Goal: Task Accomplishment & Management: Manage account settings

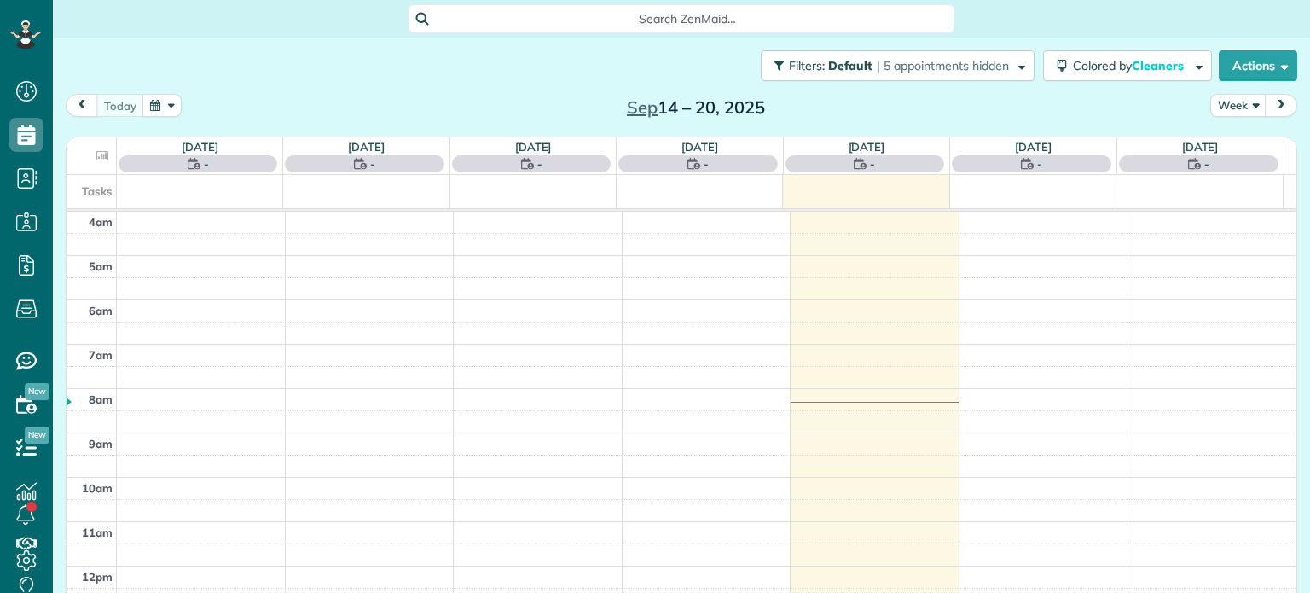
scroll to position [133, 0]
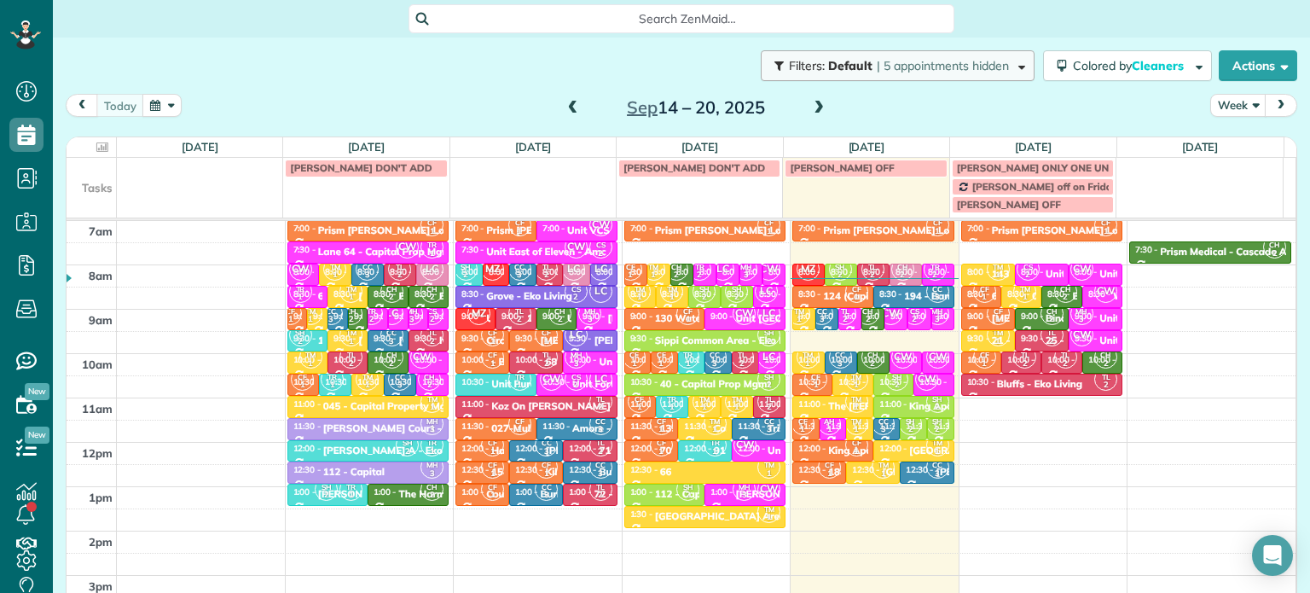
click at [996, 54] on button "Filters: Default | 5 appointments hidden" at bounding box center [898, 65] width 274 height 31
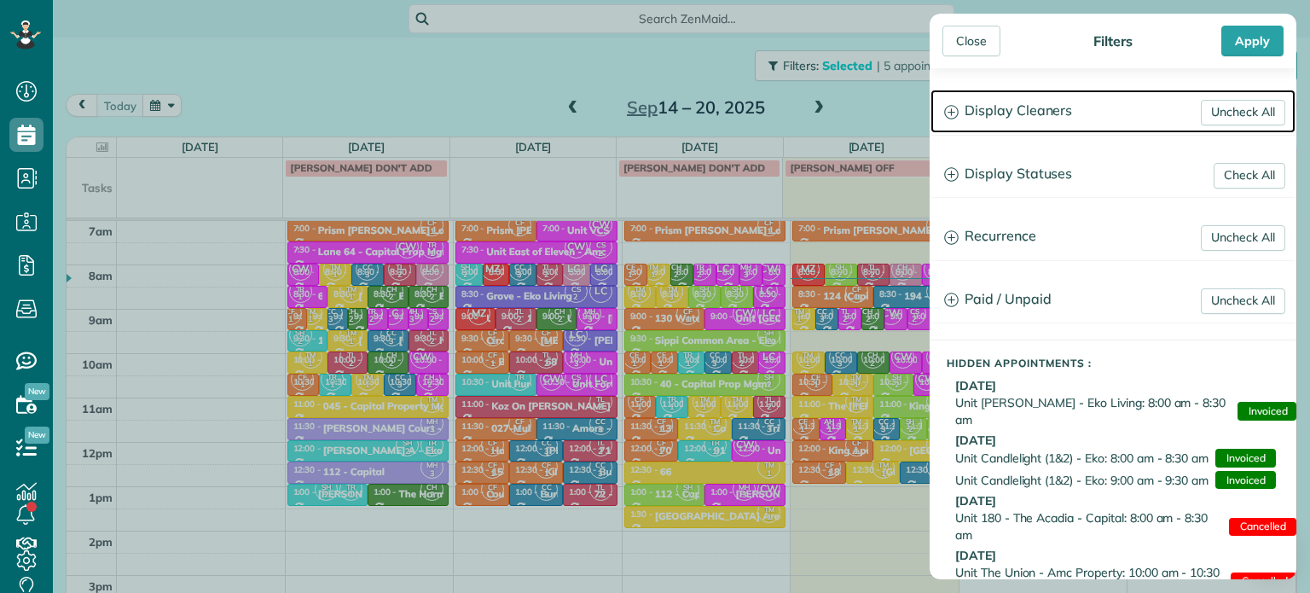
click at [1057, 116] on h3 "Display Cleaners" at bounding box center [1112, 111] width 365 height 43
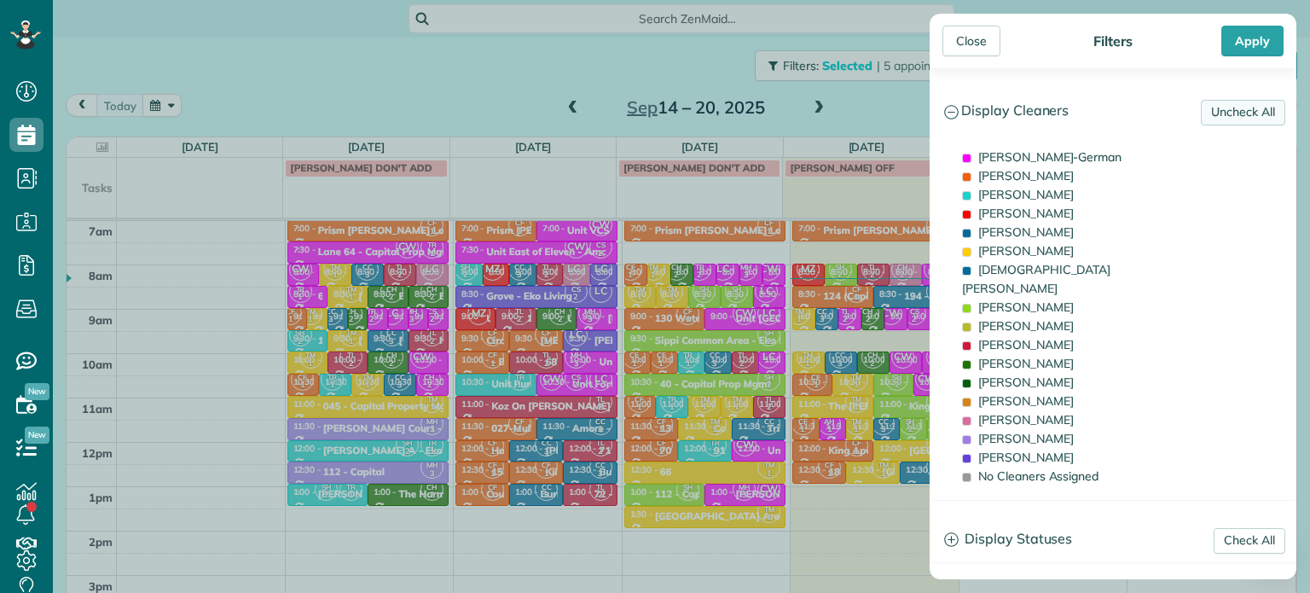
click at [1209, 108] on link "Uncheck All" at bounding box center [1243, 113] width 84 height 26
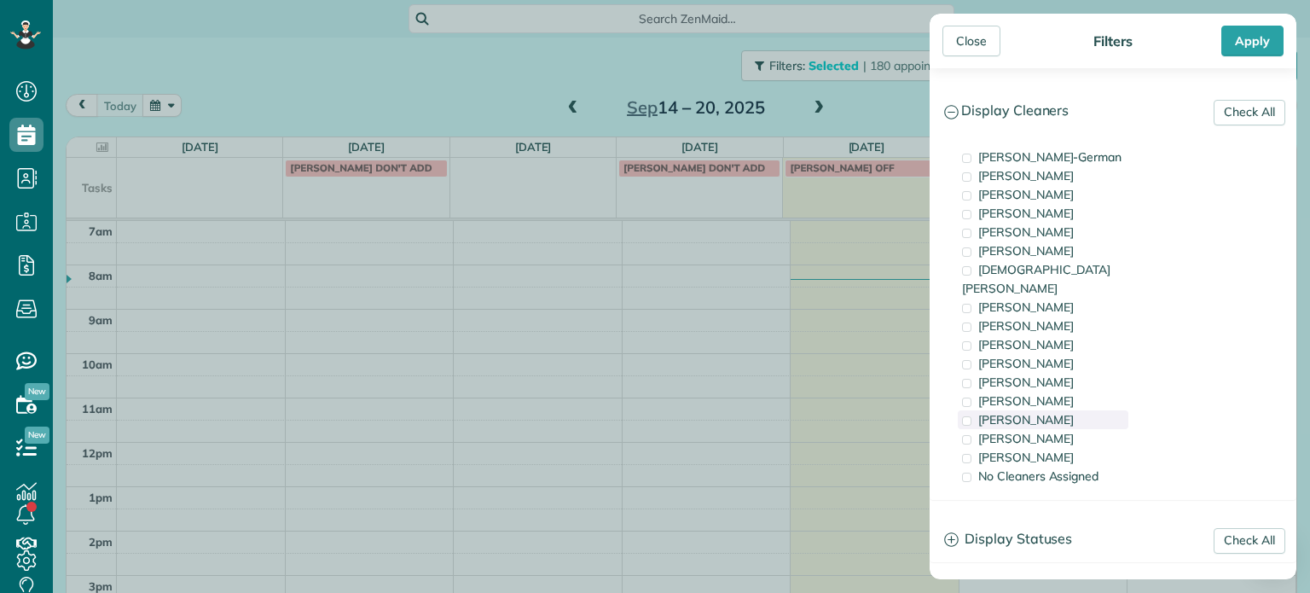
click at [1075, 410] on div "[PERSON_NAME]" at bounding box center [1043, 419] width 171 height 19
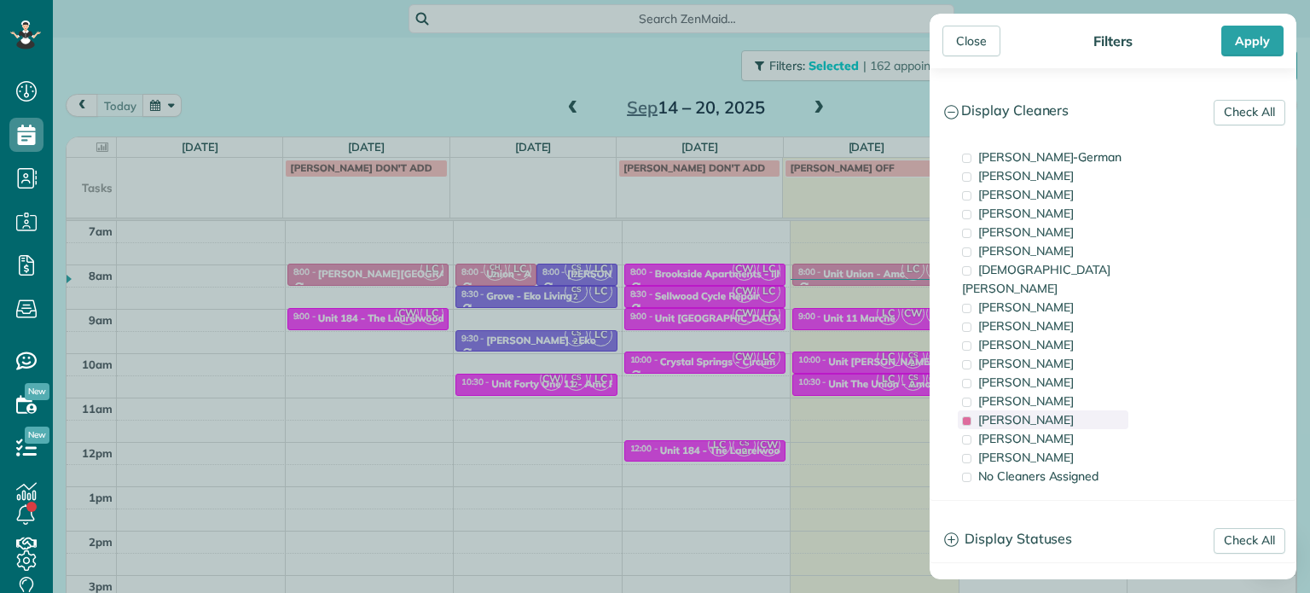
click at [1075, 410] on div "[PERSON_NAME]" at bounding box center [1043, 419] width 171 height 19
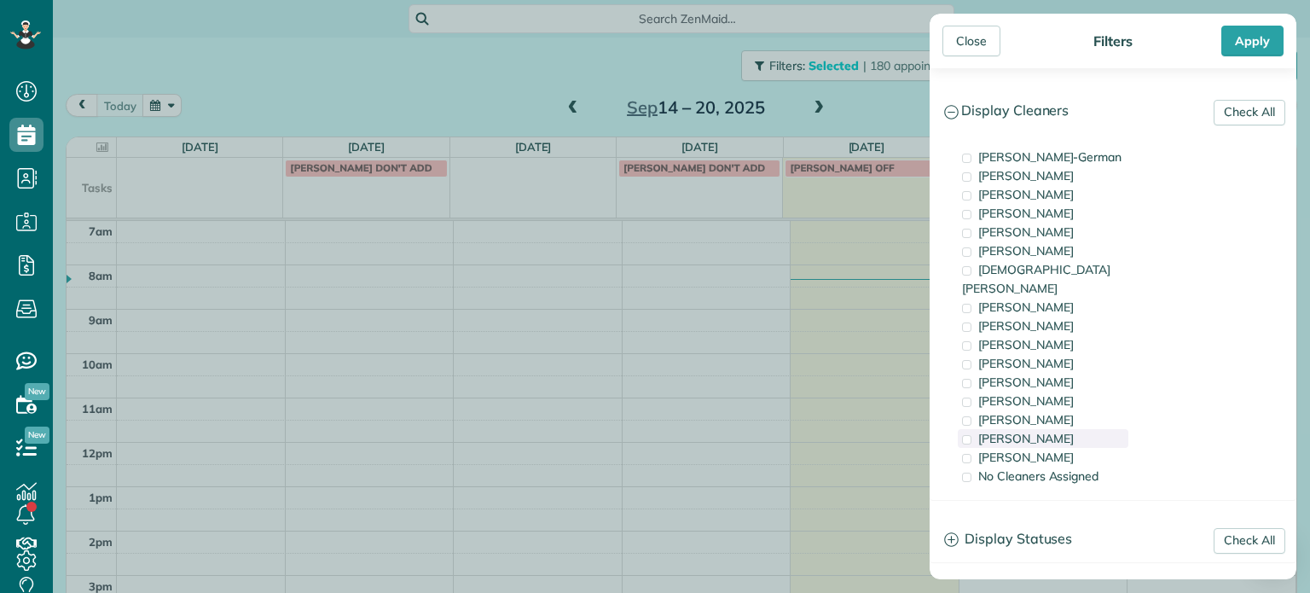
click at [1074, 429] on div "[PERSON_NAME]" at bounding box center [1043, 438] width 171 height 19
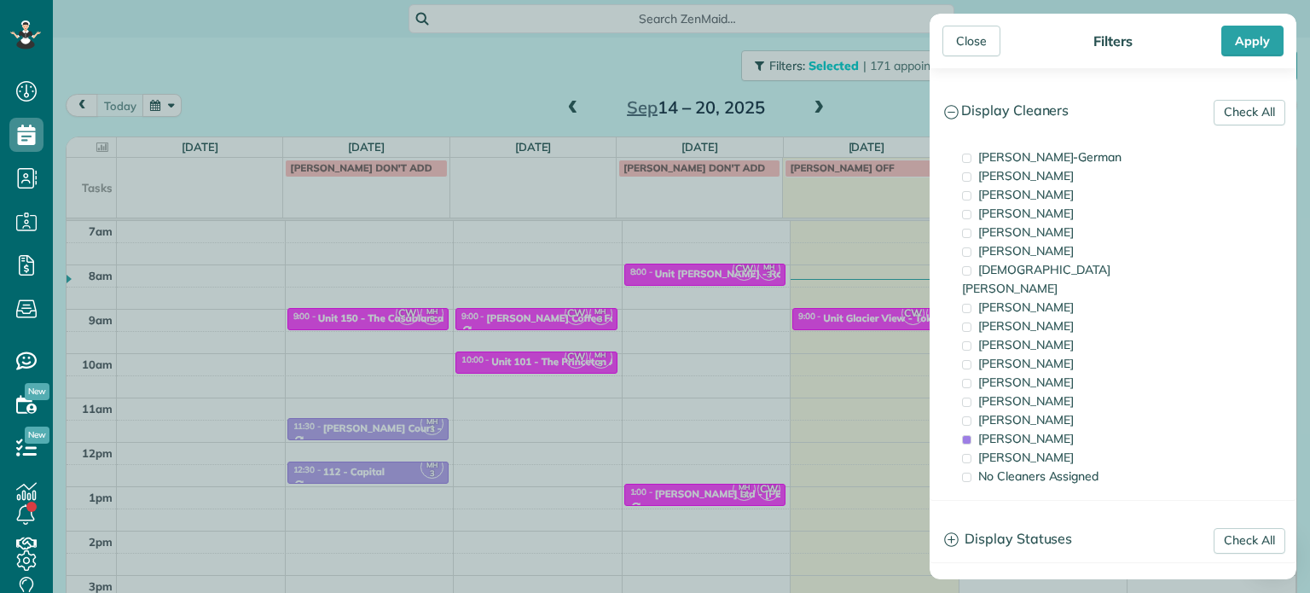
click at [863, 340] on div "Close Filters Apply Check All Display Cleaners [PERSON_NAME]-German [PERSON_NAM…" at bounding box center [655, 296] width 1310 height 593
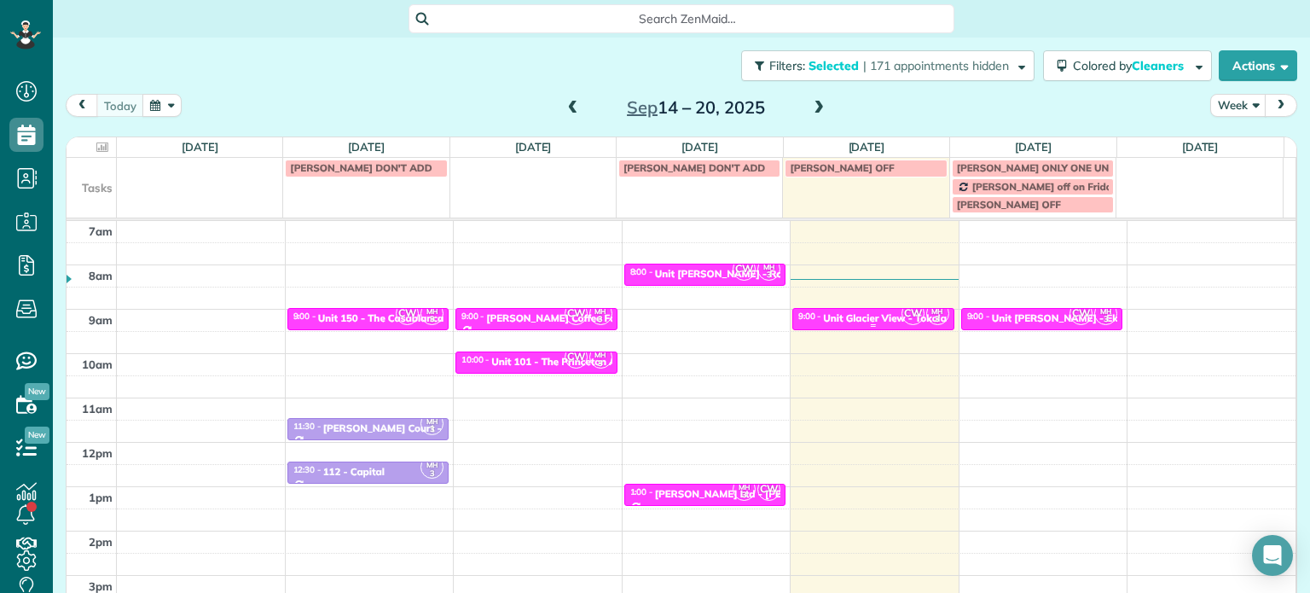
click at [866, 322] on div "Unit Glacier View - Tokola Properties" at bounding box center [910, 318] width 175 height 12
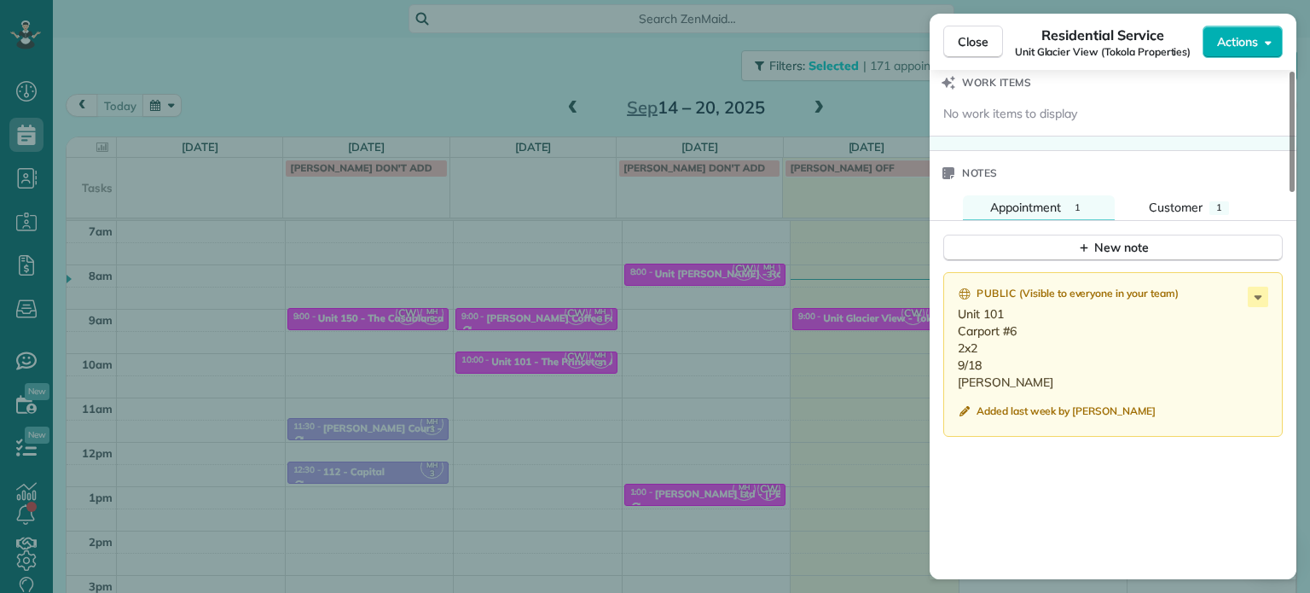
scroll to position [1369, 0]
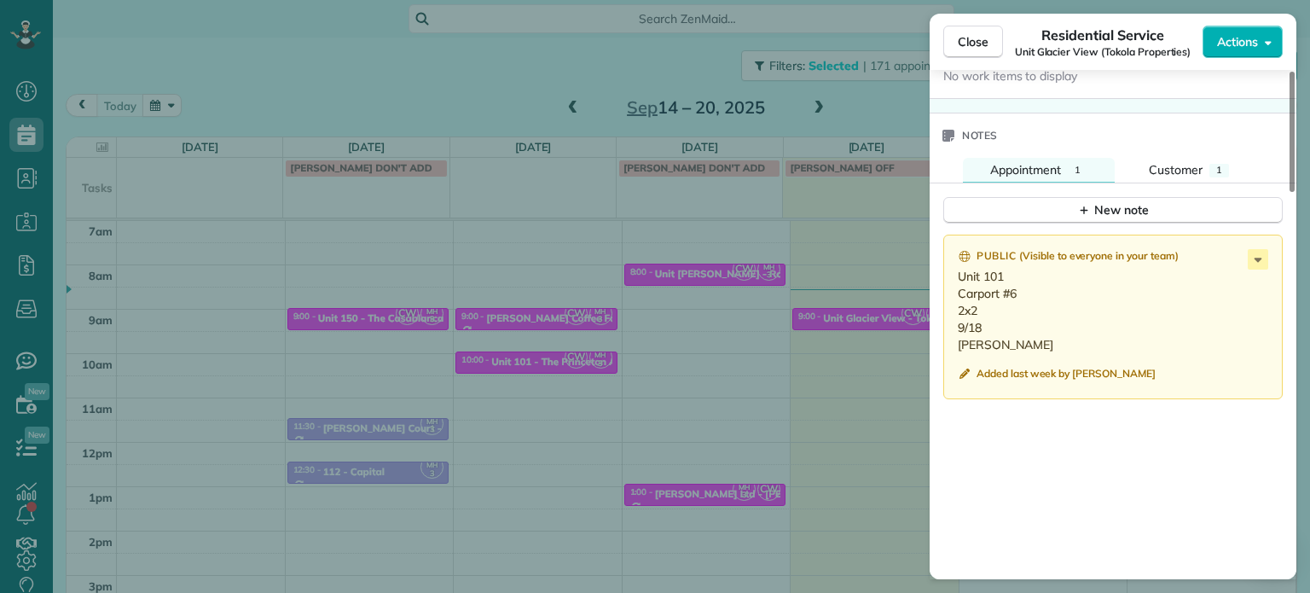
click at [812, 233] on div "Close Residential Service Unit Glacier View (Tokola Properties) Actions Status …" at bounding box center [655, 296] width 1310 height 593
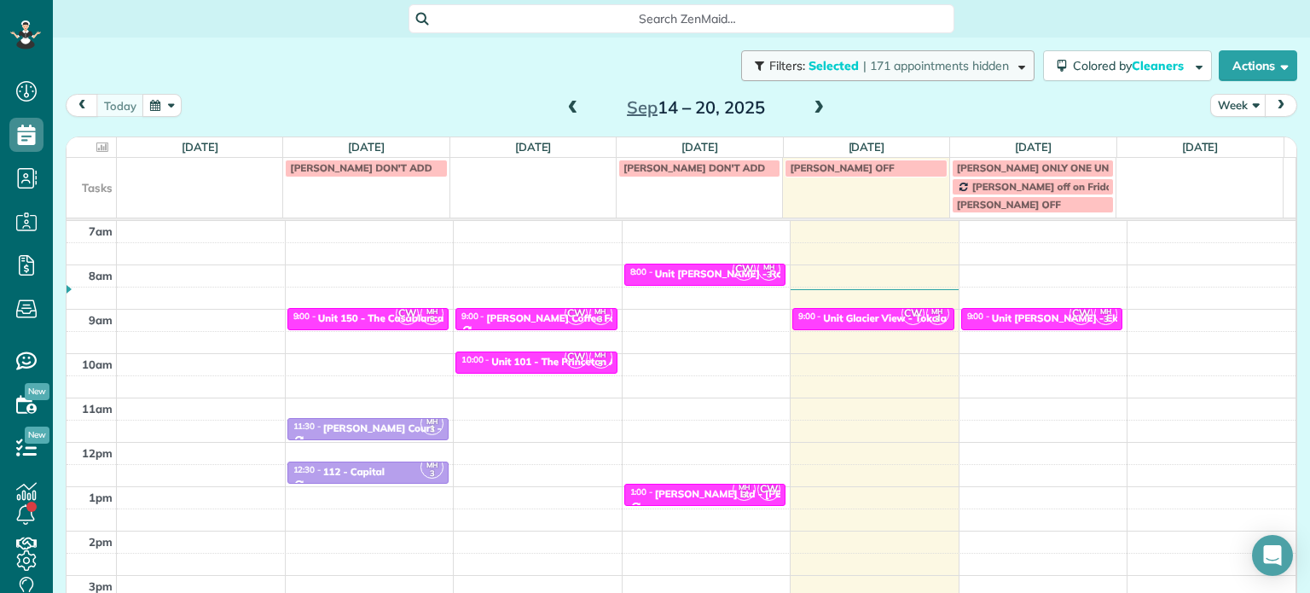
click at [918, 77] on button "Filters: Selected | 171 appointments hidden" at bounding box center [887, 65] width 293 height 31
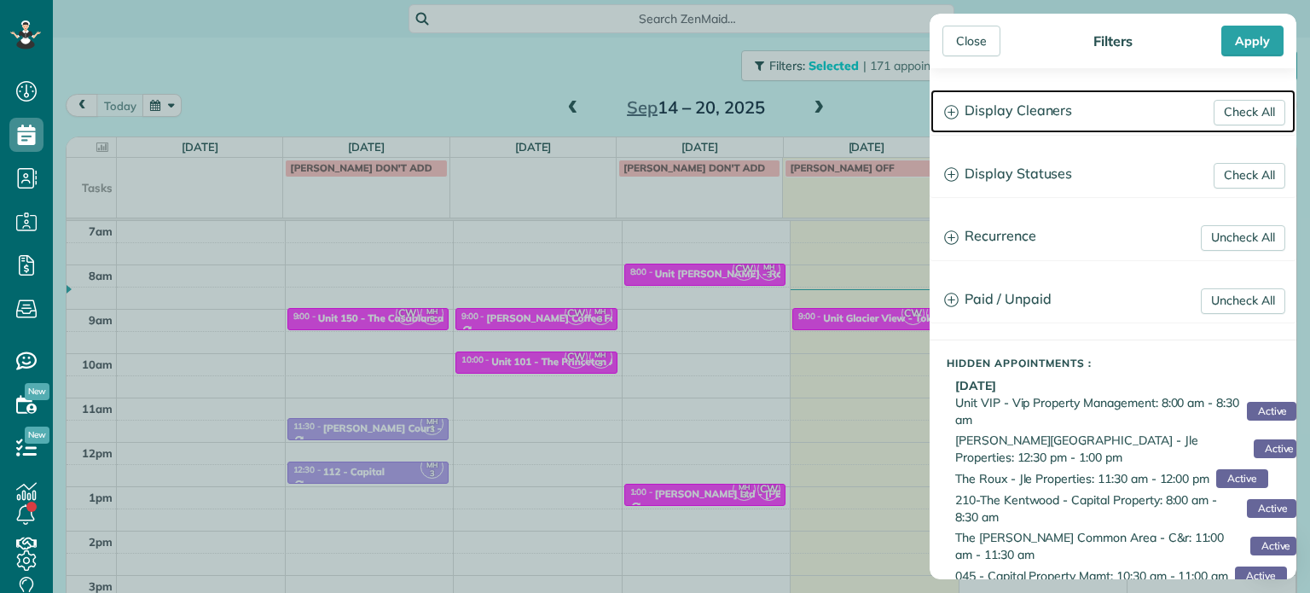
click at [1023, 105] on h3 "Display Cleaners" at bounding box center [1112, 111] width 365 height 43
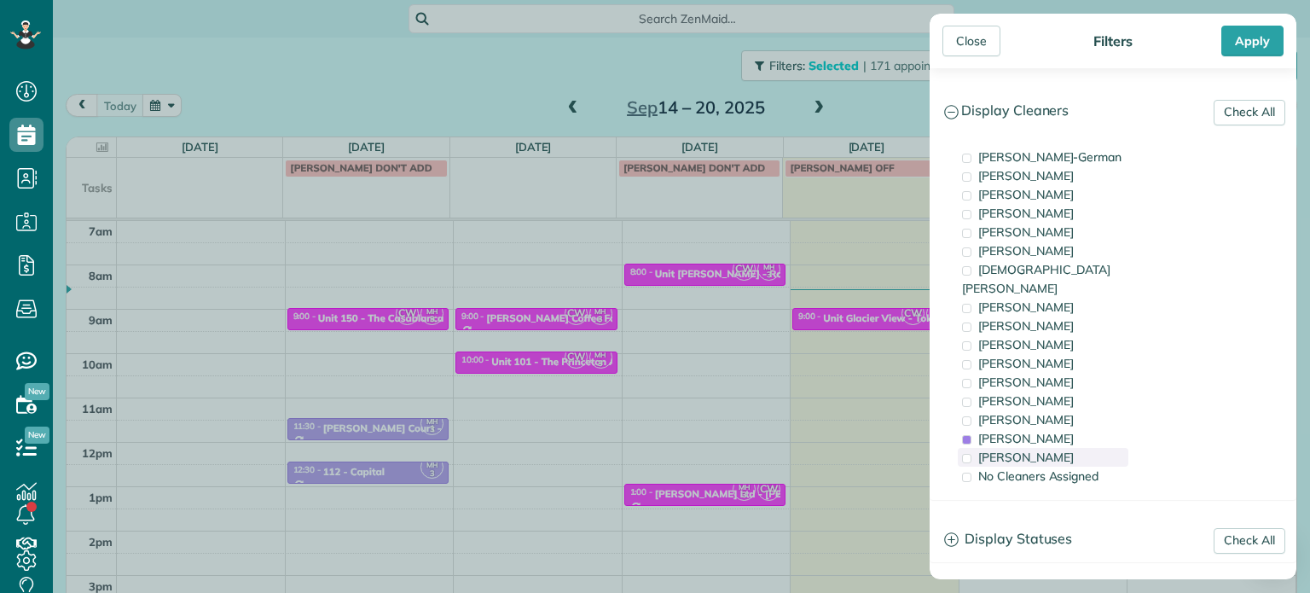
click at [1048, 448] on div "[PERSON_NAME]" at bounding box center [1043, 457] width 171 height 19
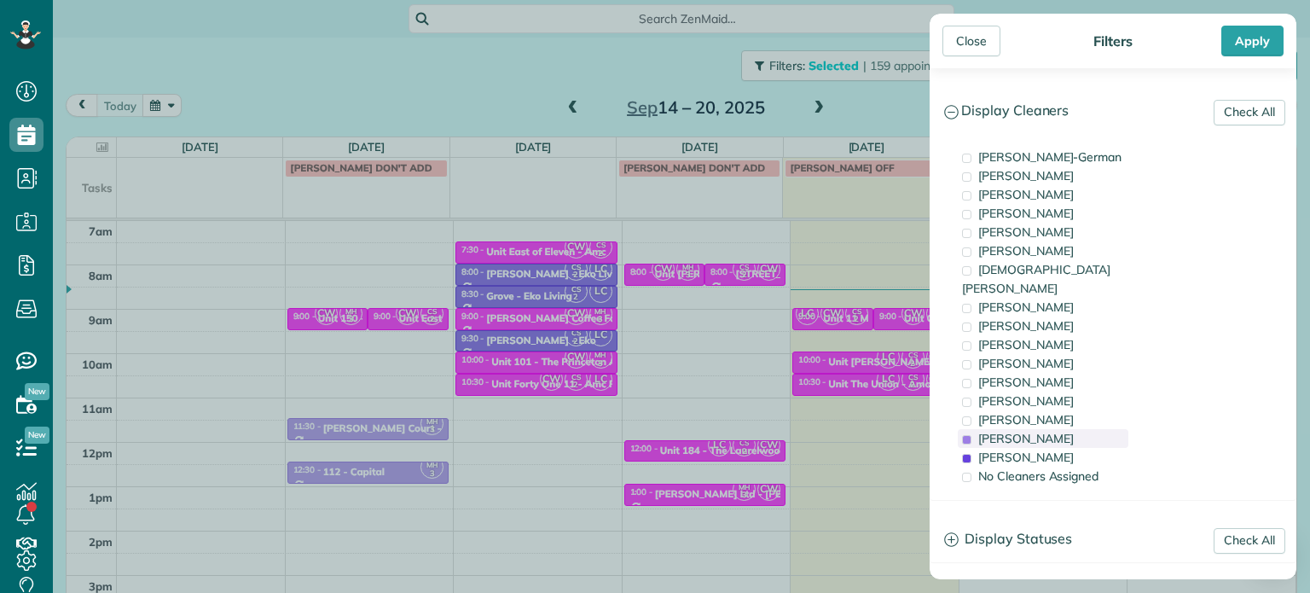
click at [1048, 431] on span "[PERSON_NAME]" at bounding box center [1026, 438] width 96 height 15
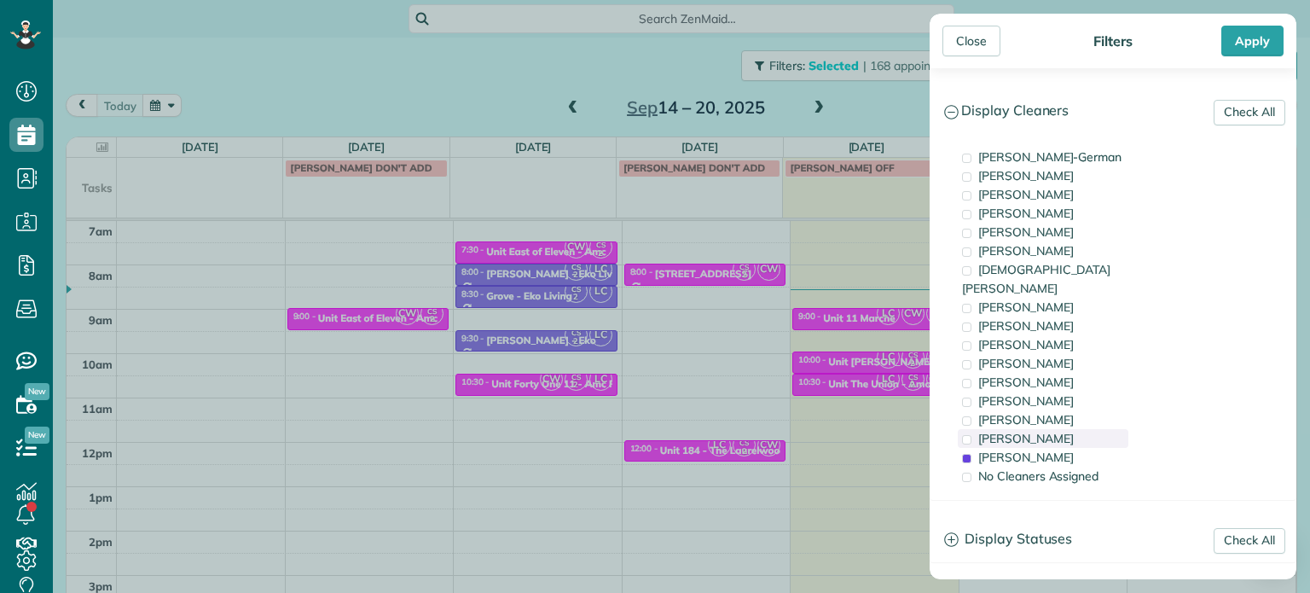
click at [1051, 429] on div "[PERSON_NAME]" at bounding box center [1043, 438] width 171 height 19
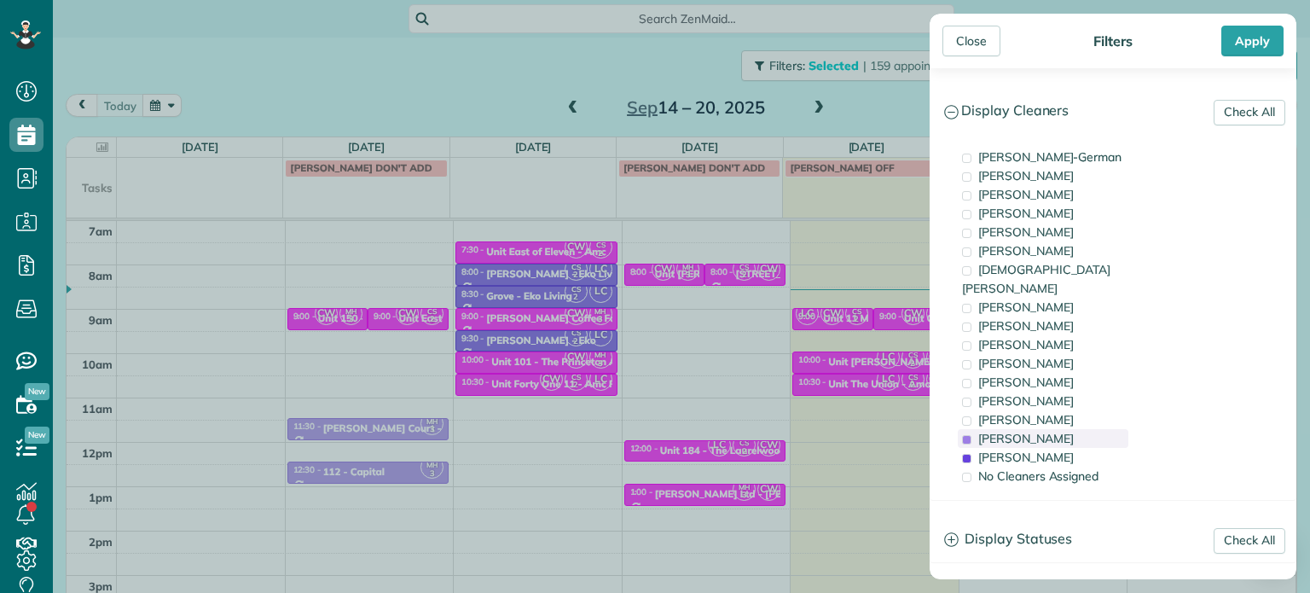
click at [1051, 429] on div "[PERSON_NAME]" at bounding box center [1043, 438] width 171 height 19
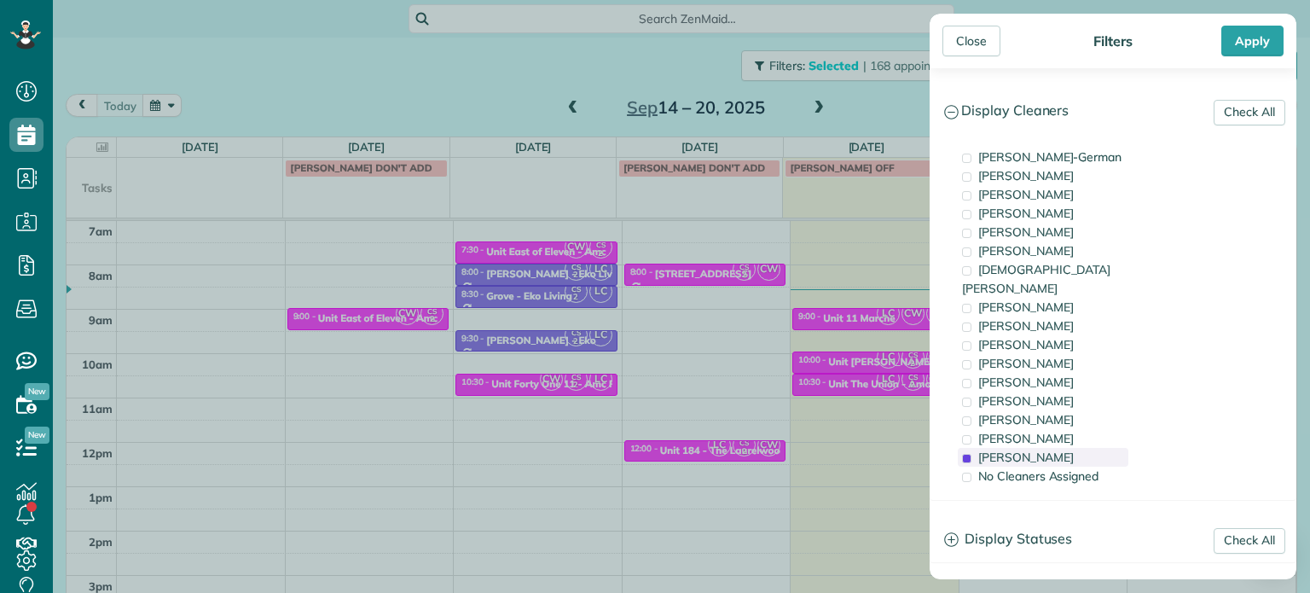
click at [1051, 448] on div "[PERSON_NAME]" at bounding box center [1043, 457] width 171 height 19
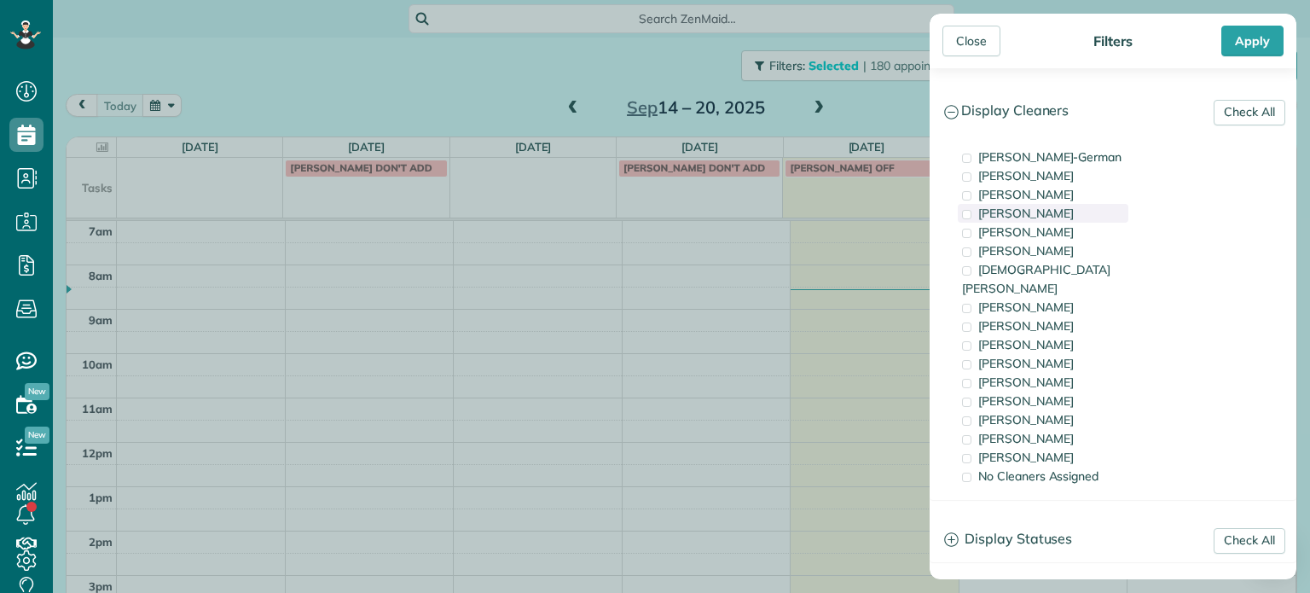
click at [1057, 210] on div "[PERSON_NAME]" at bounding box center [1043, 213] width 171 height 19
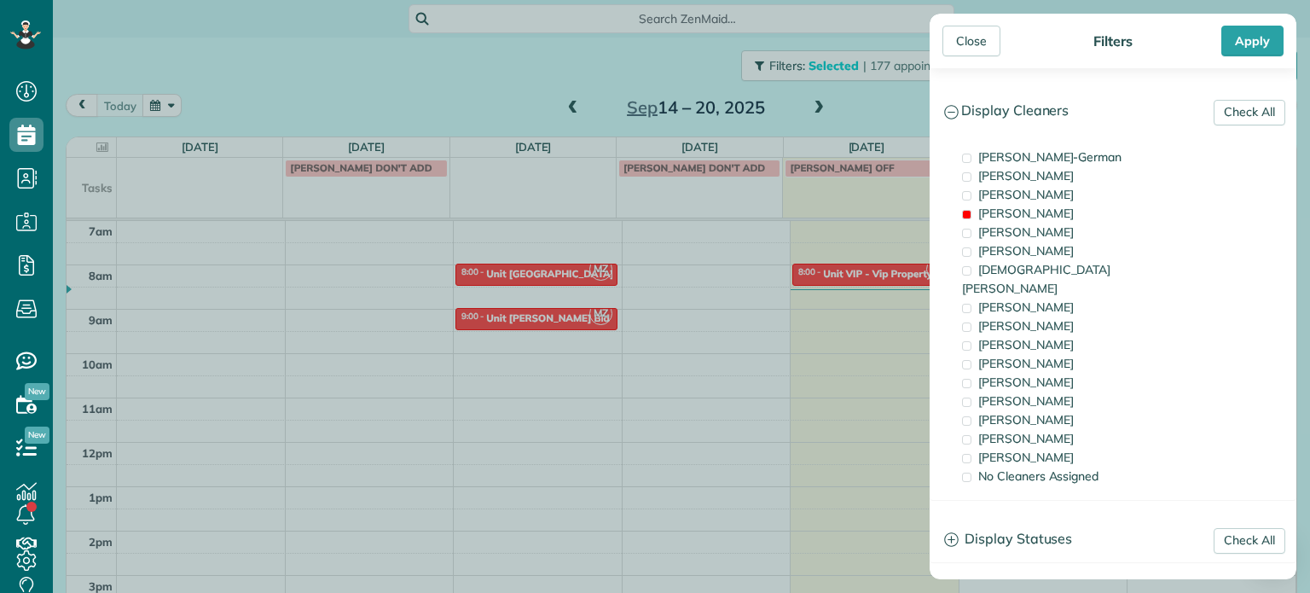
click at [900, 299] on div "Close Filters Apply Check All Display Cleaners [PERSON_NAME]-German [PERSON_NAM…" at bounding box center [655, 296] width 1310 height 593
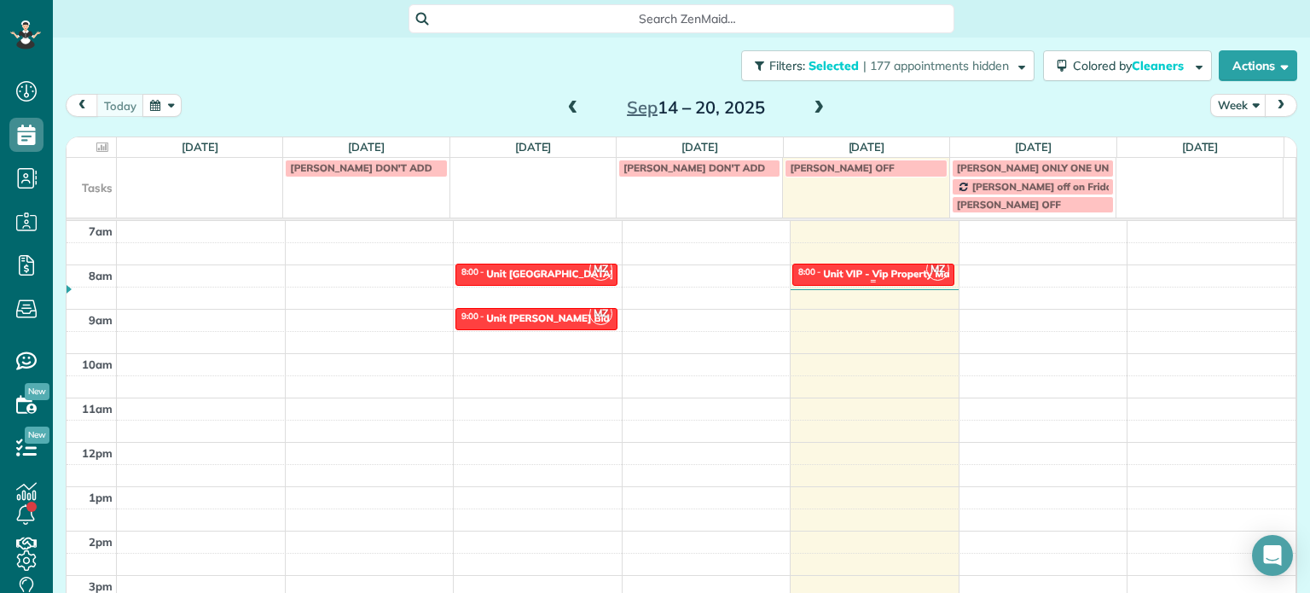
click at [871, 264] on link "MZ 8:00 - 8:30 Unit VIP - Vip Property Management [STREET_ADDRESS]" at bounding box center [873, 274] width 162 height 22
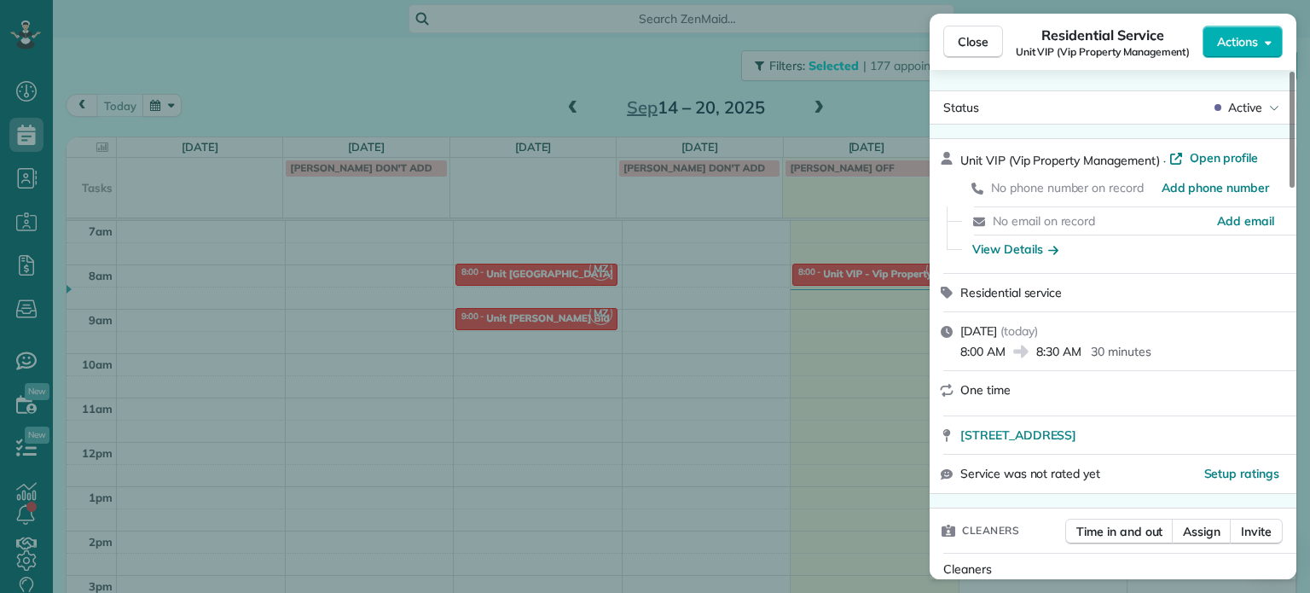
click at [836, 352] on div "Close Residential Service Unit VIP (Vip Property Management) Actions Status Act…" at bounding box center [655, 296] width 1310 height 593
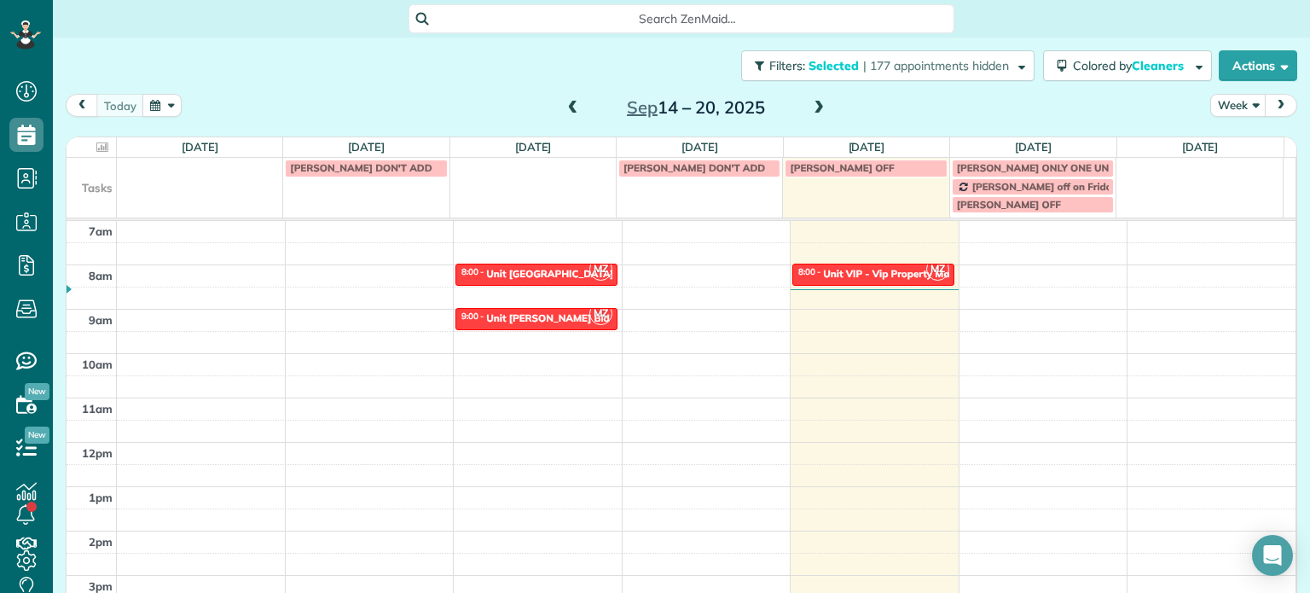
click at [809, 105] on span at bounding box center [818, 108] width 19 height 15
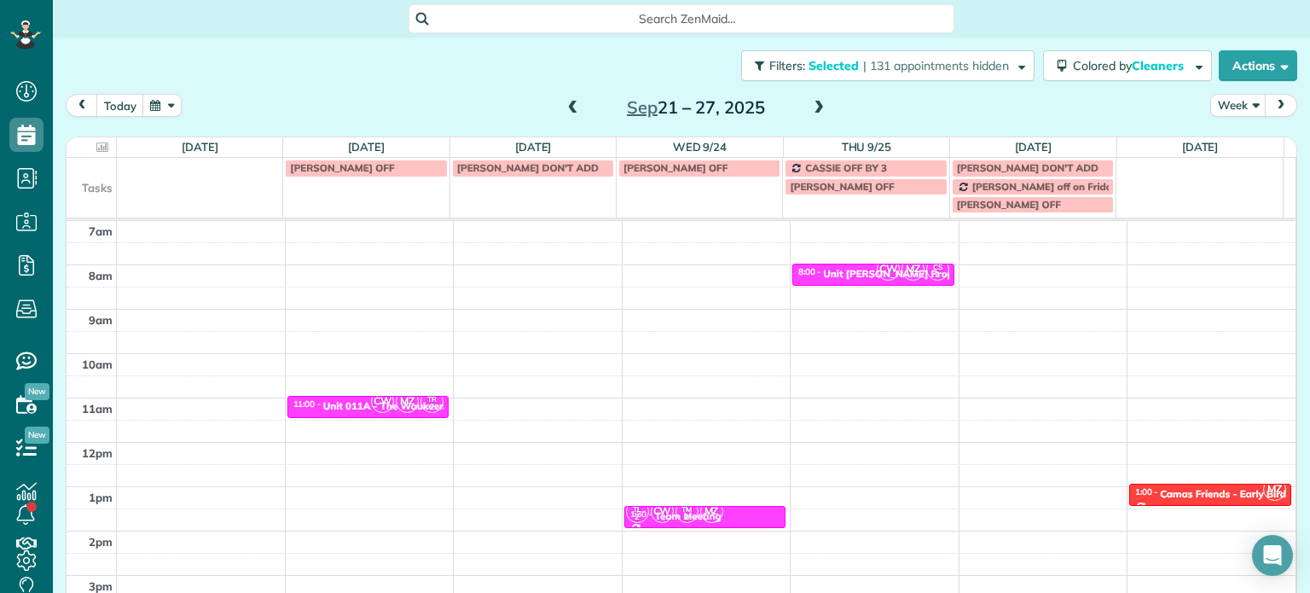
click at [574, 111] on span at bounding box center [573, 108] width 19 height 15
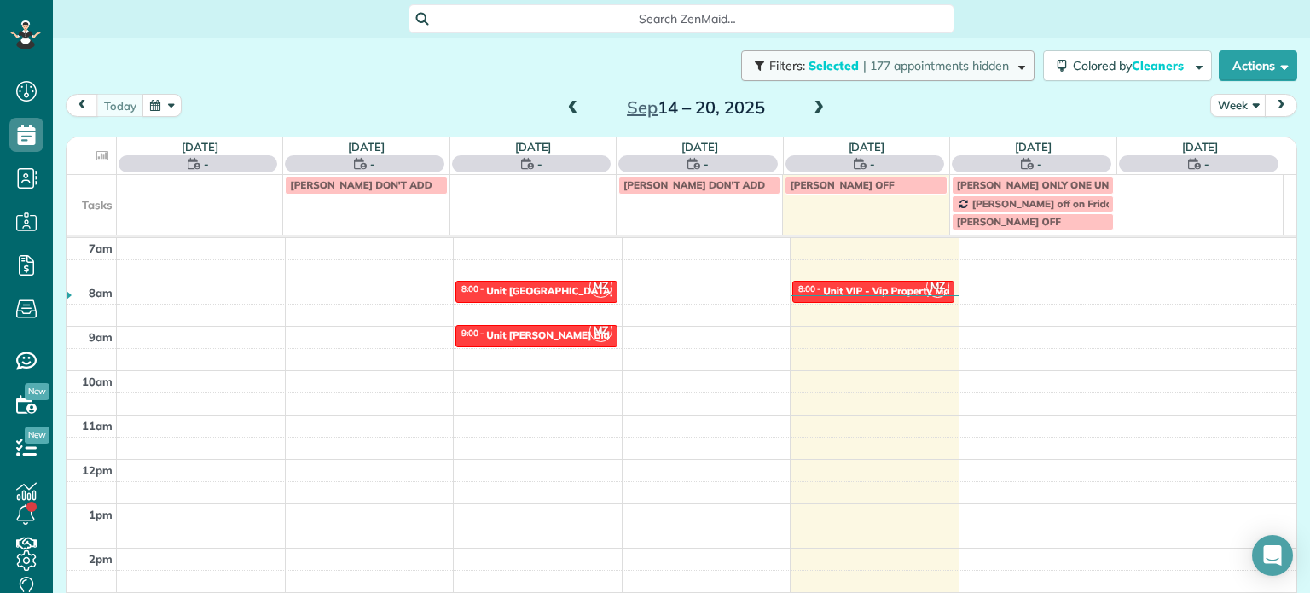
click at [921, 52] on button "Filters: Selected | 177 appointments hidden" at bounding box center [887, 65] width 293 height 31
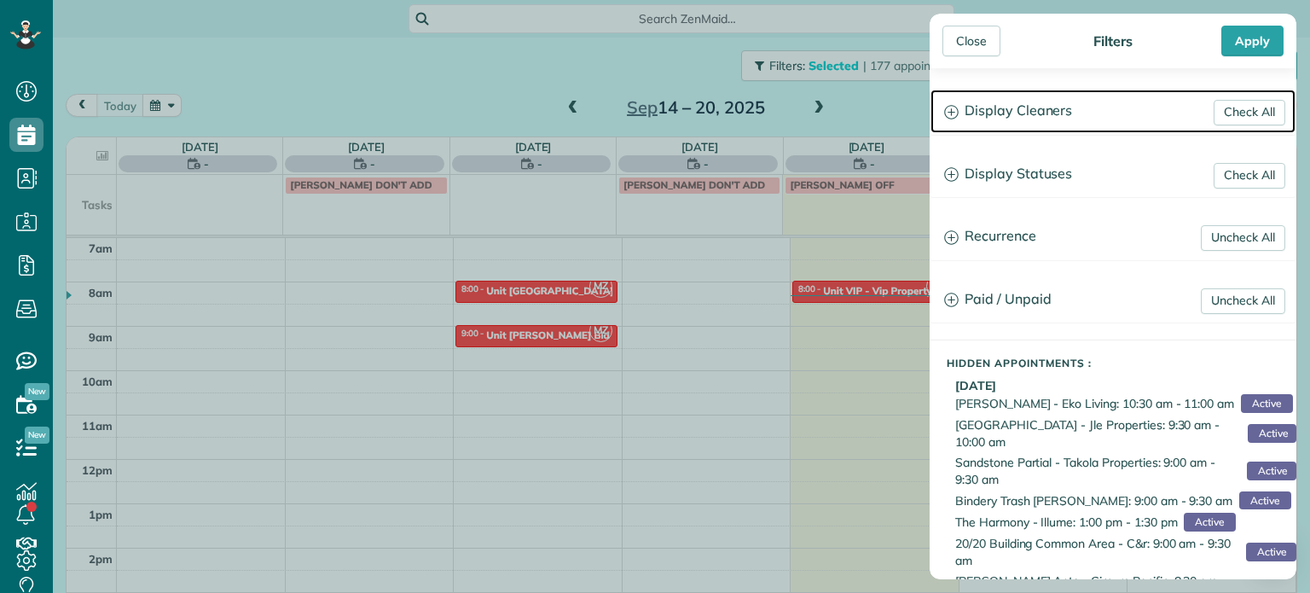
click at [993, 109] on h3 "Display Cleaners" at bounding box center [1112, 111] width 365 height 43
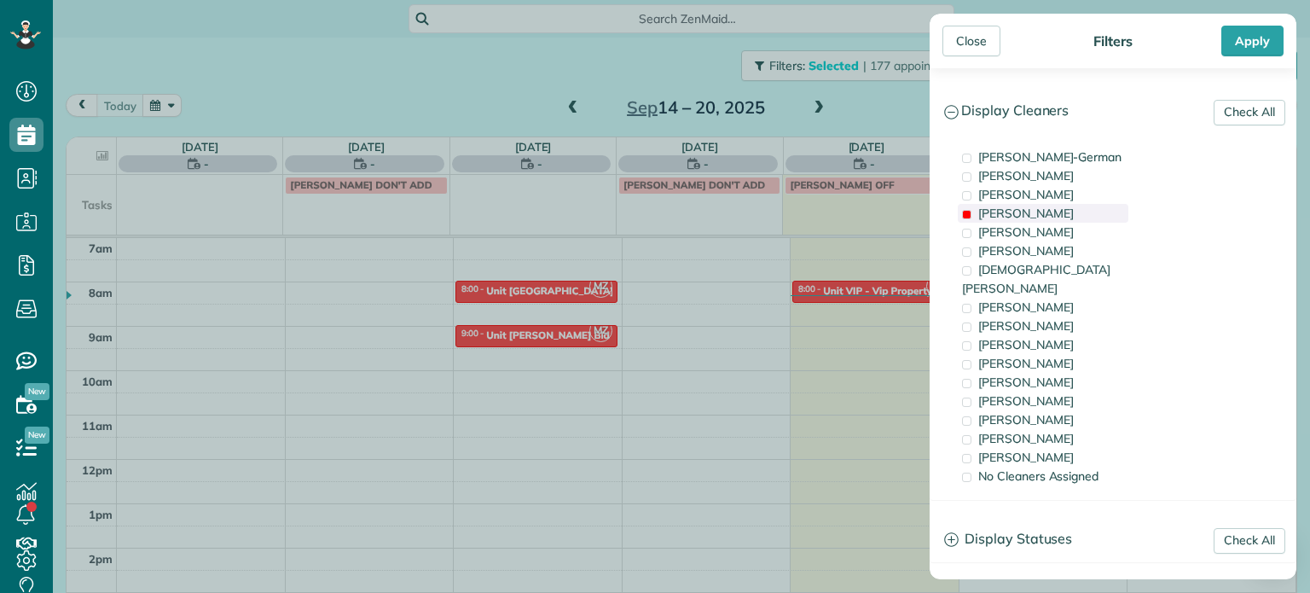
click at [1038, 211] on div "[PERSON_NAME]" at bounding box center [1043, 213] width 171 height 19
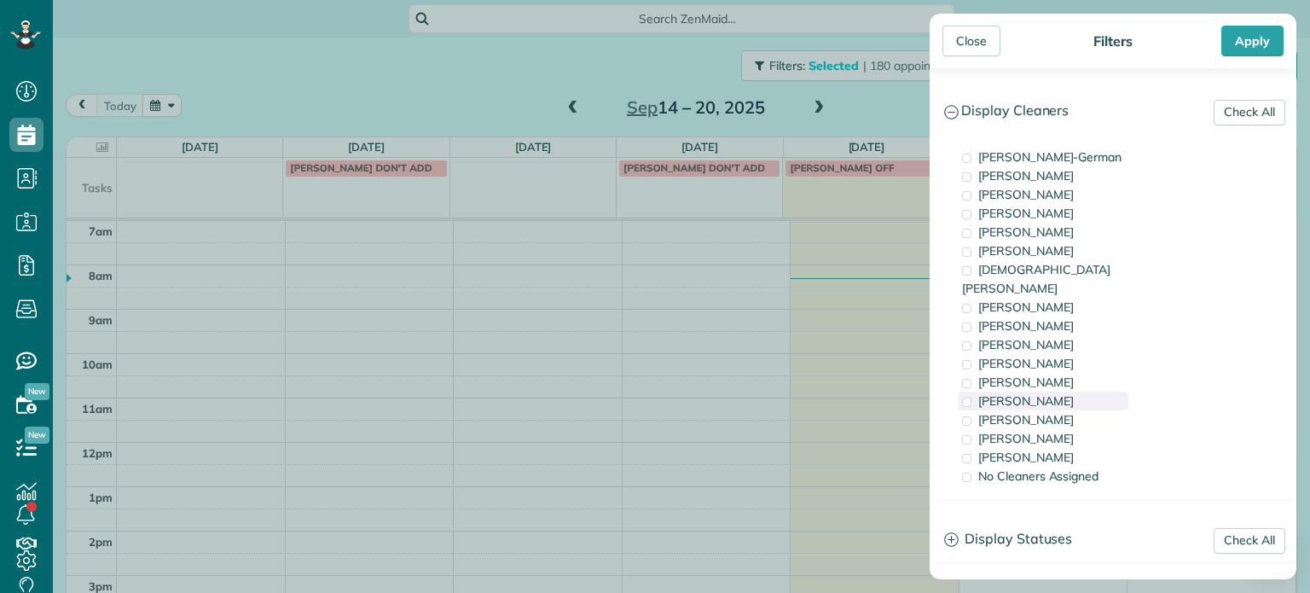
click at [1054, 391] on div "[PERSON_NAME]" at bounding box center [1043, 400] width 171 height 19
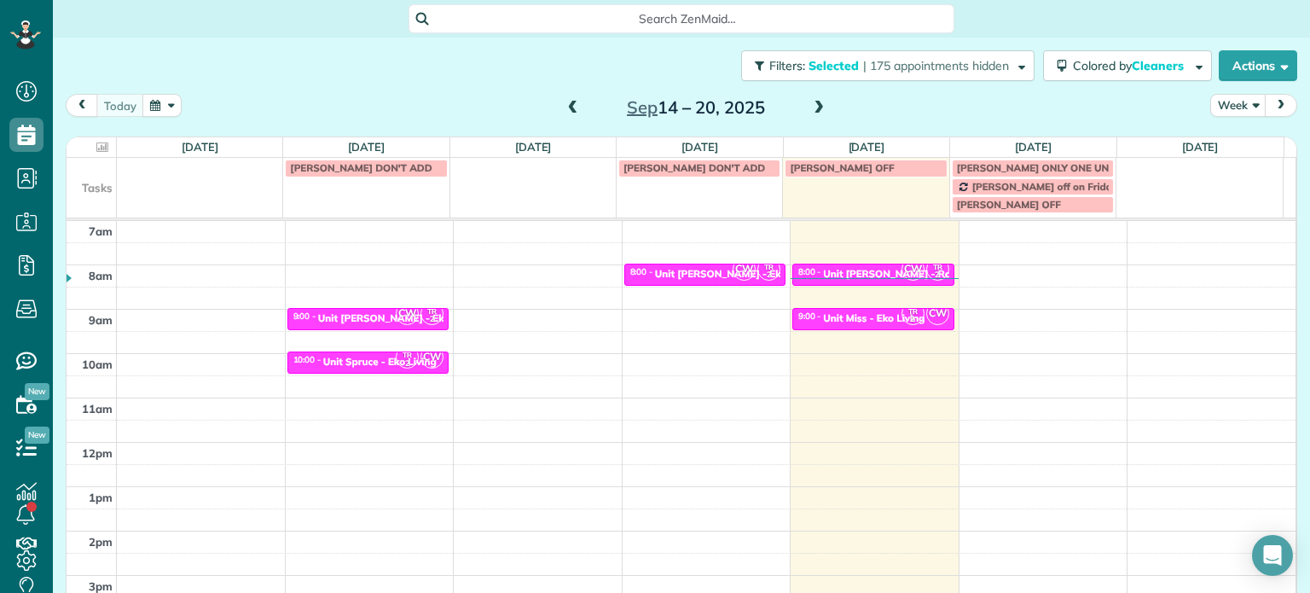
click at [822, 288] on div "Close Filters Apply Check All Display Cleaners [PERSON_NAME]-German [PERSON_NAM…" at bounding box center [655, 296] width 1310 height 593
click at [861, 265] on div at bounding box center [873, 274] width 160 height 20
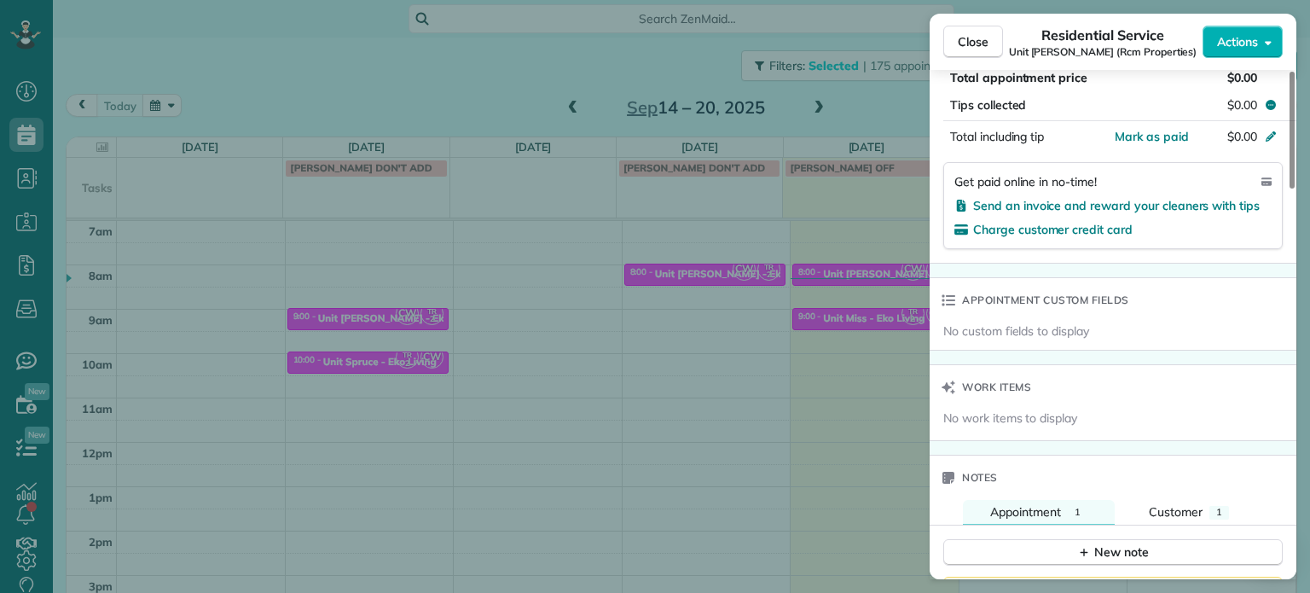
scroll to position [1472, 0]
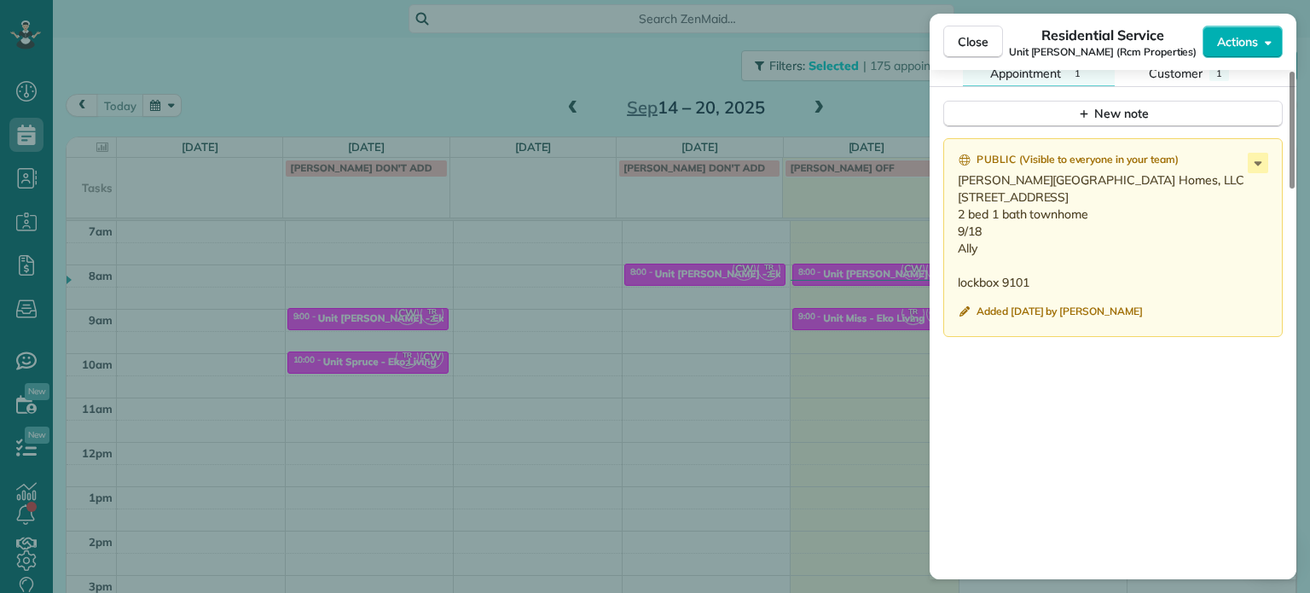
click at [871, 106] on div "Close Residential Service Unit [GEOGRAPHIC_DATA] (Rcm Properties) Actions Statu…" at bounding box center [655, 296] width 1310 height 593
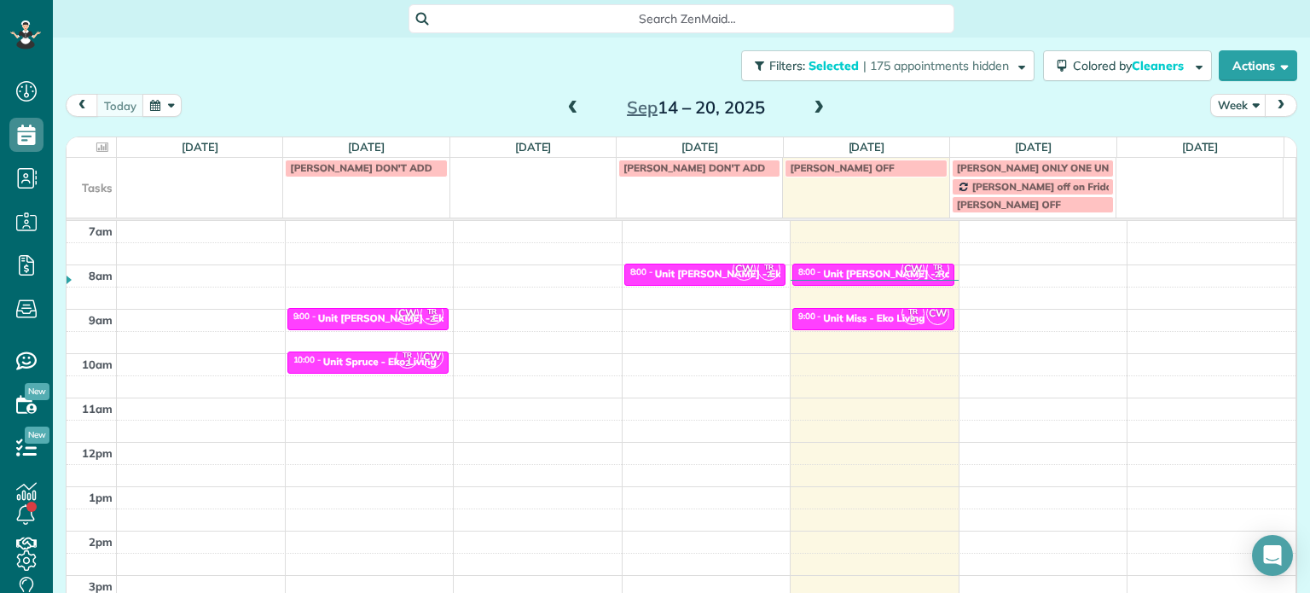
click at [810, 108] on span at bounding box center [818, 108] width 19 height 15
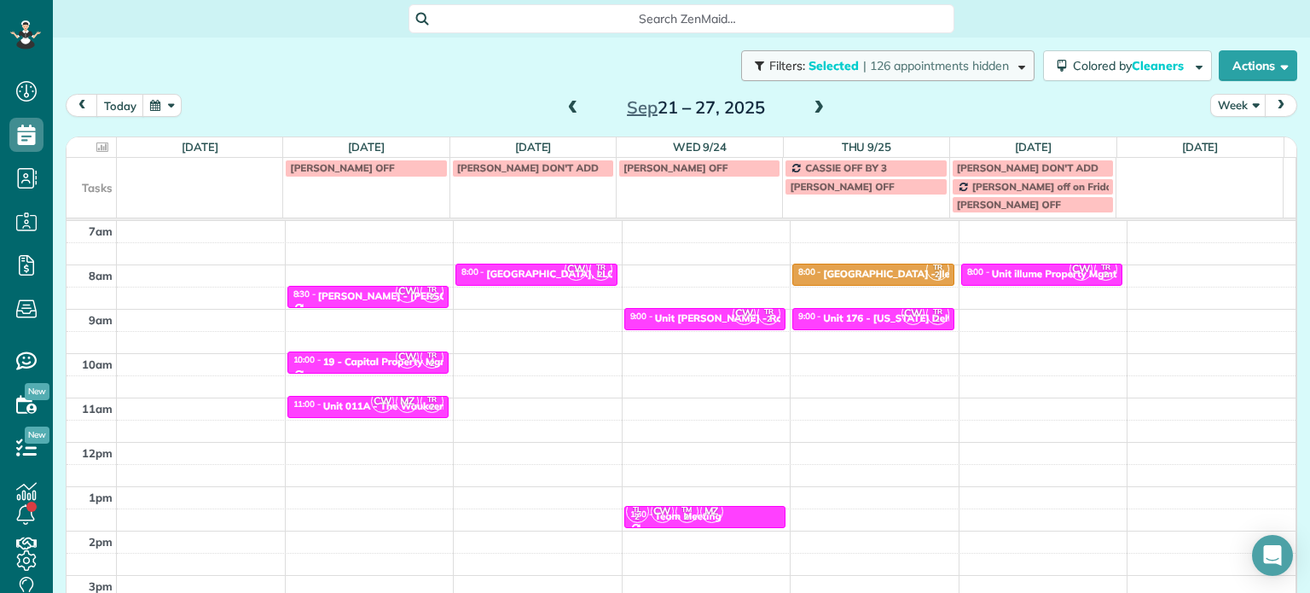
click at [886, 74] on button "Filters: Selected | 126 appointments hidden" at bounding box center [887, 65] width 293 height 31
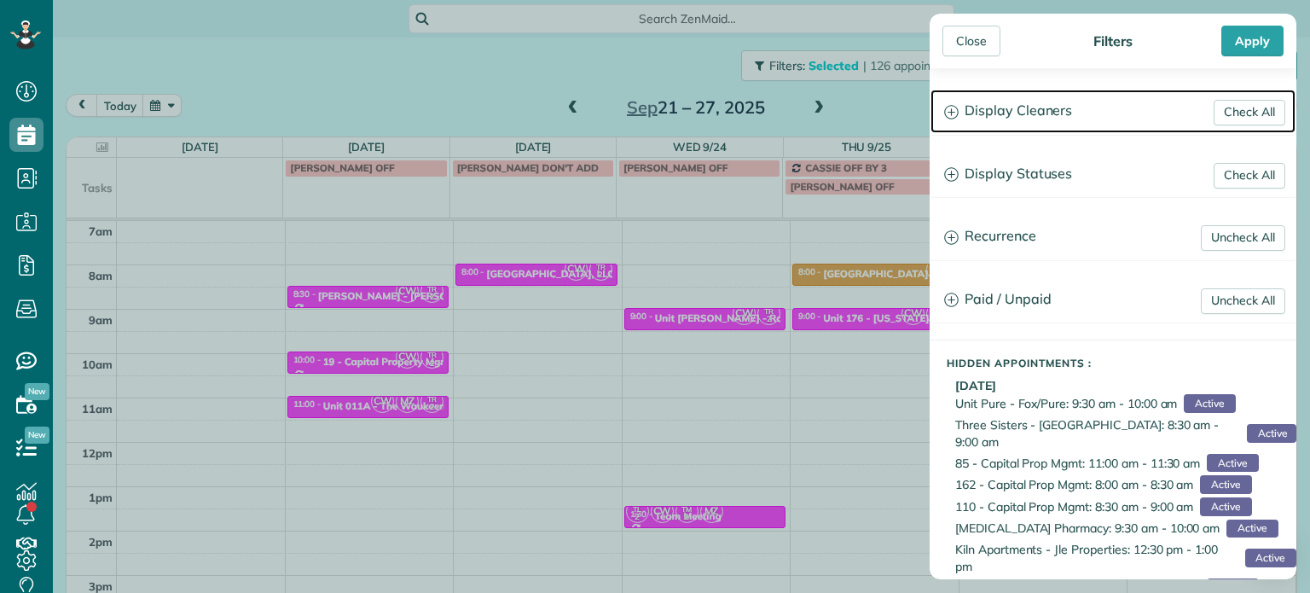
click at [982, 115] on h3 "Display Cleaners" at bounding box center [1112, 111] width 365 height 43
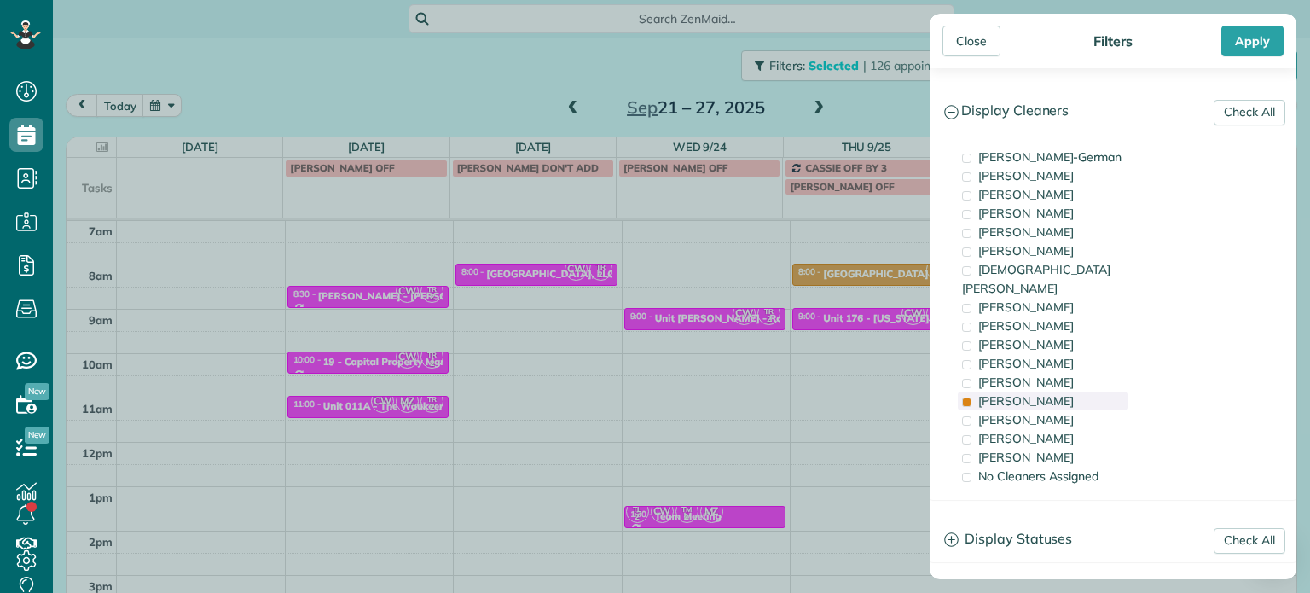
click at [1051, 391] on div "[PERSON_NAME]" at bounding box center [1043, 400] width 171 height 19
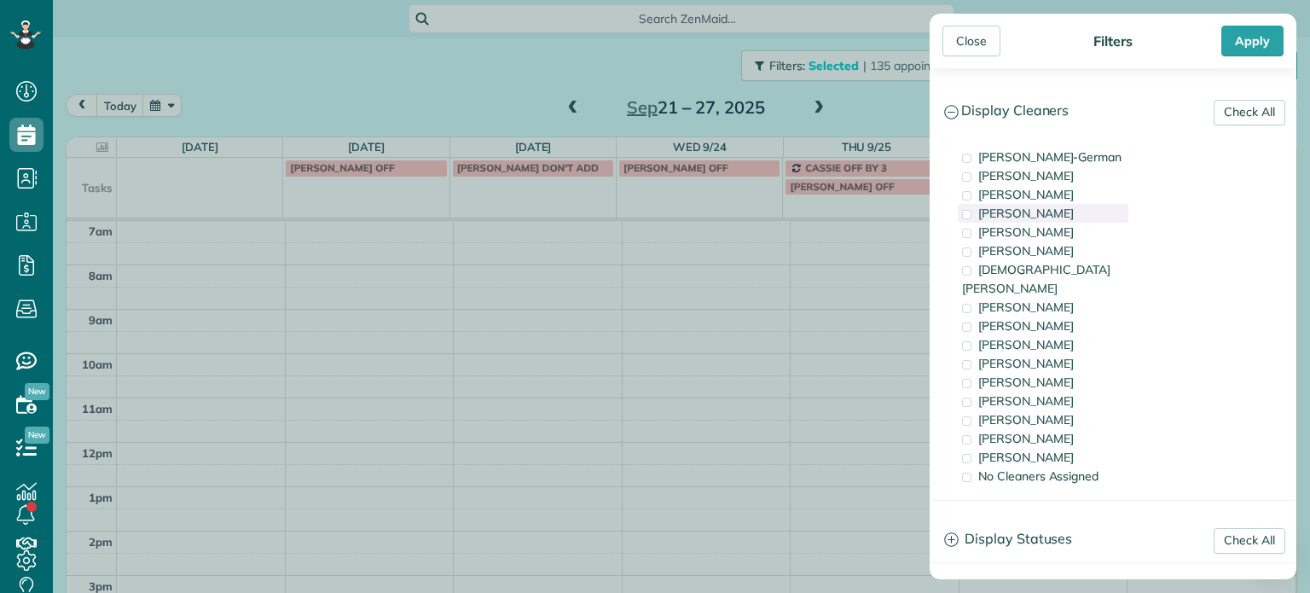
click at [1039, 212] on div "[PERSON_NAME]" at bounding box center [1043, 213] width 171 height 19
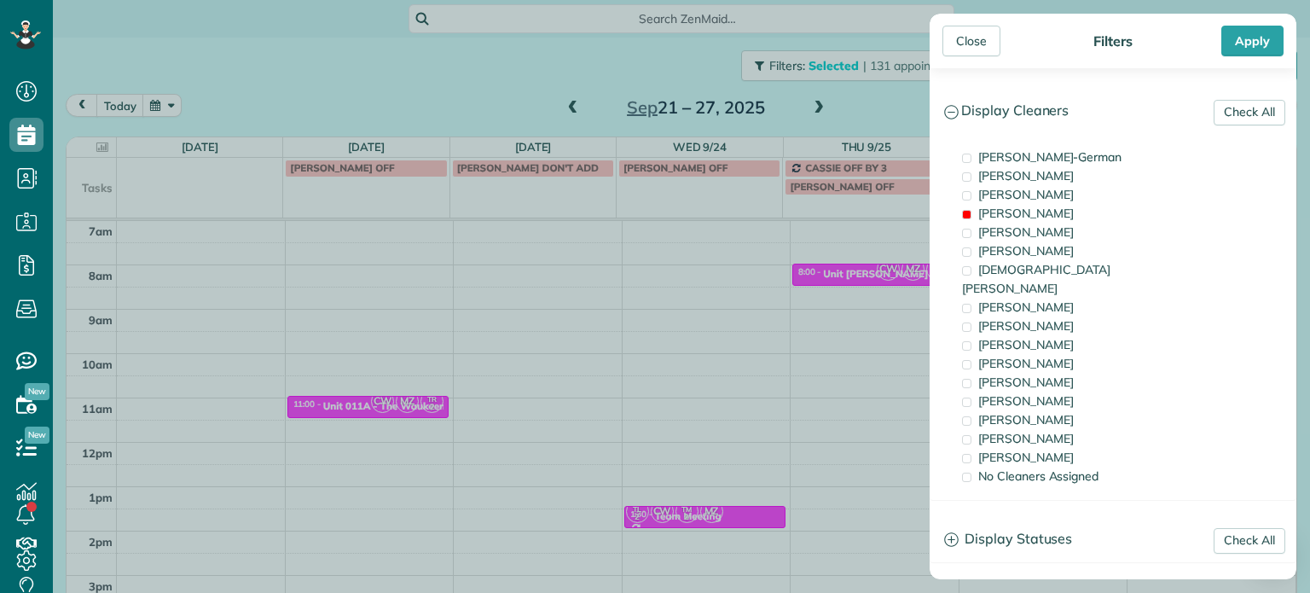
click at [498, 350] on div "Close Filters Apply Check All Display Cleaners [PERSON_NAME]-German [PERSON_NAM…" at bounding box center [655, 296] width 1310 height 593
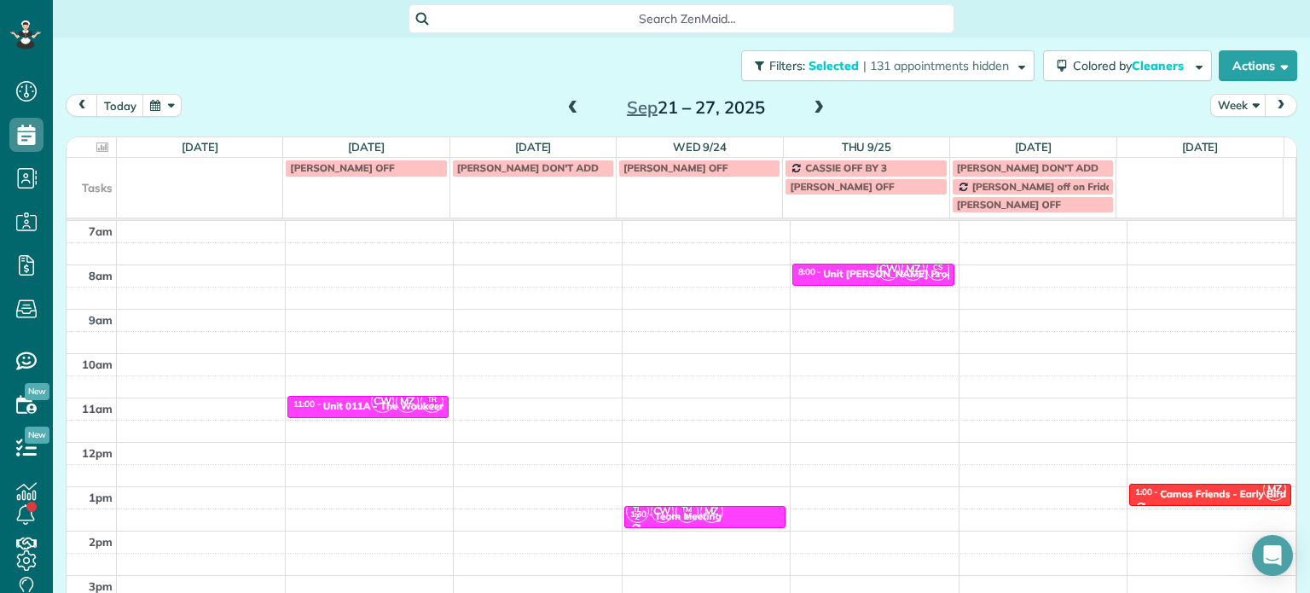
click at [519, 313] on div "4am 5am 6am 7am 8am 9am 10am 11am 12pm 1pm 2pm 3pm 4pm 5pm CW MZ TR 2 11:00 - 1…" at bounding box center [681, 398] width 1229 height 620
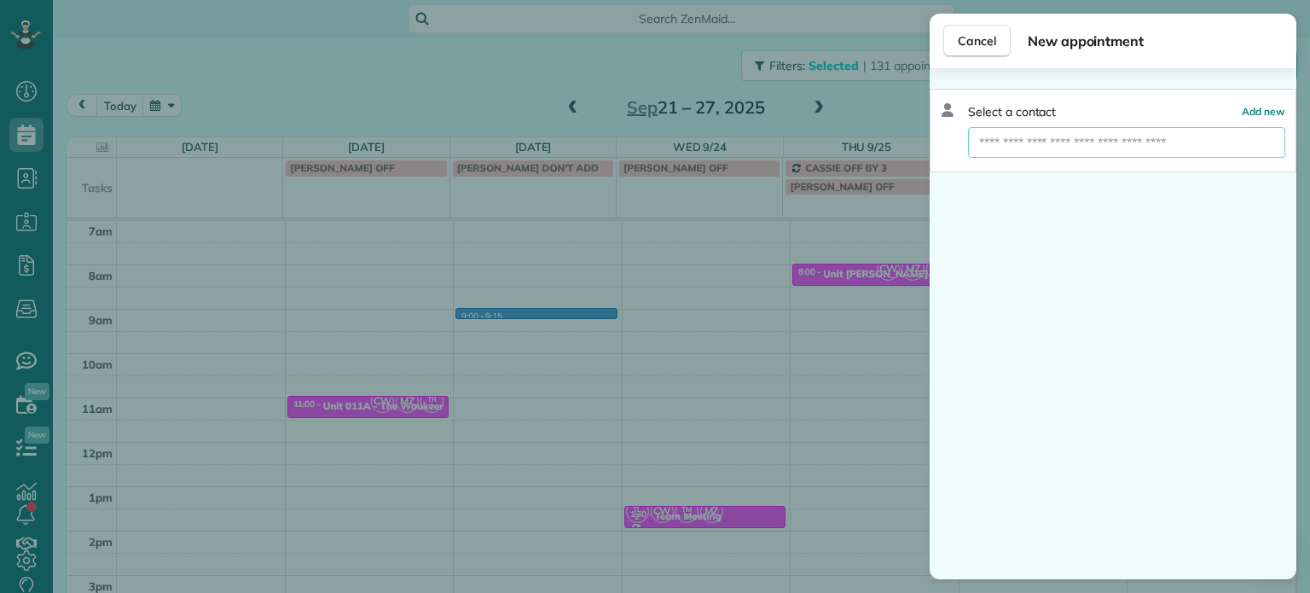
click at [1081, 152] on input "text" at bounding box center [1126, 142] width 317 height 31
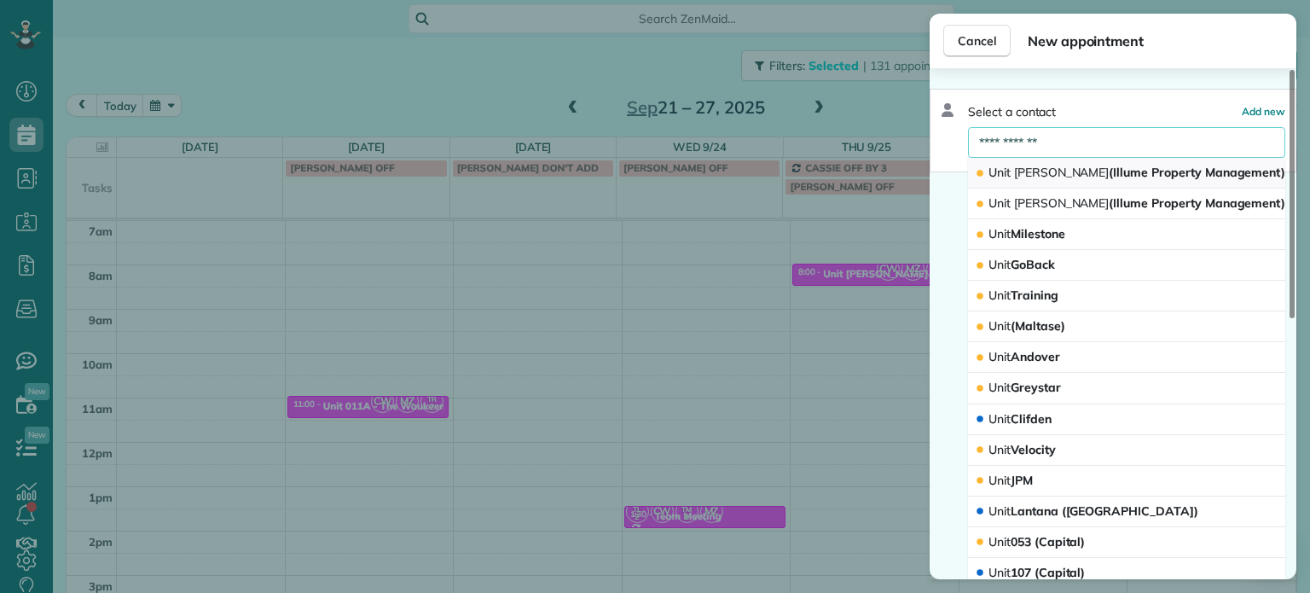
type input "**********"
click at [1054, 170] on span "Unit Tristan (Illume Property Management)" at bounding box center [1136, 172] width 297 height 15
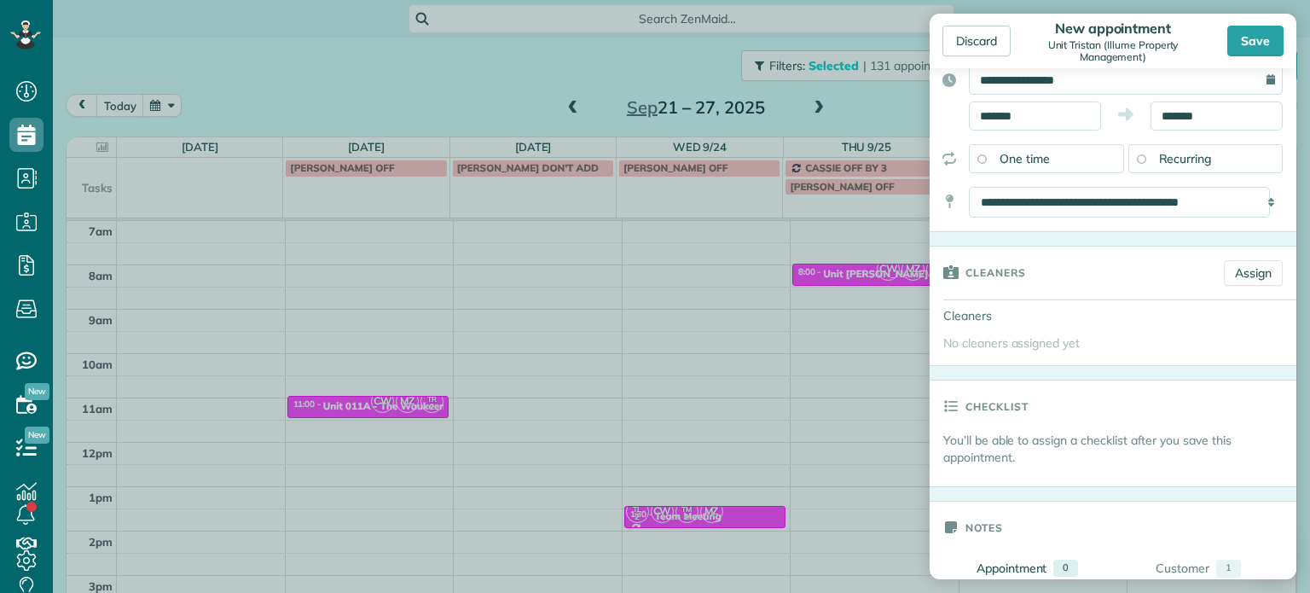
scroll to position [171, 0]
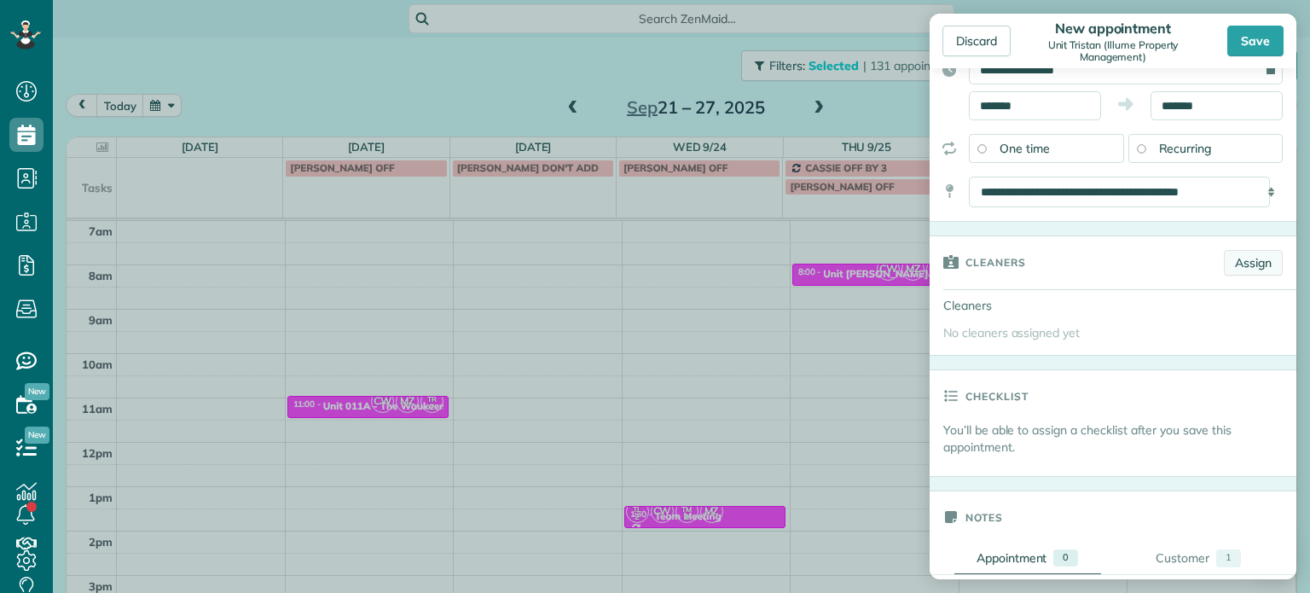
click at [1254, 275] on link "Assign" at bounding box center [1253, 263] width 59 height 26
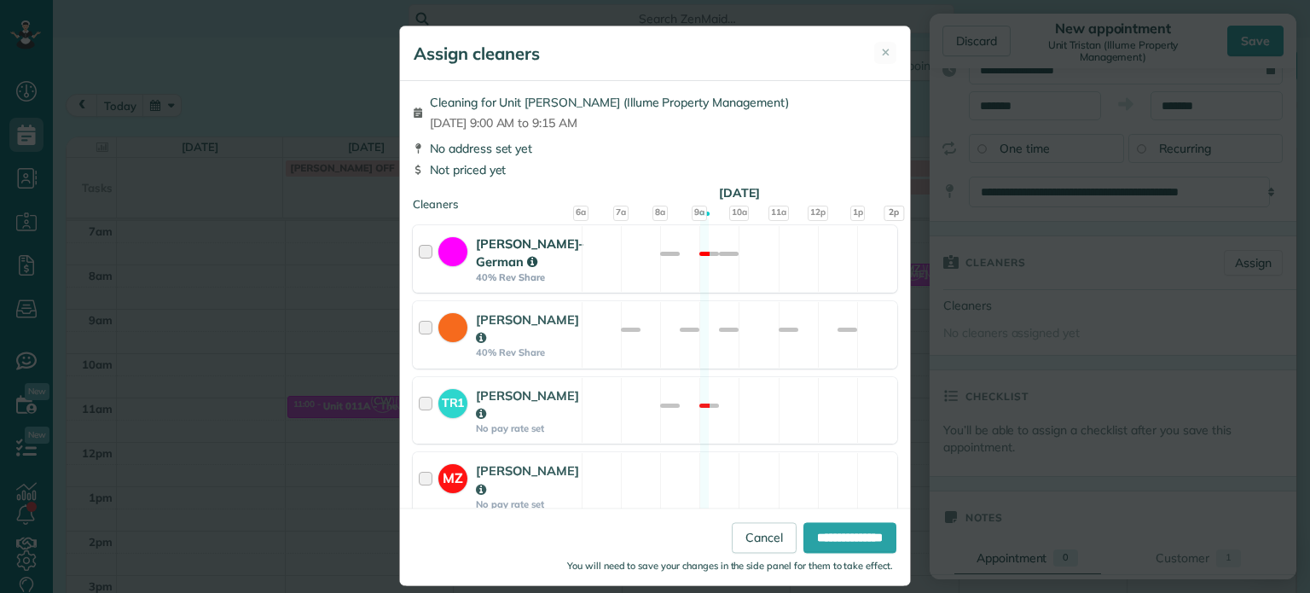
scroll to position [85, 0]
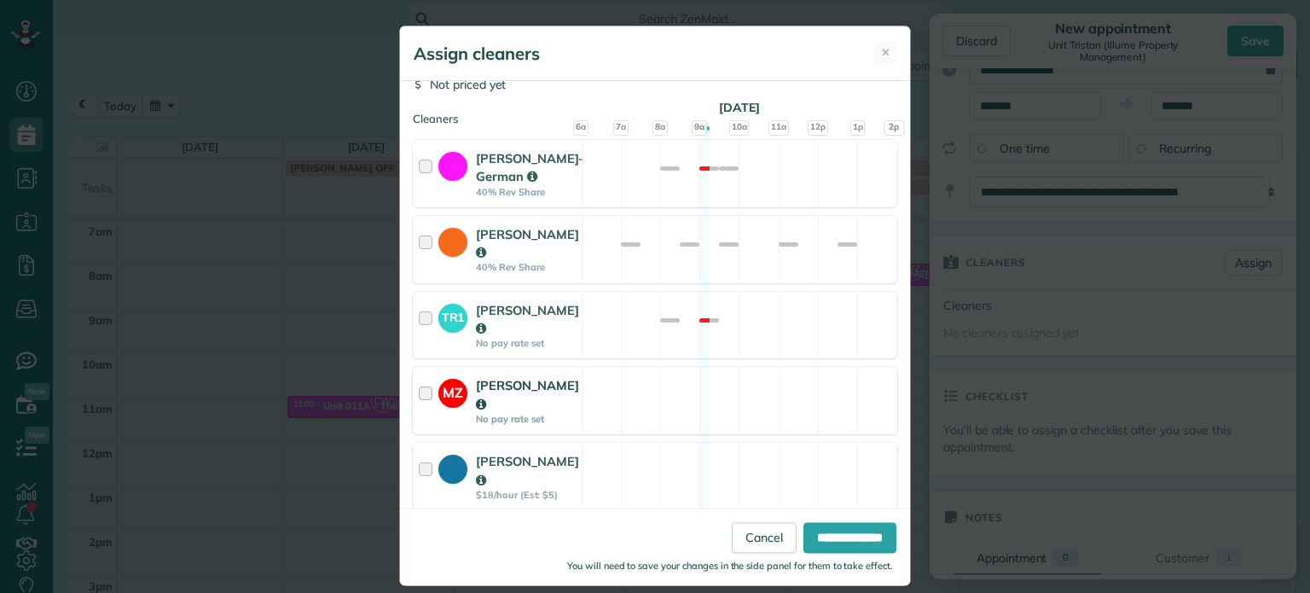
click at [764, 405] on div "MZ [PERSON_NAME] No pay rate set Available" at bounding box center [655, 400] width 484 height 67
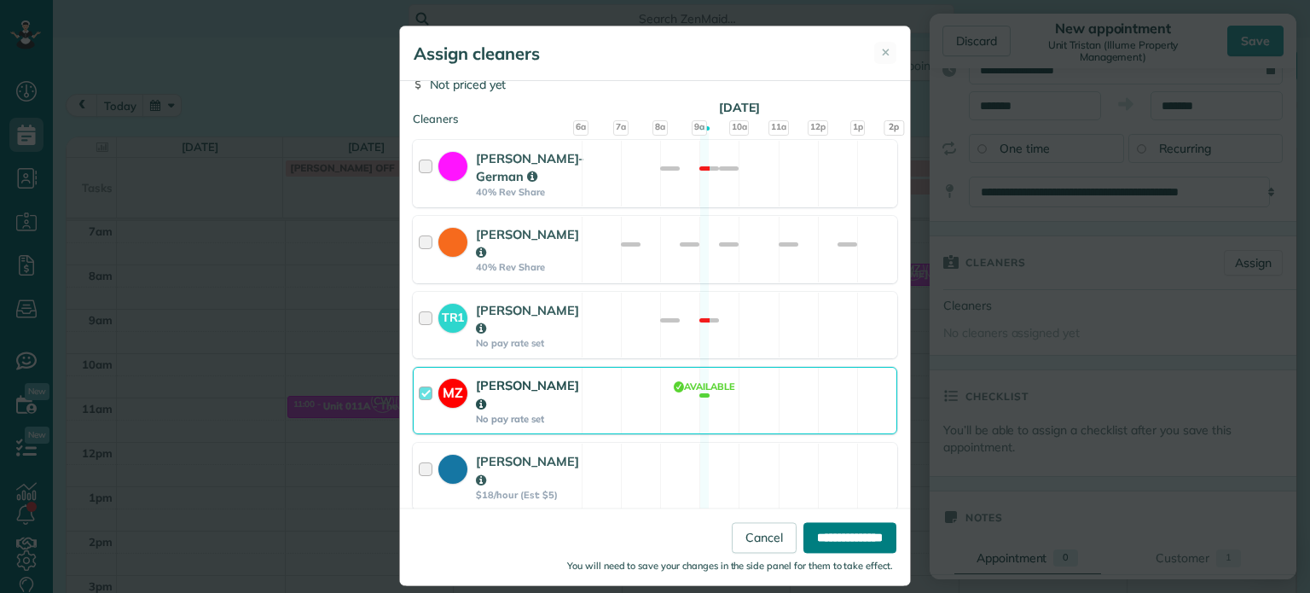
click at [838, 533] on input "**********" at bounding box center [849, 538] width 93 height 31
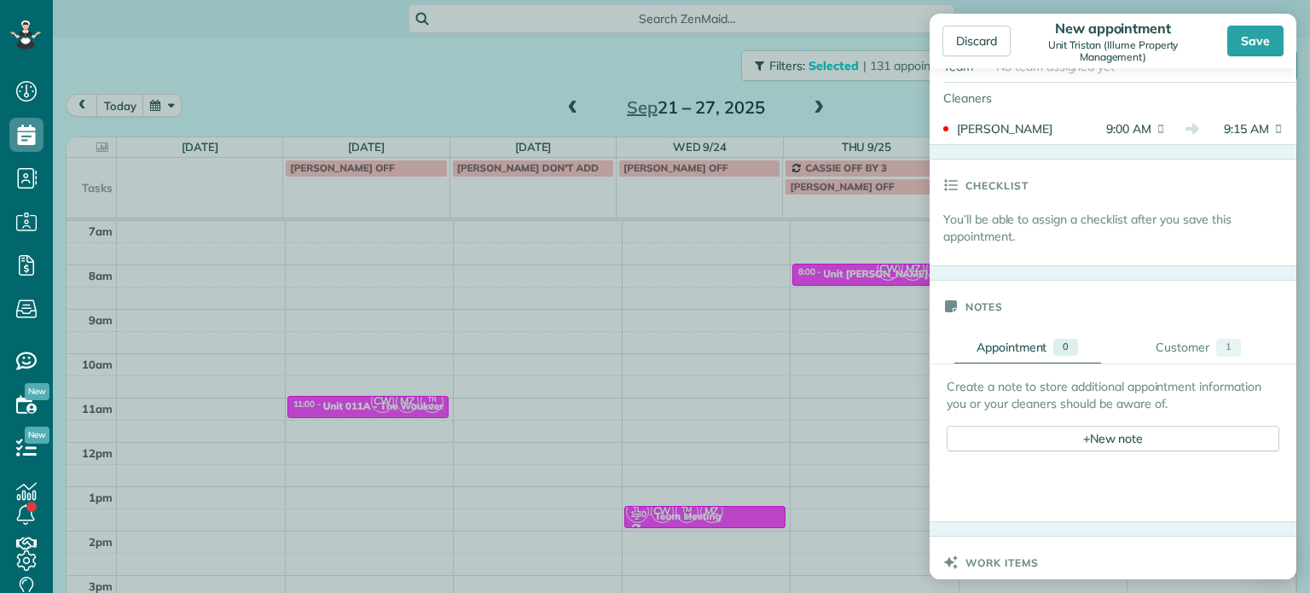
scroll to position [597, 0]
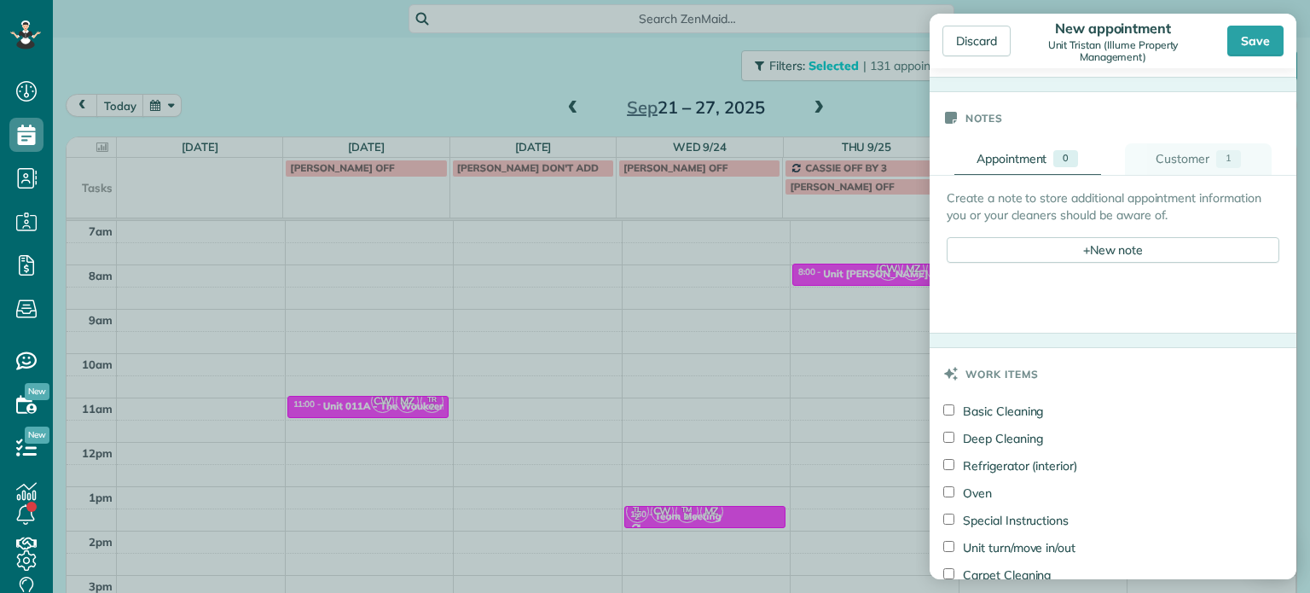
click at [1179, 168] on div "Customer" at bounding box center [1182, 159] width 54 height 18
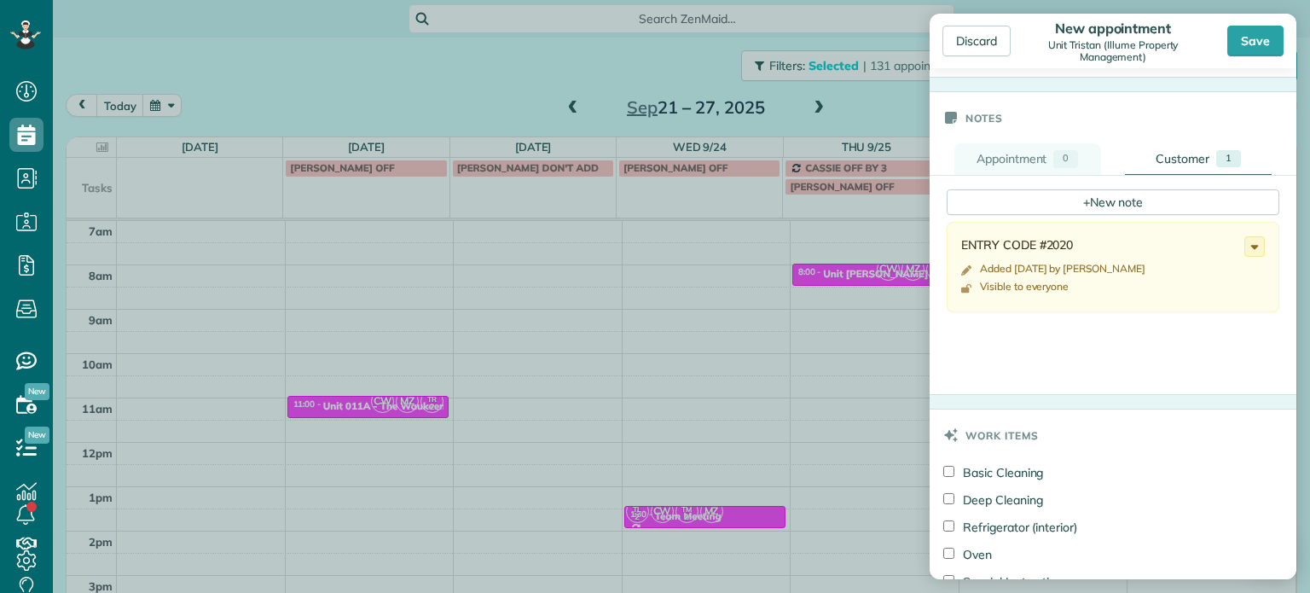
click at [1047, 167] on link "Appointment 0" at bounding box center [1027, 159] width 147 height 32
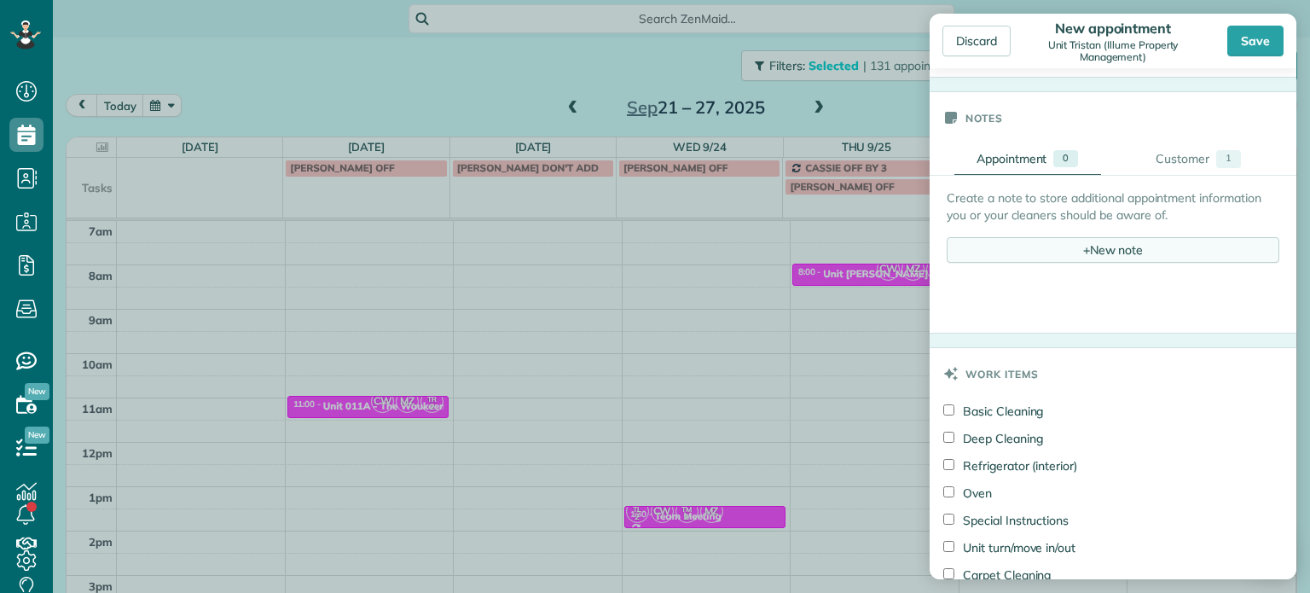
click at [1095, 263] on div "+ New note" at bounding box center [1112, 250] width 333 height 26
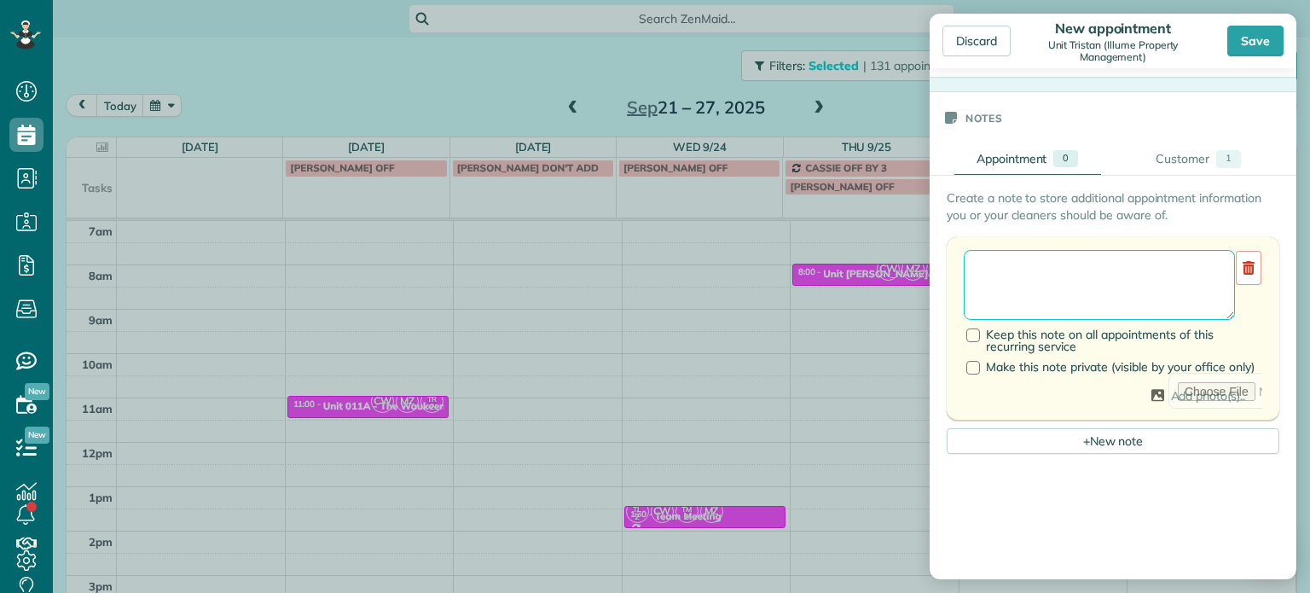
click at [1096, 292] on textarea at bounding box center [1099, 285] width 271 height 70
type textarea "*"
type textarea "**********"
click at [1251, 46] on div "Save" at bounding box center [1255, 41] width 56 height 31
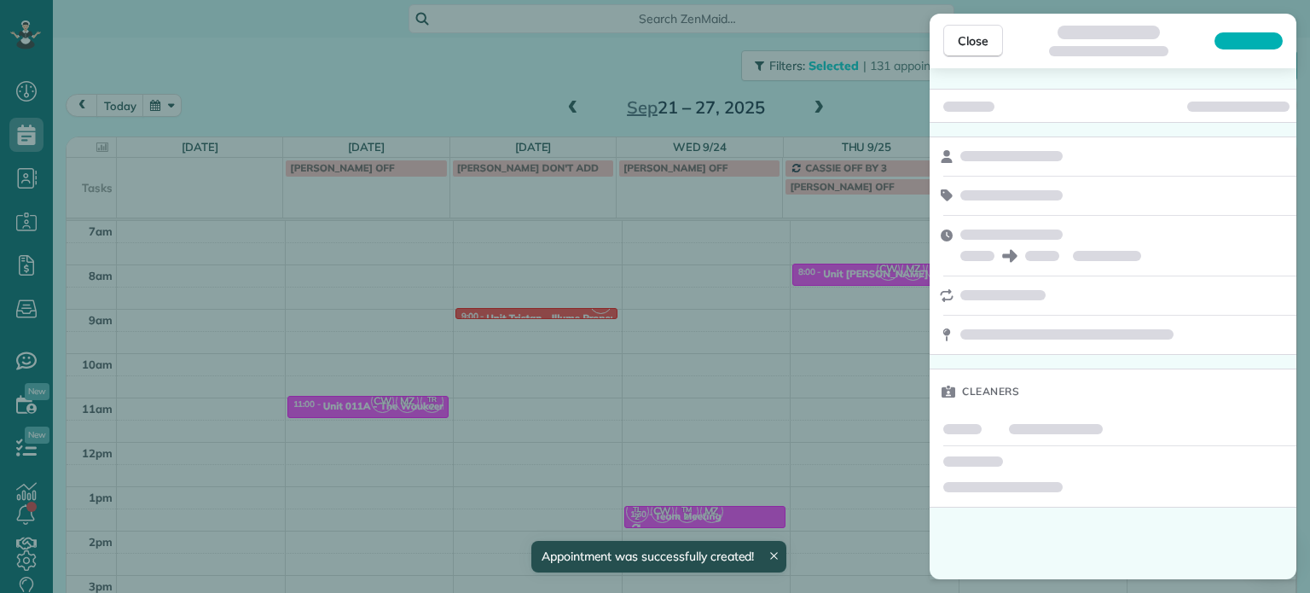
click at [582, 296] on div "Close Cleaners" at bounding box center [655, 296] width 1310 height 593
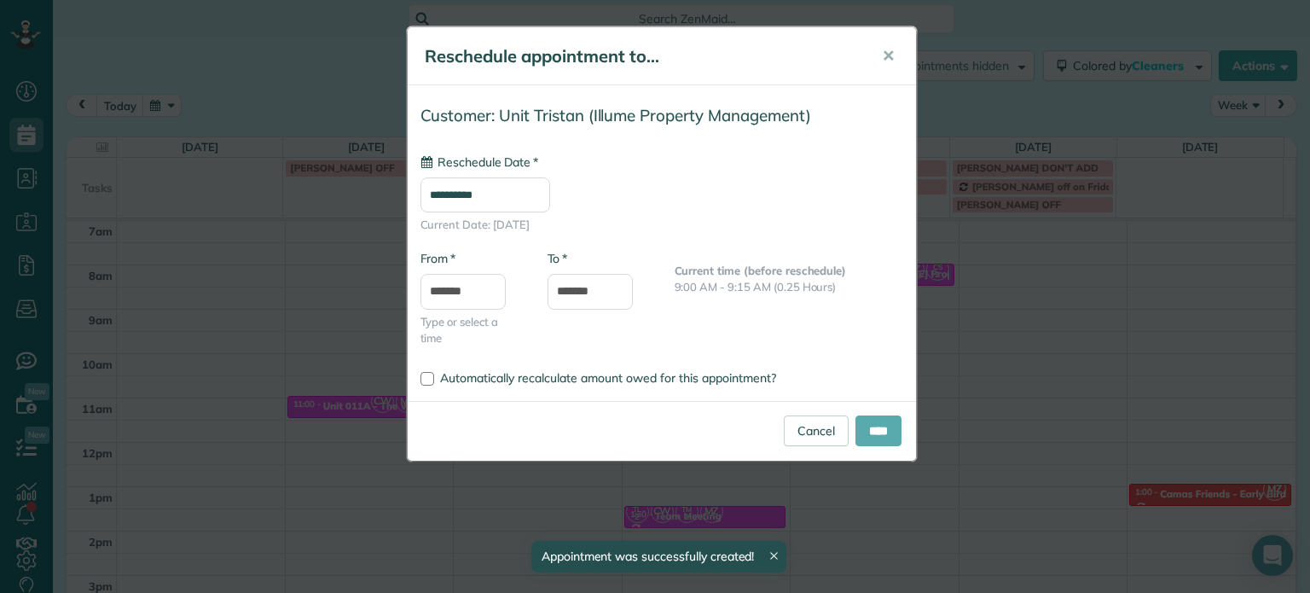
type input "**********"
click at [879, 420] on input "****" at bounding box center [878, 430] width 46 height 31
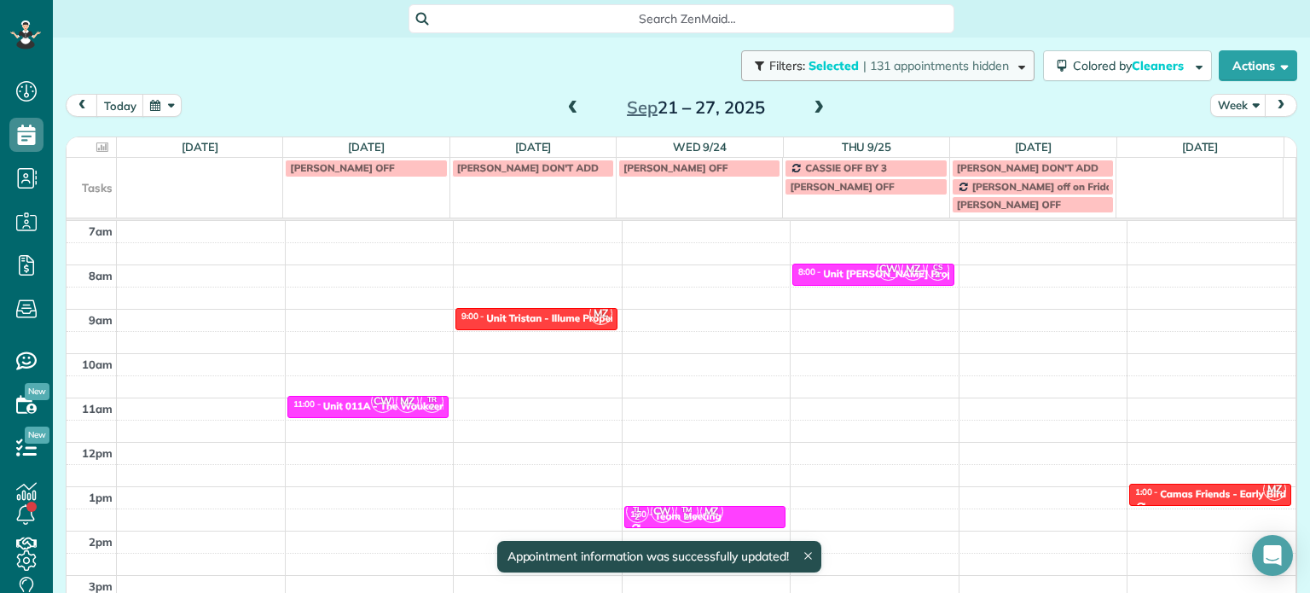
click at [975, 65] on span "| 131 appointments hidden" at bounding box center [936, 65] width 146 height 15
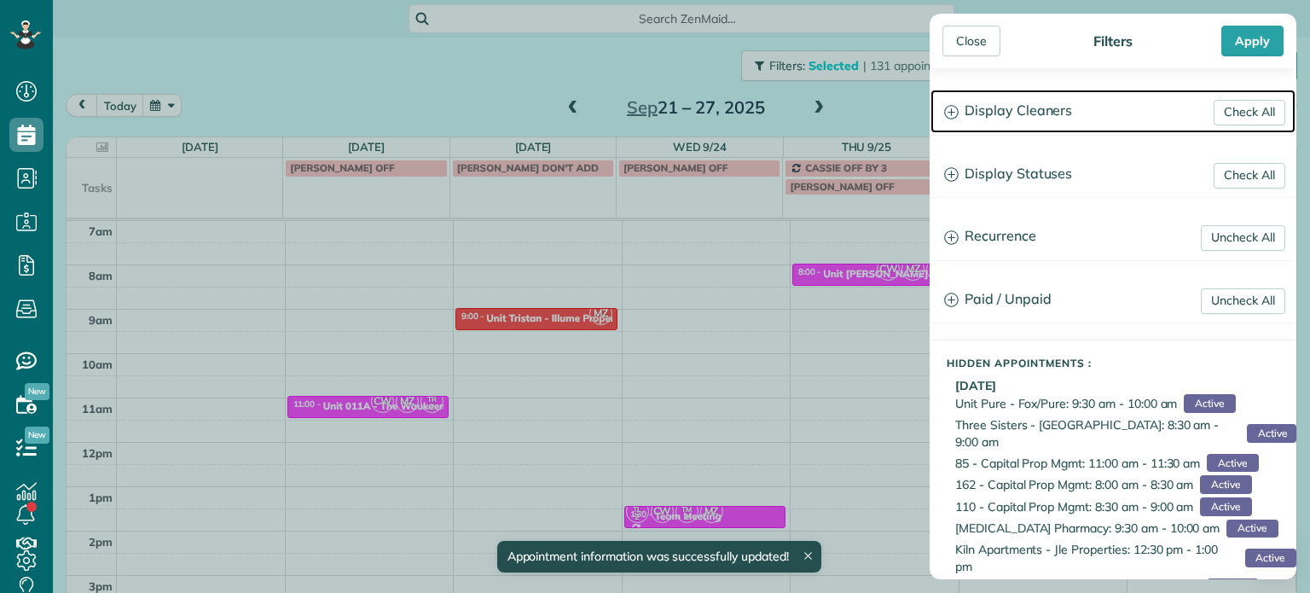
click at [1024, 90] on h3 "Display Cleaners" at bounding box center [1112, 111] width 365 height 43
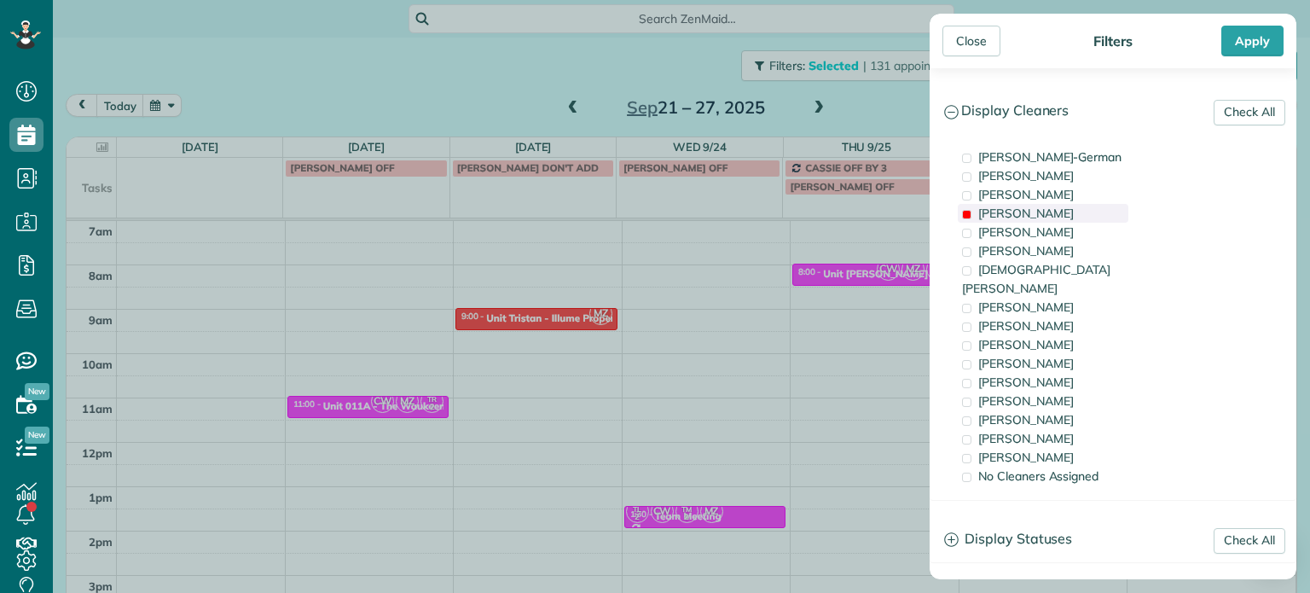
click at [1029, 208] on span "[PERSON_NAME]" at bounding box center [1026, 213] width 96 height 15
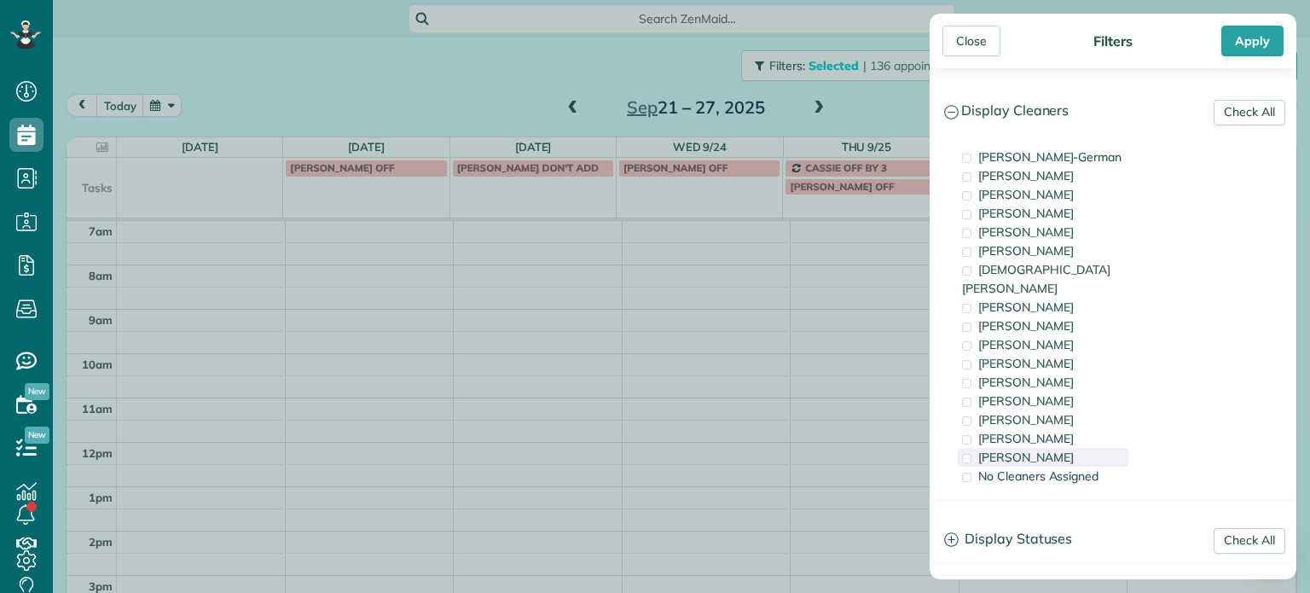
click at [1046, 448] on div "[PERSON_NAME]" at bounding box center [1043, 457] width 171 height 19
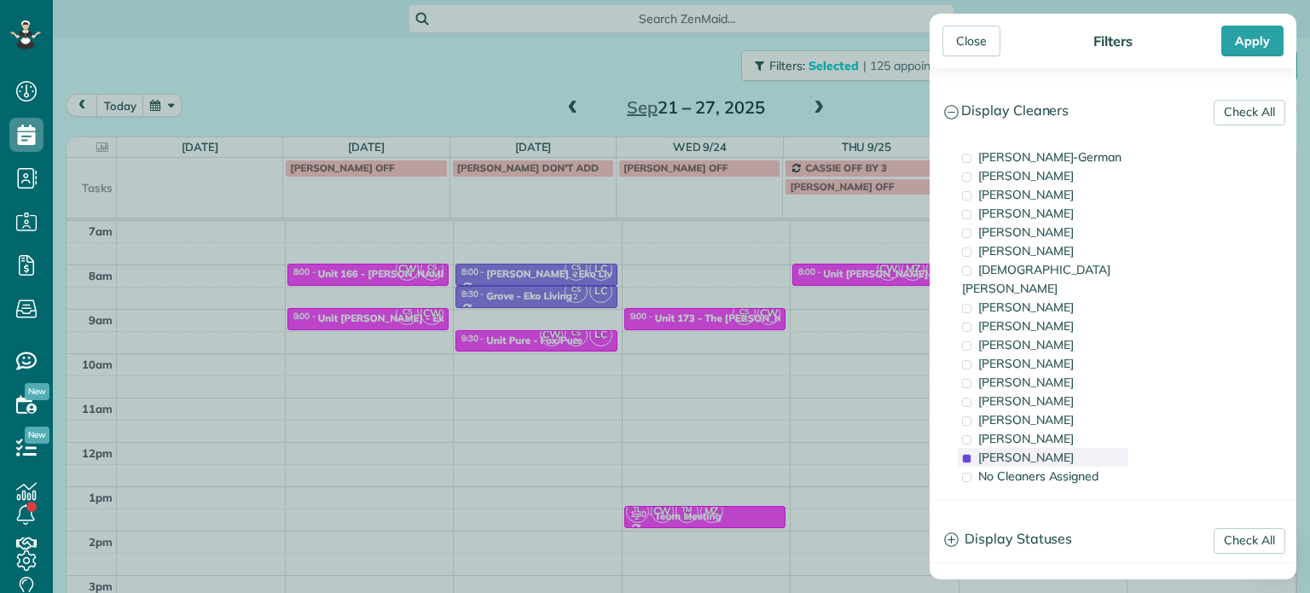
click at [1046, 448] on div "[PERSON_NAME]" at bounding box center [1043, 457] width 171 height 19
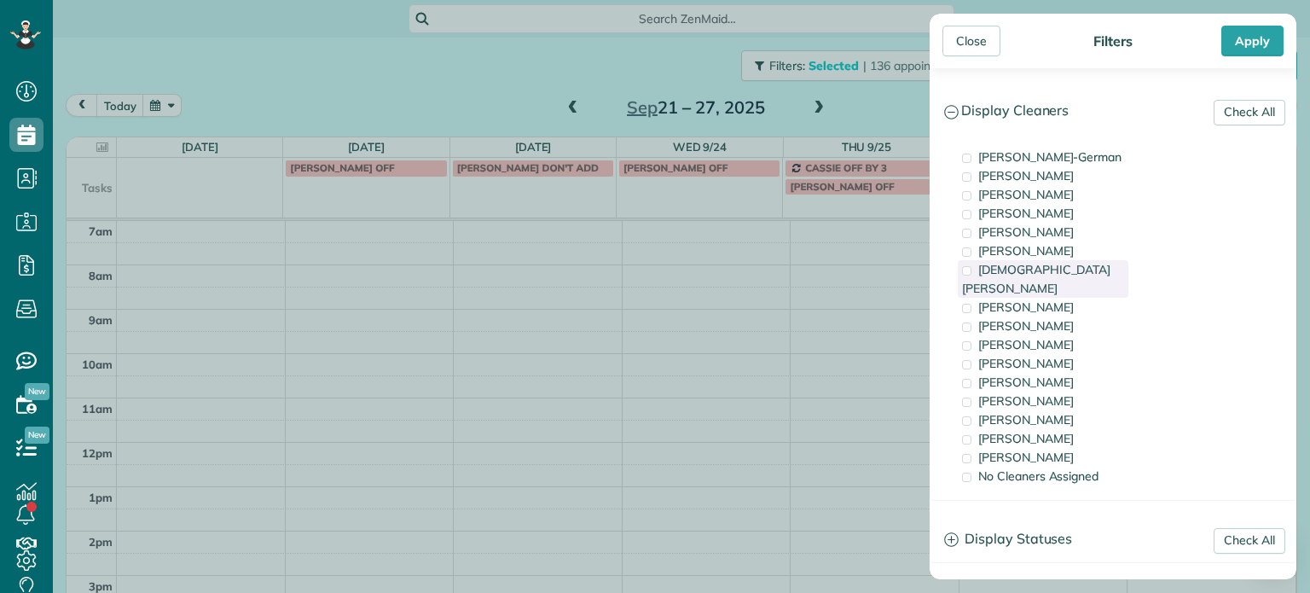
click at [1045, 267] on span "[DEMOGRAPHIC_DATA][PERSON_NAME]" at bounding box center [1036, 279] width 148 height 34
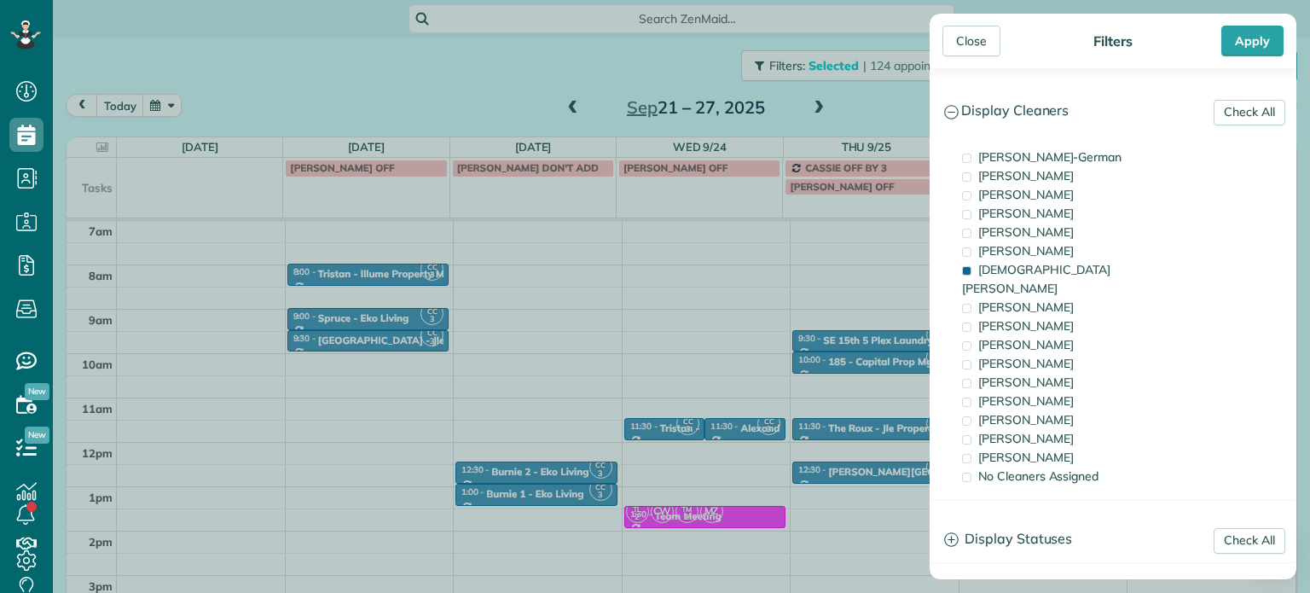
click at [512, 298] on div "Close Filters Apply Check All Display Cleaners [PERSON_NAME]-German [PERSON_NAM…" at bounding box center [655, 296] width 1310 height 593
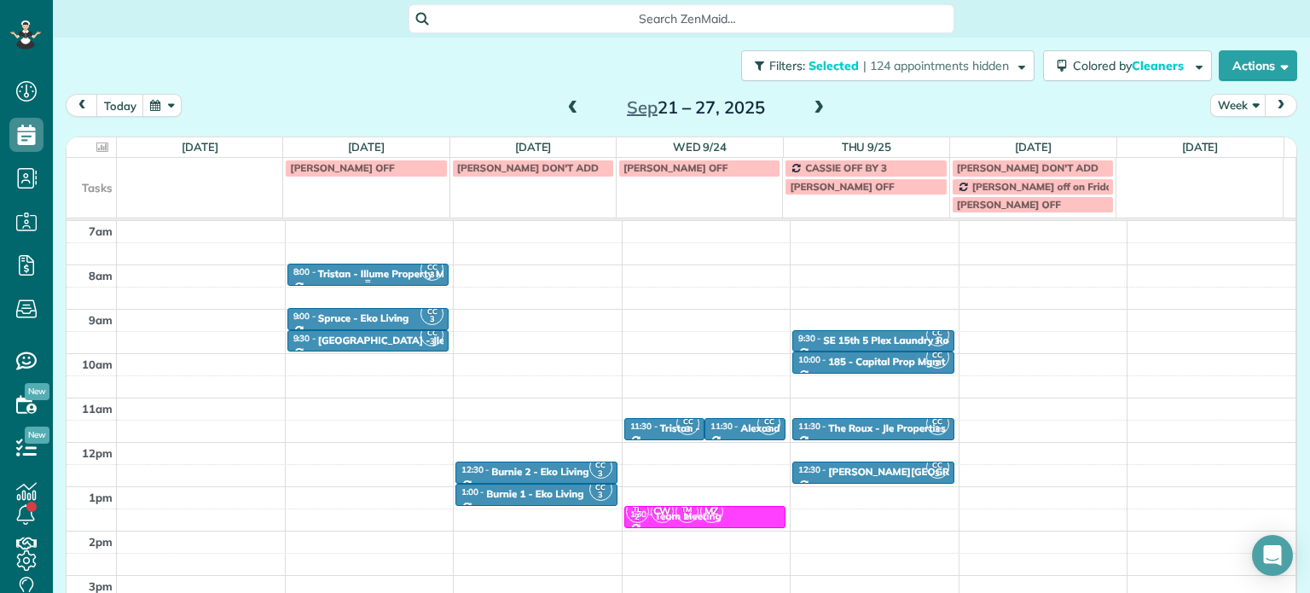
click at [375, 273] on div "Tristan - Illume Property Management" at bounding box center [408, 274] width 181 height 12
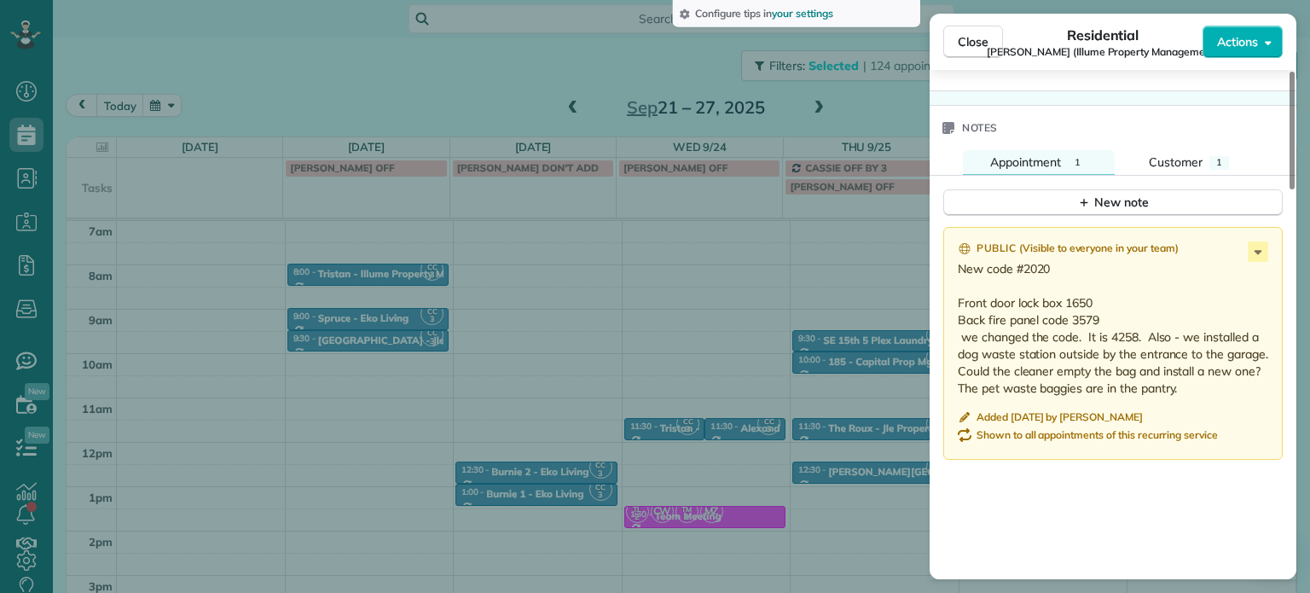
scroll to position [1368, 0]
drag, startPoint x: 958, startPoint y: 259, endPoint x: 1109, endPoint y: 313, distance: 160.2
click at [1109, 313] on p "New code #2020 Front door lock box 1650 Back fire panel code 3579 we changed th…" at bounding box center [1115, 329] width 314 height 136
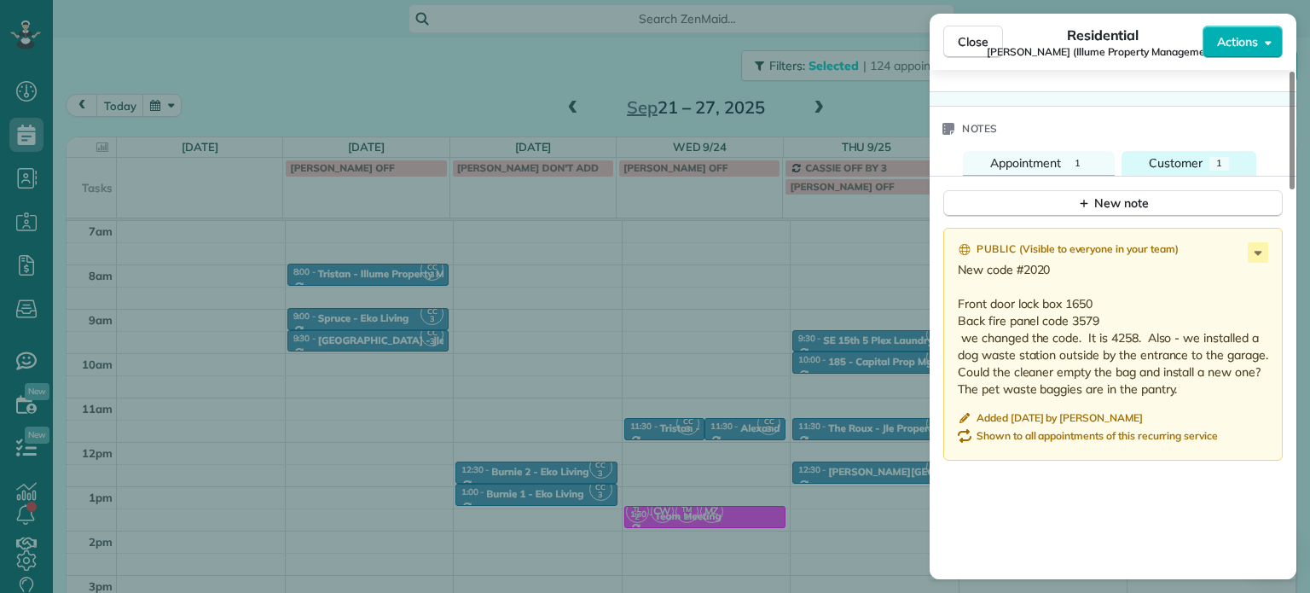
click at [1201, 159] on div "Customer" at bounding box center [1176, 163] width 54 height 18
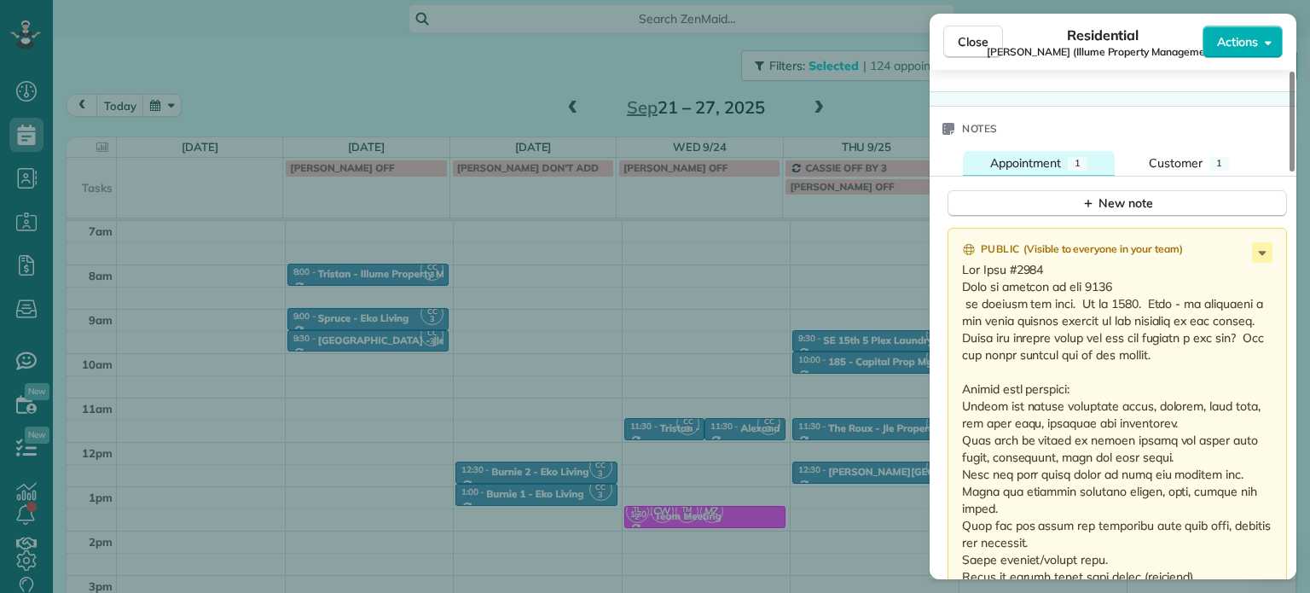
click at [1043, 155] on span "Appointment" at bounding box center [1025, 162] width 71 height 15
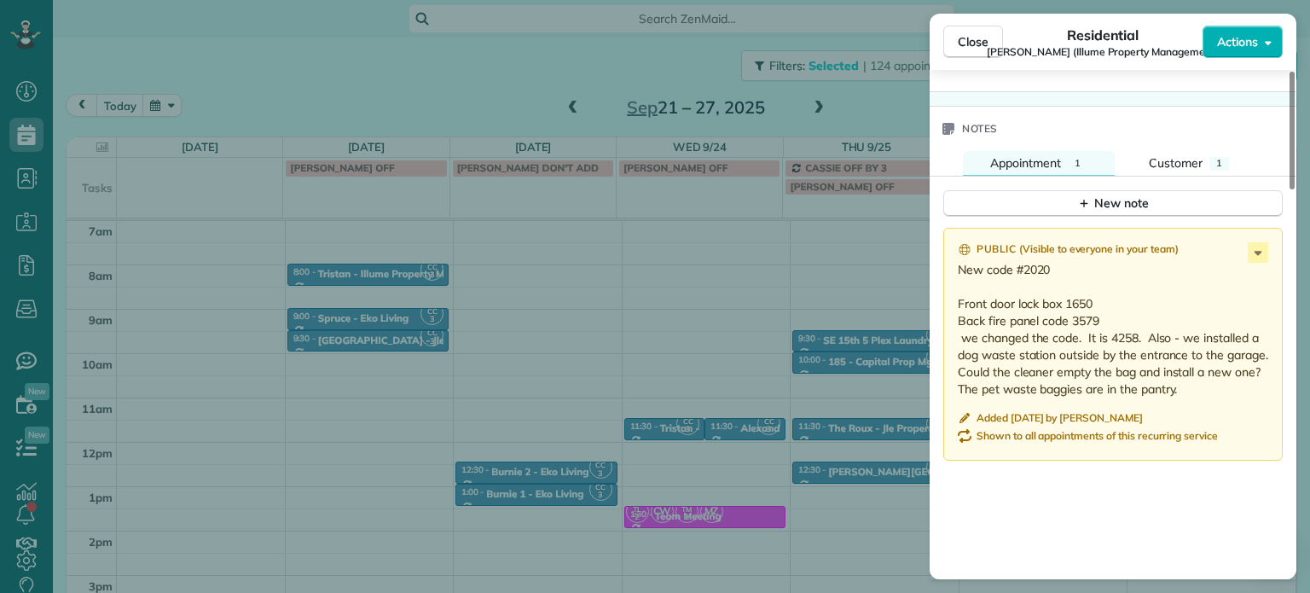
click at [529, 388] on div "Close Residential Tristan (Illume Property Management) Actions Status Active Tr…" at bounding box center [655, 296] width 1310 height 593
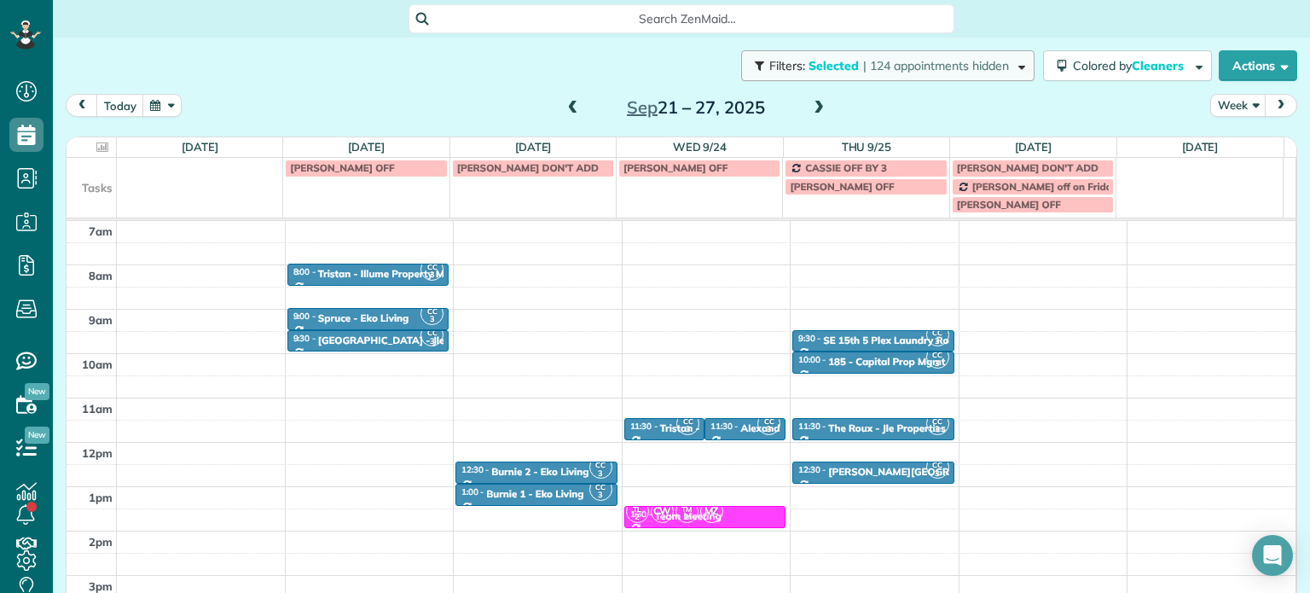
click at [964, 53] on button "Filters: Selected | 124 appointments hidden" at bounding box center [887, 65] width 293 height 31
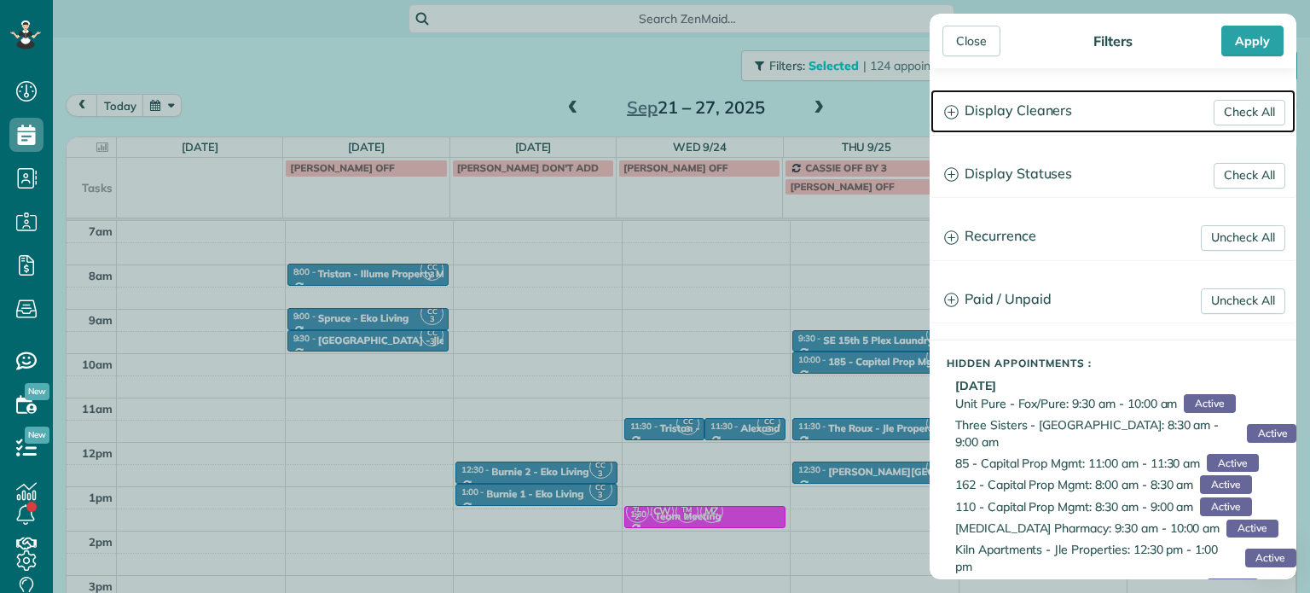
click at [1018, 108] on h3 "Display Cleaners" at bounding box center [1112, 111] width 365 height 43
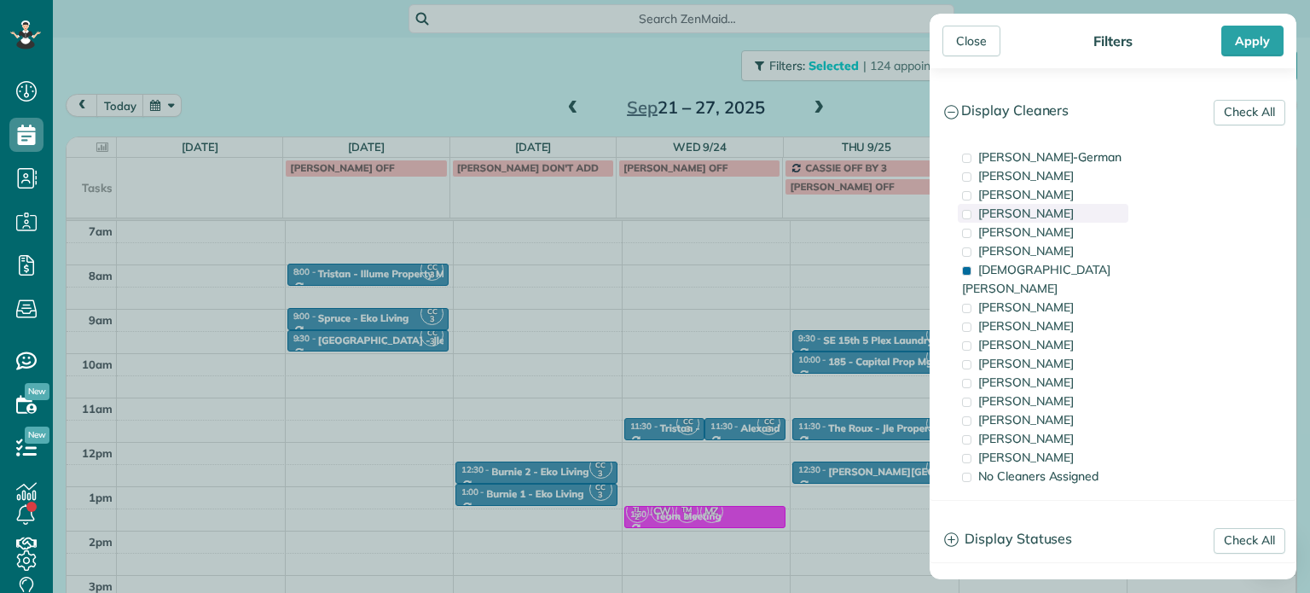
click at [1023, 209] on span "[PERSON_NAME]" at bounding box center [1026, 213] width 96 height 15
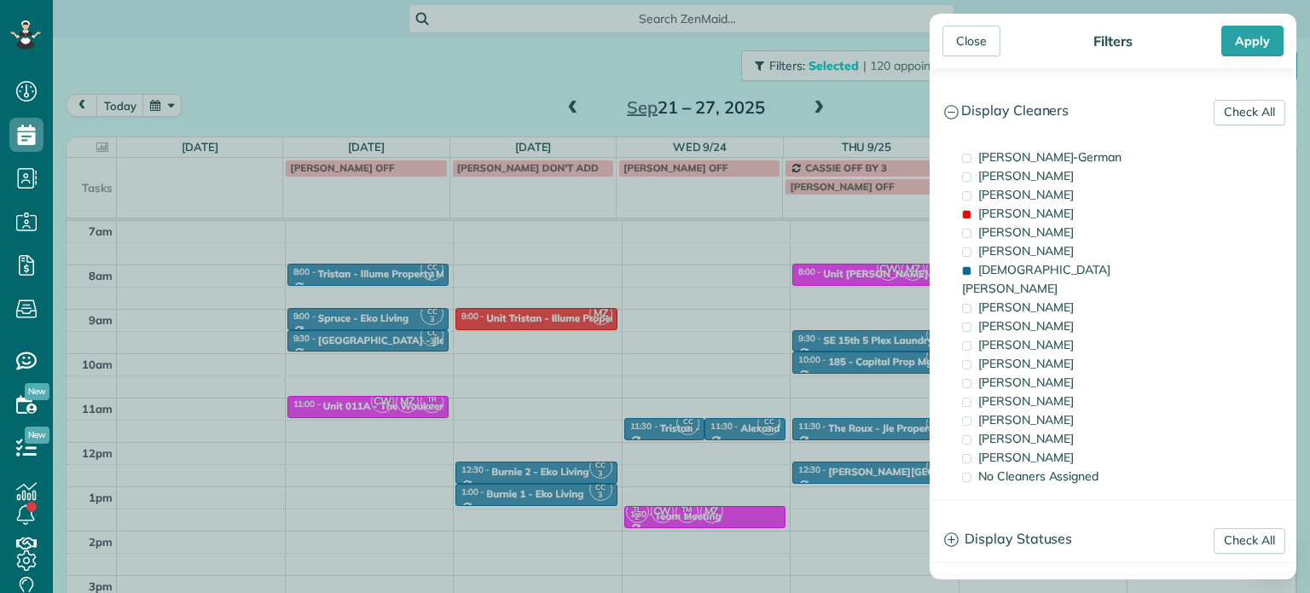
click at [698, 270] on div "Close Filters Apply Check All Display Cleaners [PERSON_NAME]-German [PERSON_NAM…" at bounding box center [655, 296] width 1310 height 593
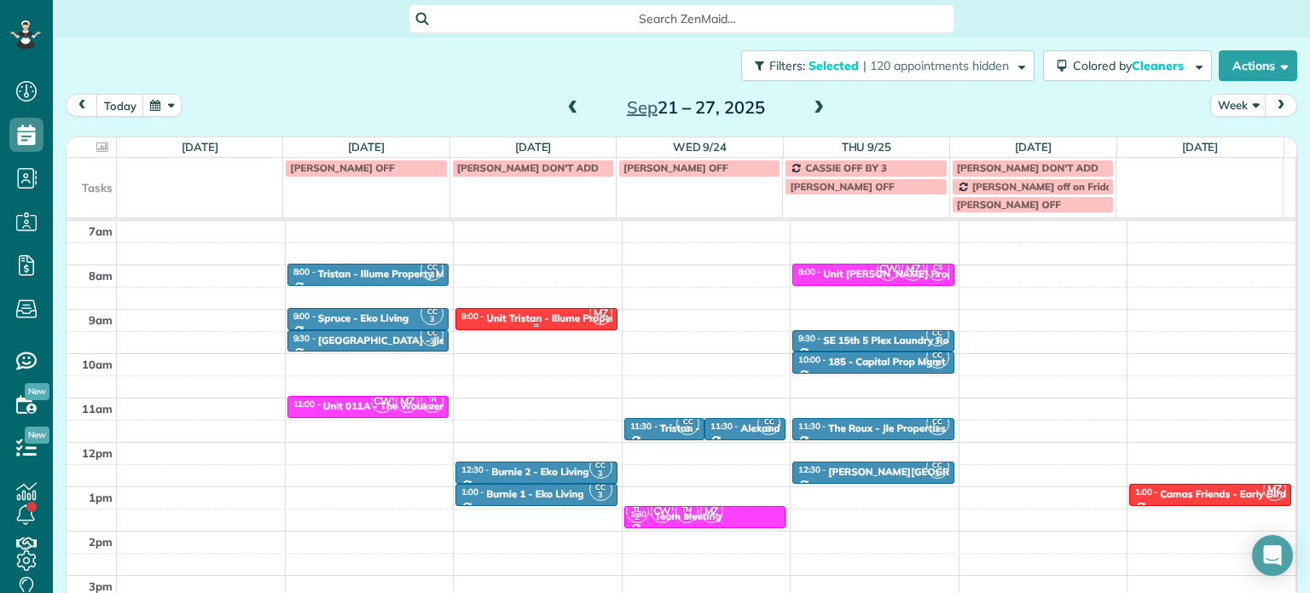
click at [522, 326] on div at bounding box center [536, 325] width 160 height 7
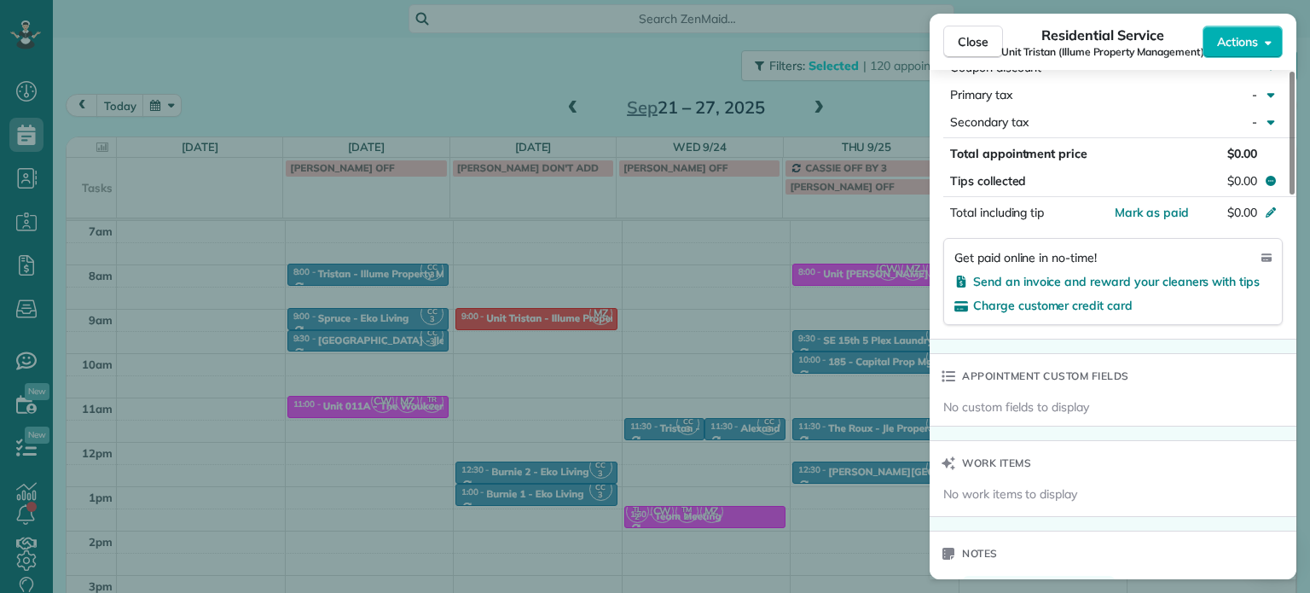
scroll to position [1200, 0]
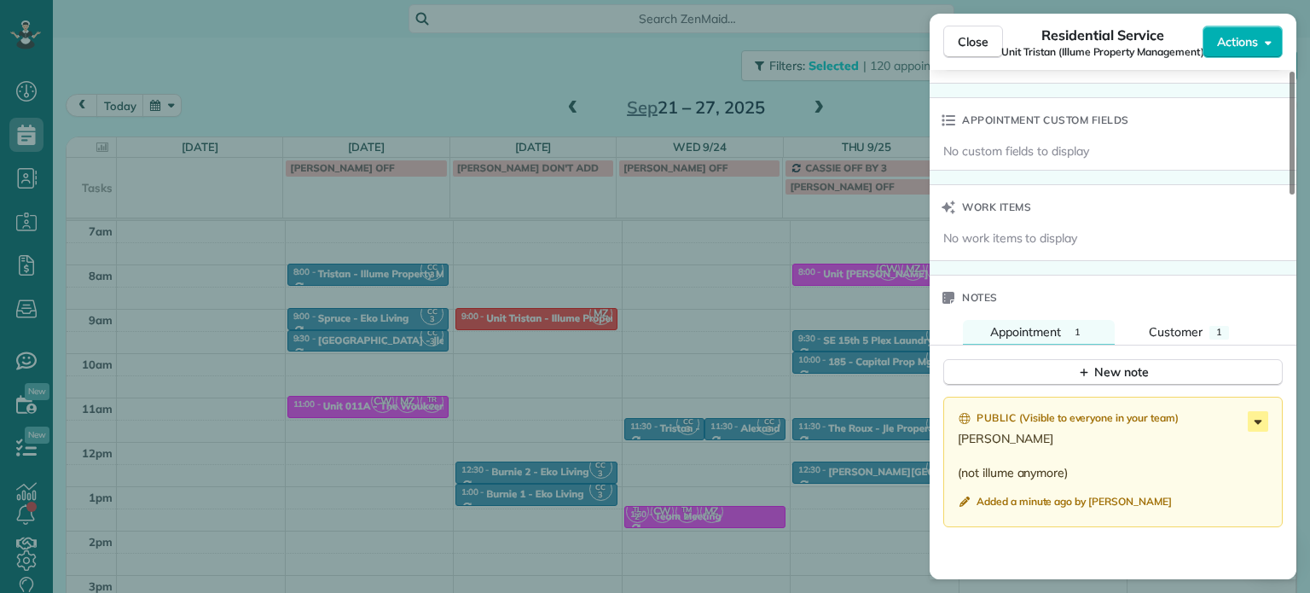
click at [1252, 427] on icon at bounding box center [1257, 421] width 20 height 20
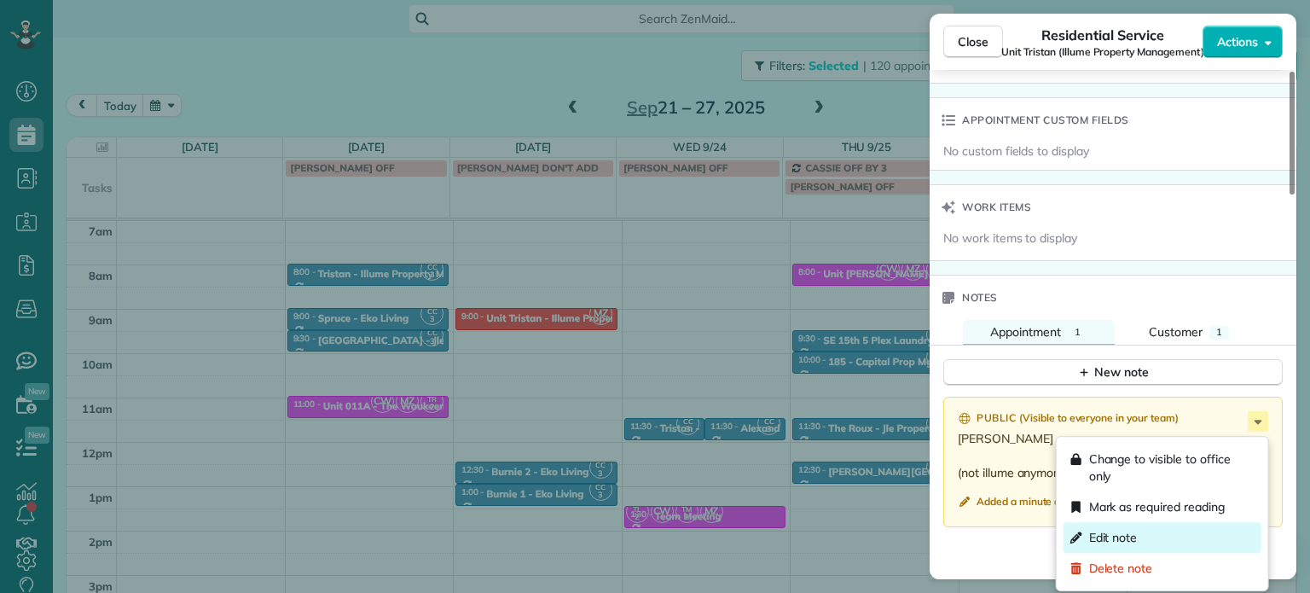
click at [1158, 539] on div "Edit note" at bounding box center [1162, 537] width 198 height 31
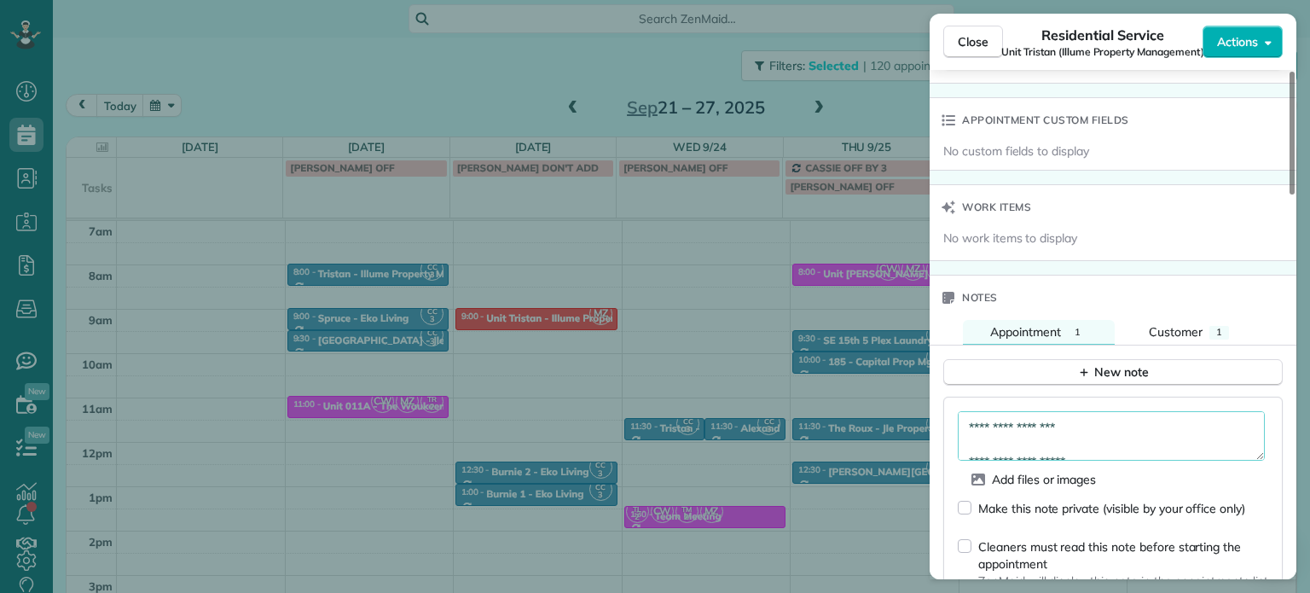
click at [1155, 433] on textarea "**********" at bounding box center [1111, 435] width 307 height 49
paste textarea "**********"
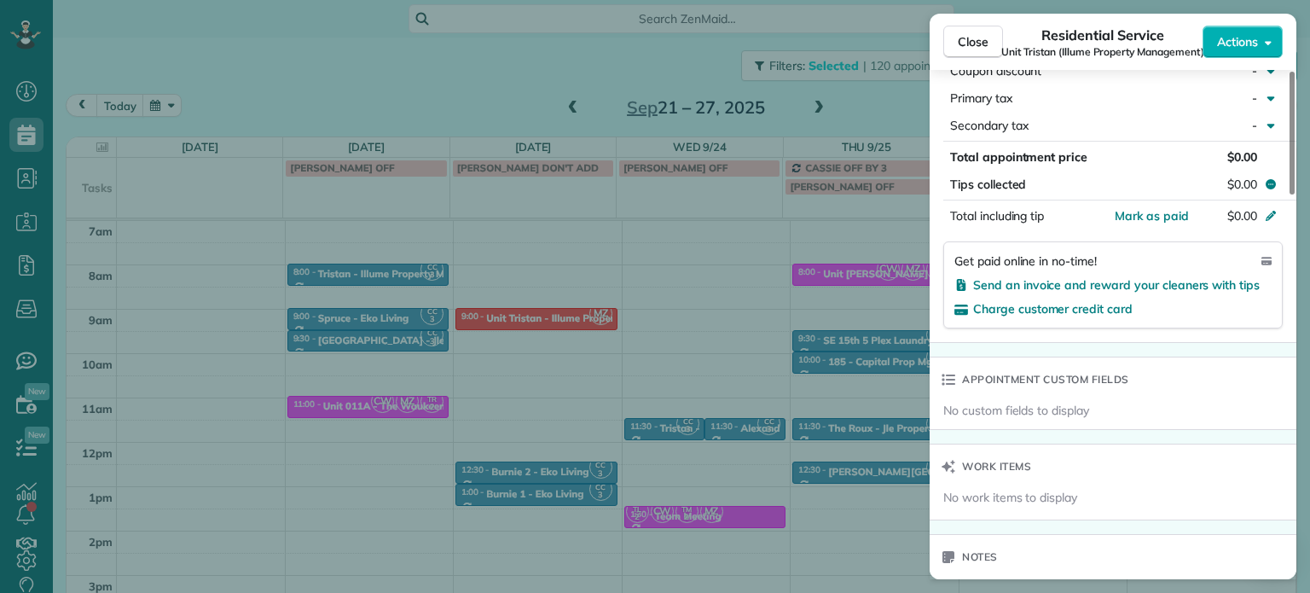
type textarea "**********"
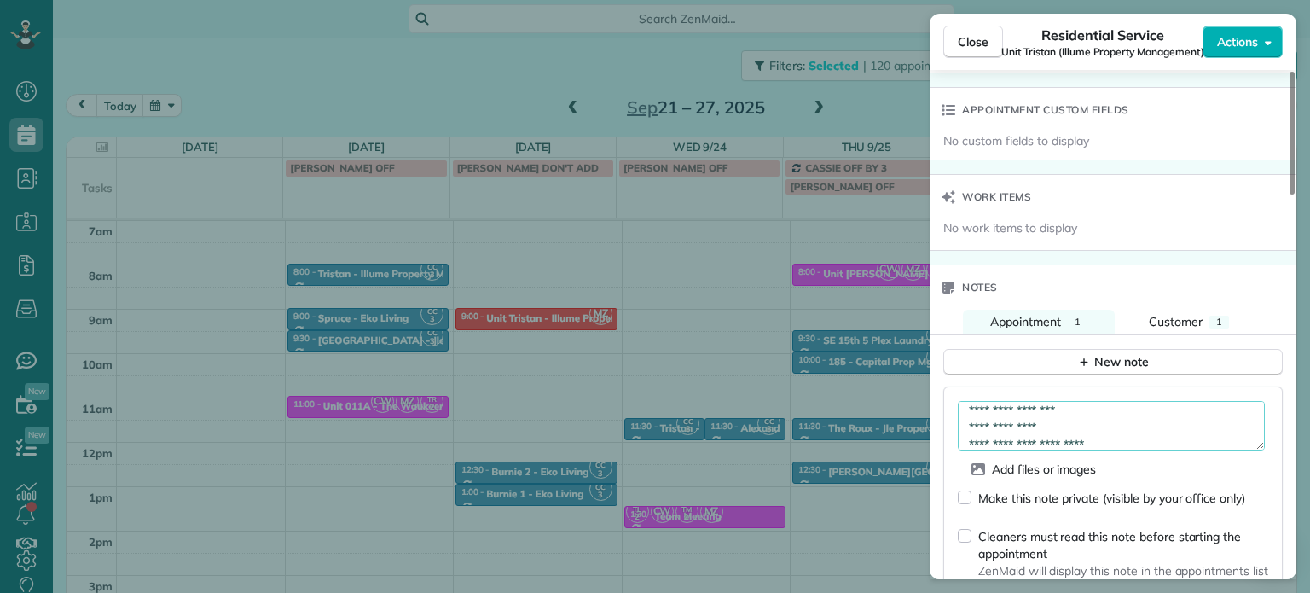
scroll to position [1289, 0]
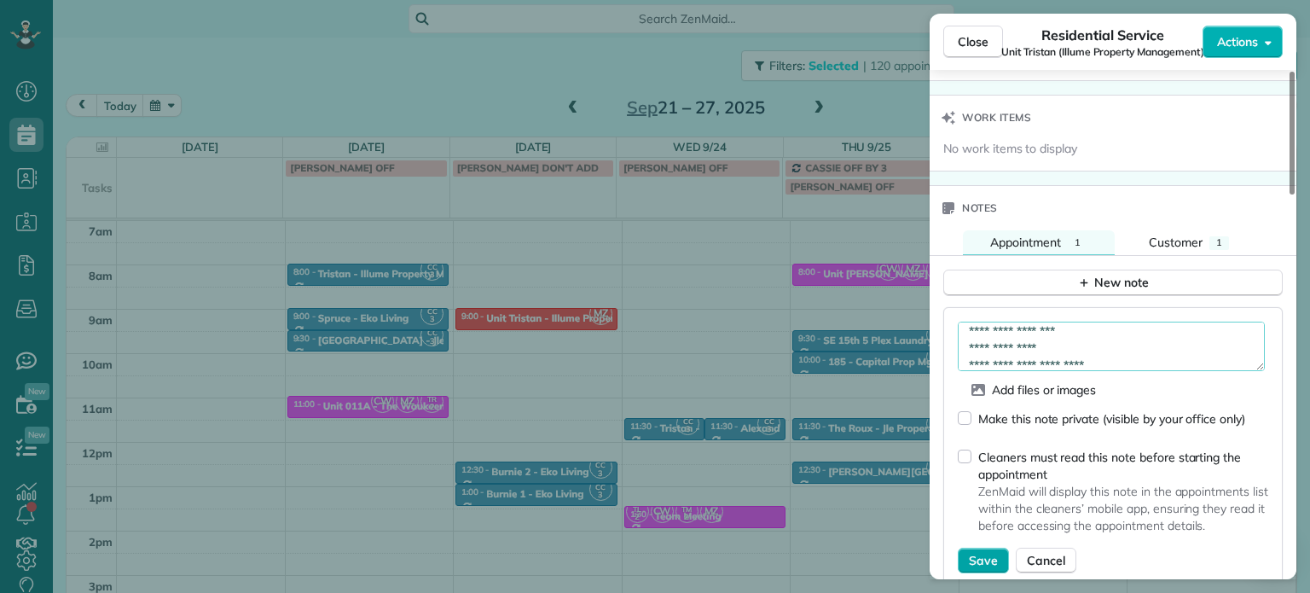
click at [984, 562] on span "Save" at bounding box center [983, 560] width 29 height 17
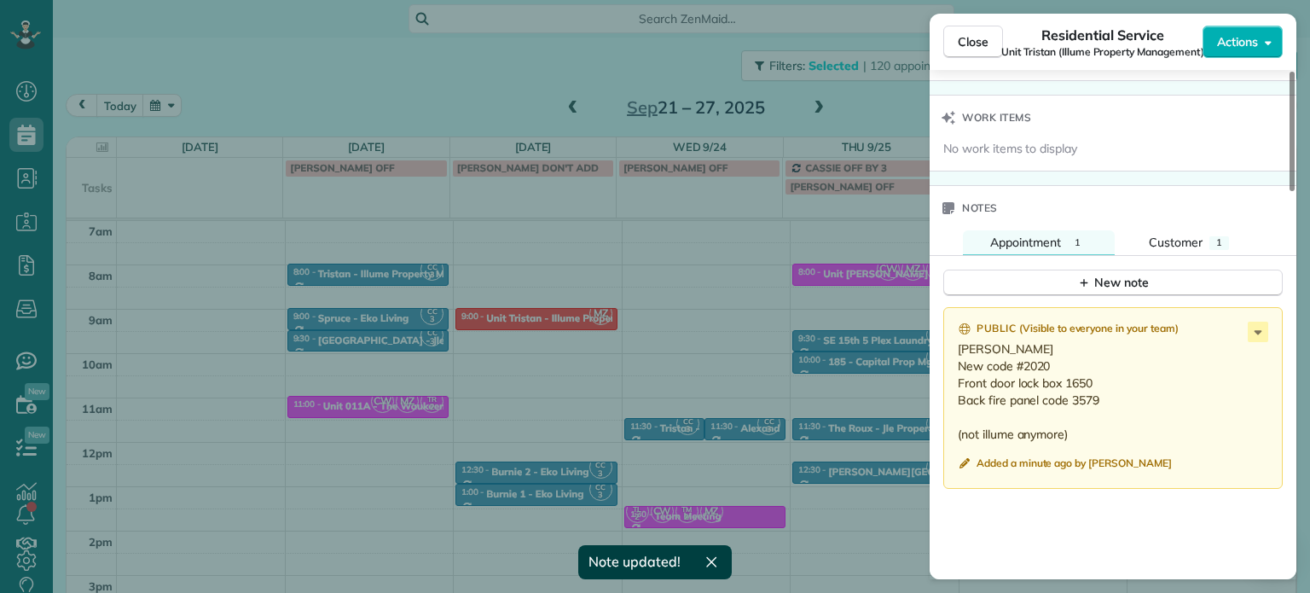
click at [470, 43] on div "Close Residential Service Unit Tristan (Illume Property Management) Actions Sta…" at bounding box center [655, 296] width 1310 height 593
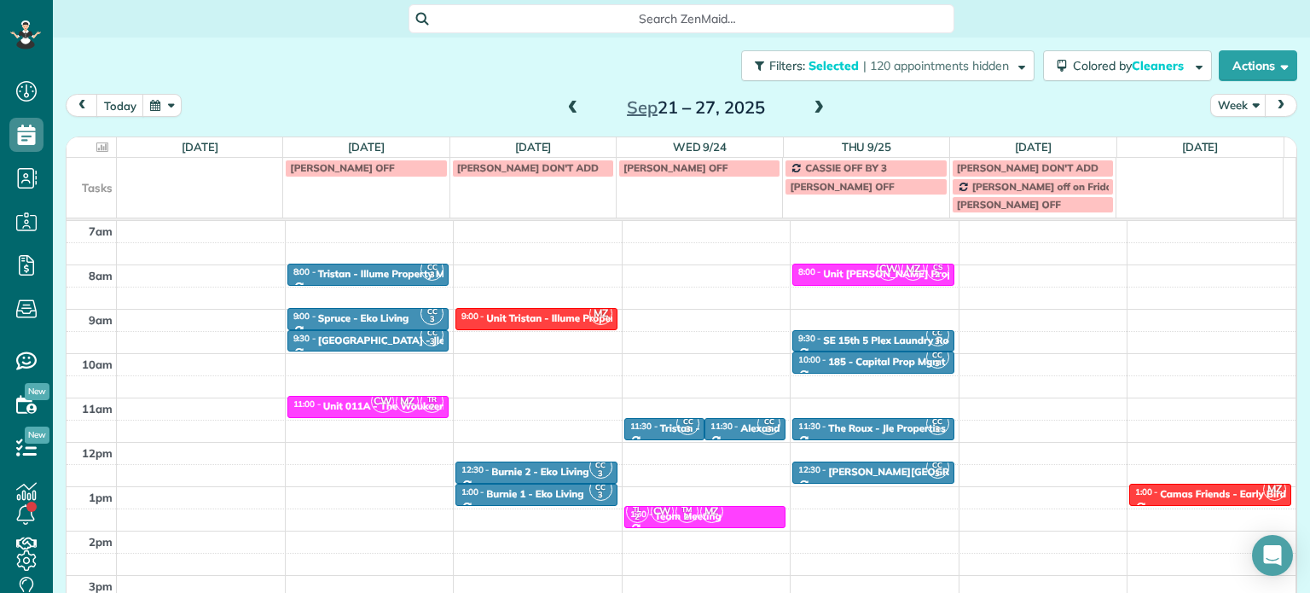
click at [564, 99] on span at bounding box center [573, 109] width 19 height 26
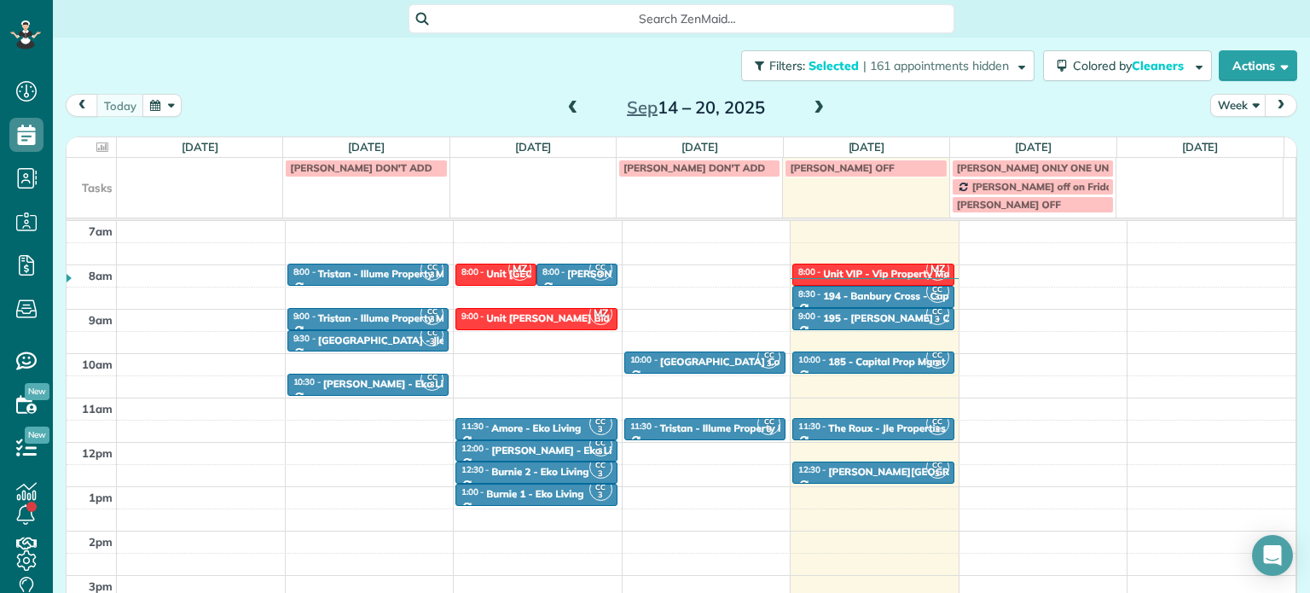
click at [812, 98] on span at bounding box center [818, 109] width 19 height 26
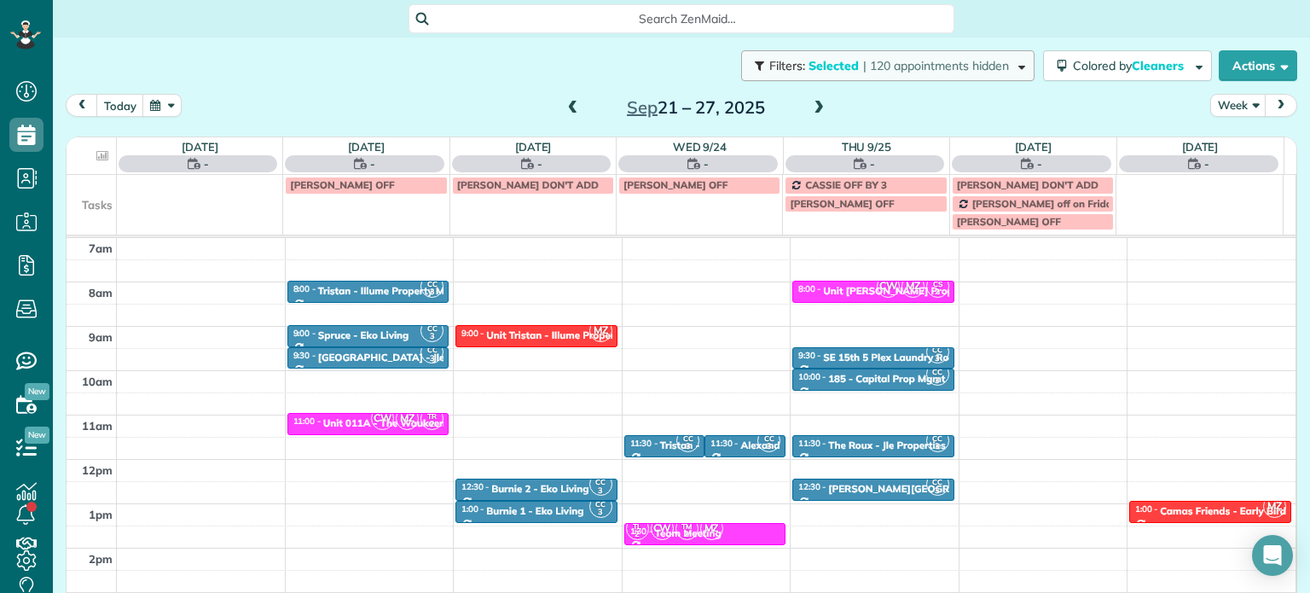
click at [863, 61] on span "| 120 appointments hidden" at bounding box center [936, 65] width 146 height 15
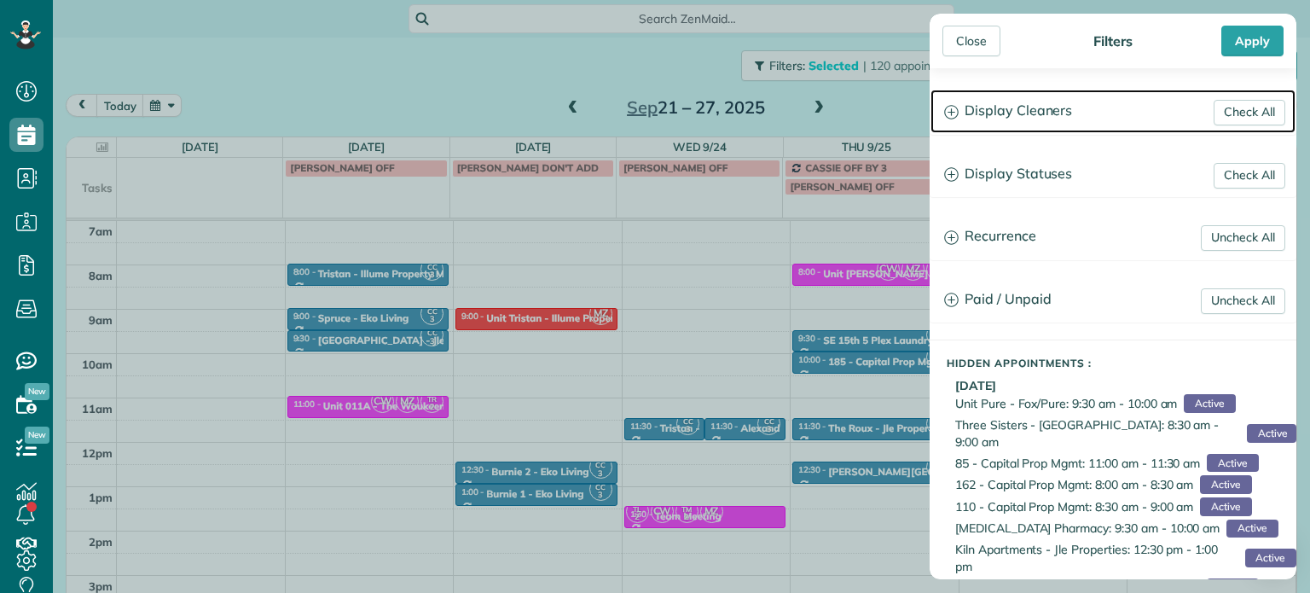
click at [1011, 105] on h3 "Display Cleaners" at bounding box center [1112, 111] width 365 height 43
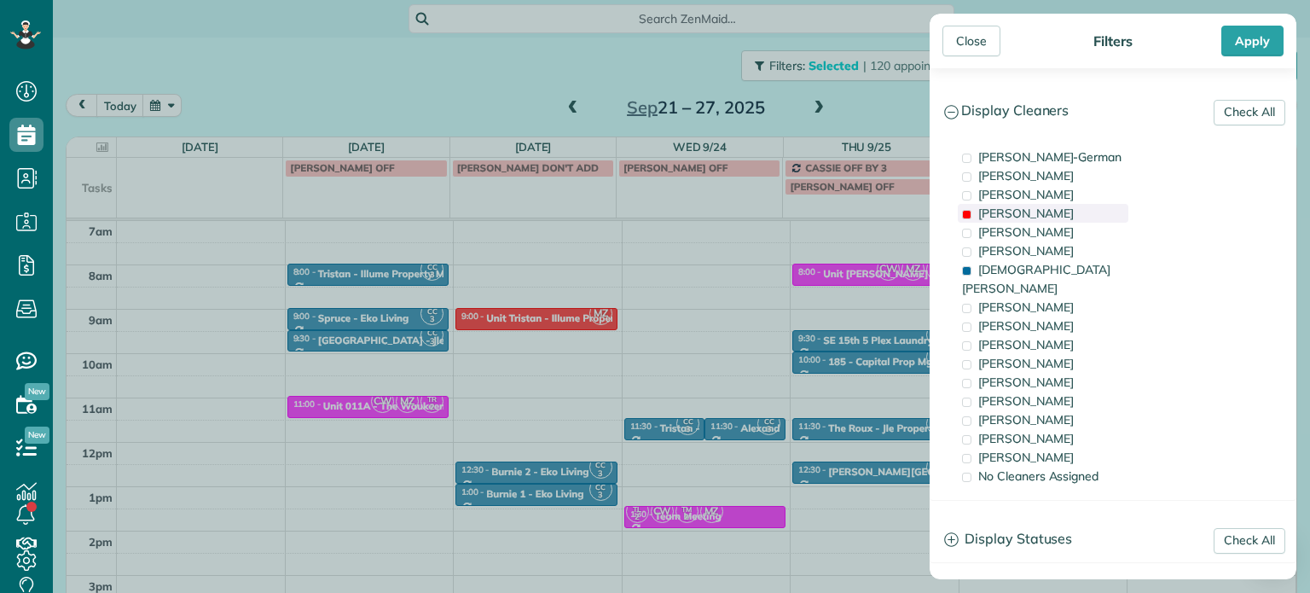
click at [1020, 207] on span "[PERSON_NAME]" at bounding box center [1026, 213] width 96 height 15
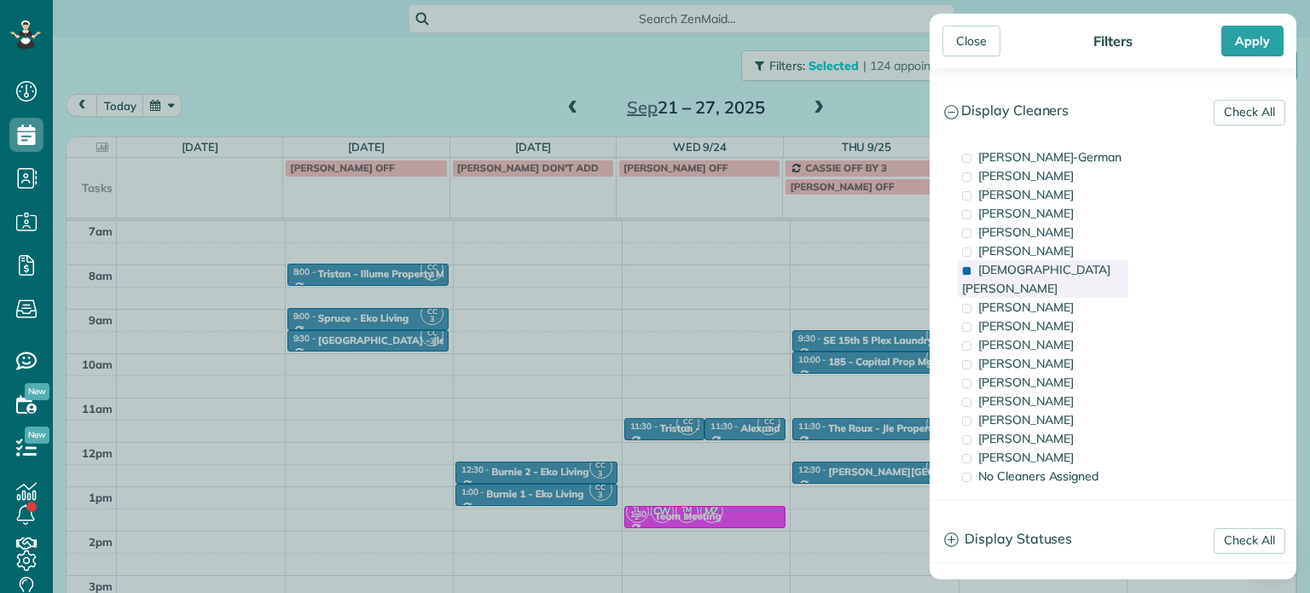
click at [1027, 265] on span "[DEMOGRAPHIC_DATA][PERSON_NAME]" at bounding box center [1036, 279] width 148 height 34
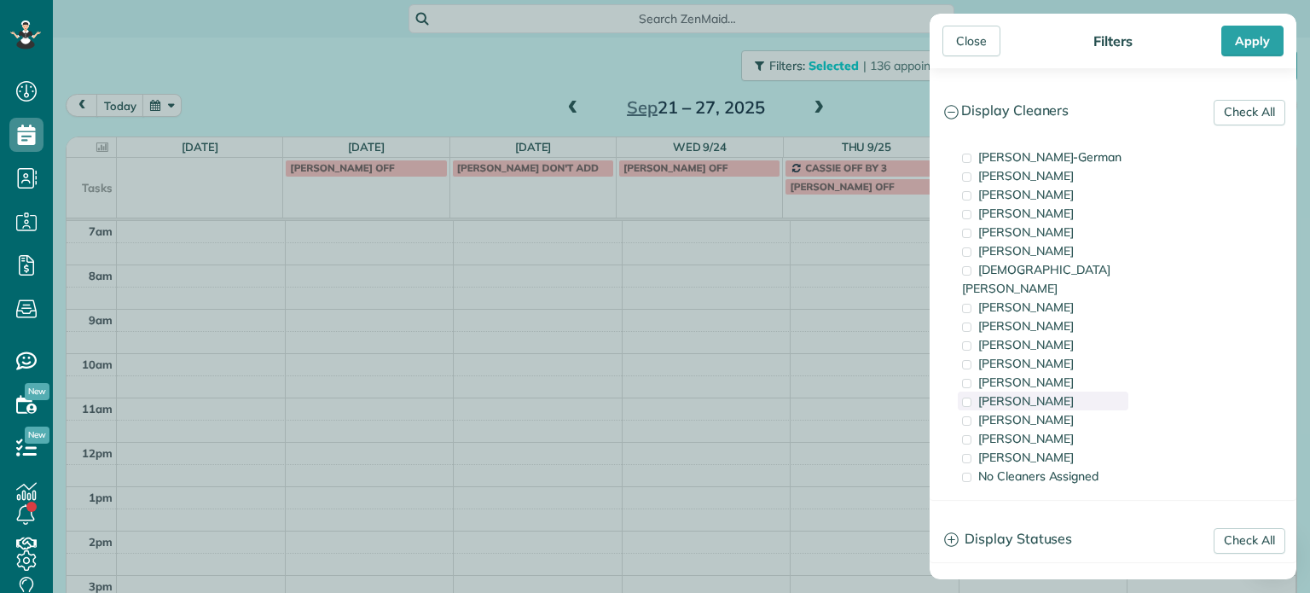
click at [1039, 393] on span "[PERSON_NAME]" at bounding box center [1026, 400] width 96 height 15
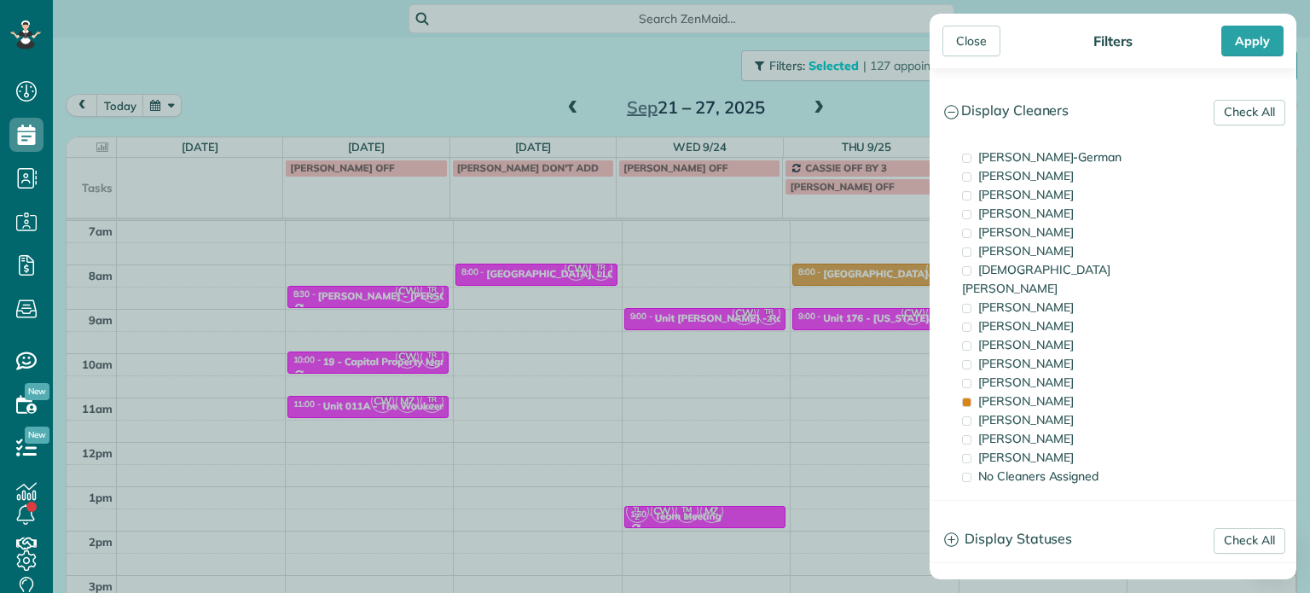
drag, startPoint x: 479, startPoint y: 386, endPoint x: 304, endPoint y: 384, distance: 174.8
click at [478, 386] on div "Close Filters Apply Check All Display Cleaners [PERSON_NAME]-German [PERSON_NAM…" at bounding box center [655, 296] width 1310 height 593
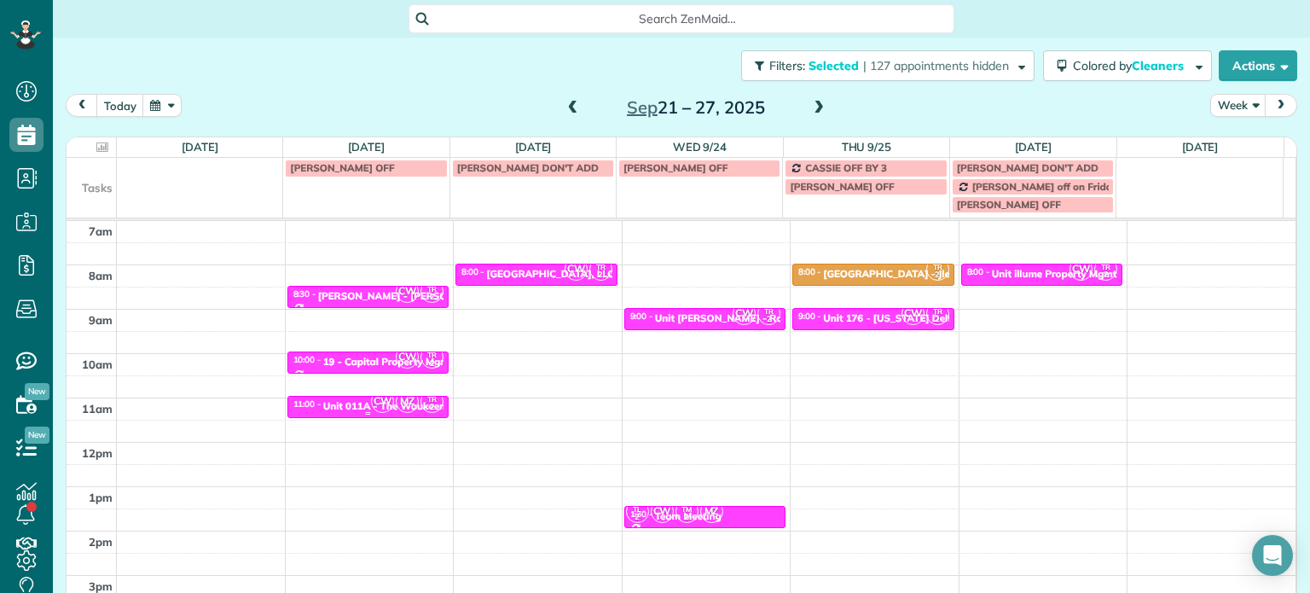
click at [342, 406] on div "Unit 011A - The Waukeena - Capital" at bounding box center [409, 406] width 172 height 12
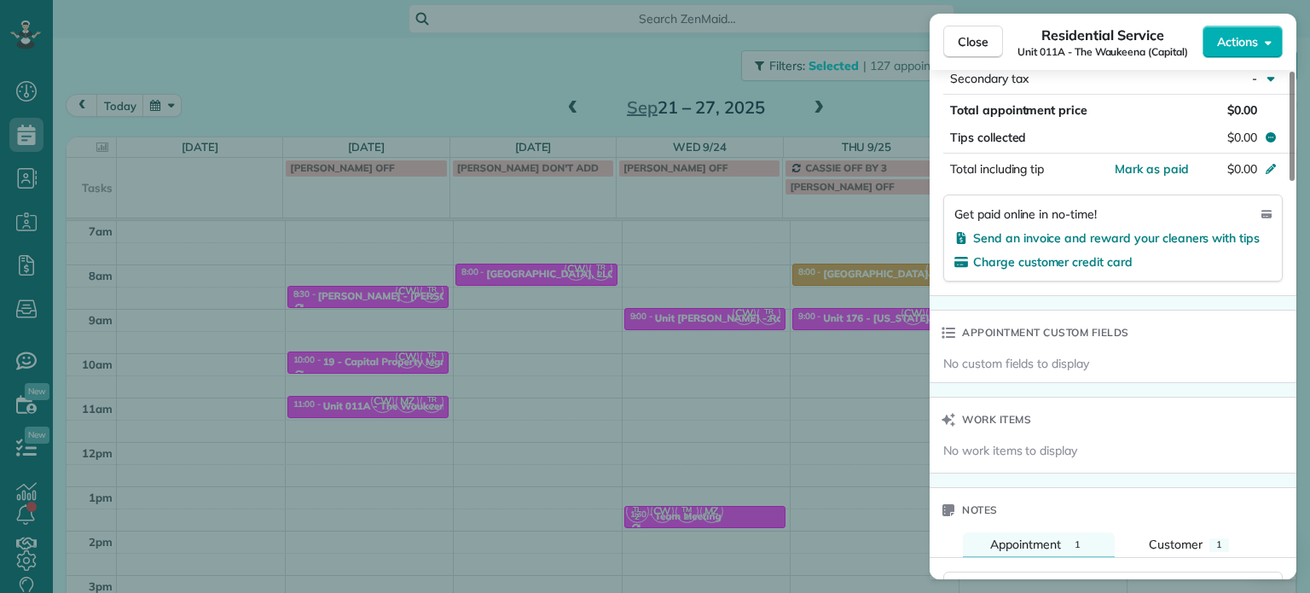
scroll to position [1461, 0]
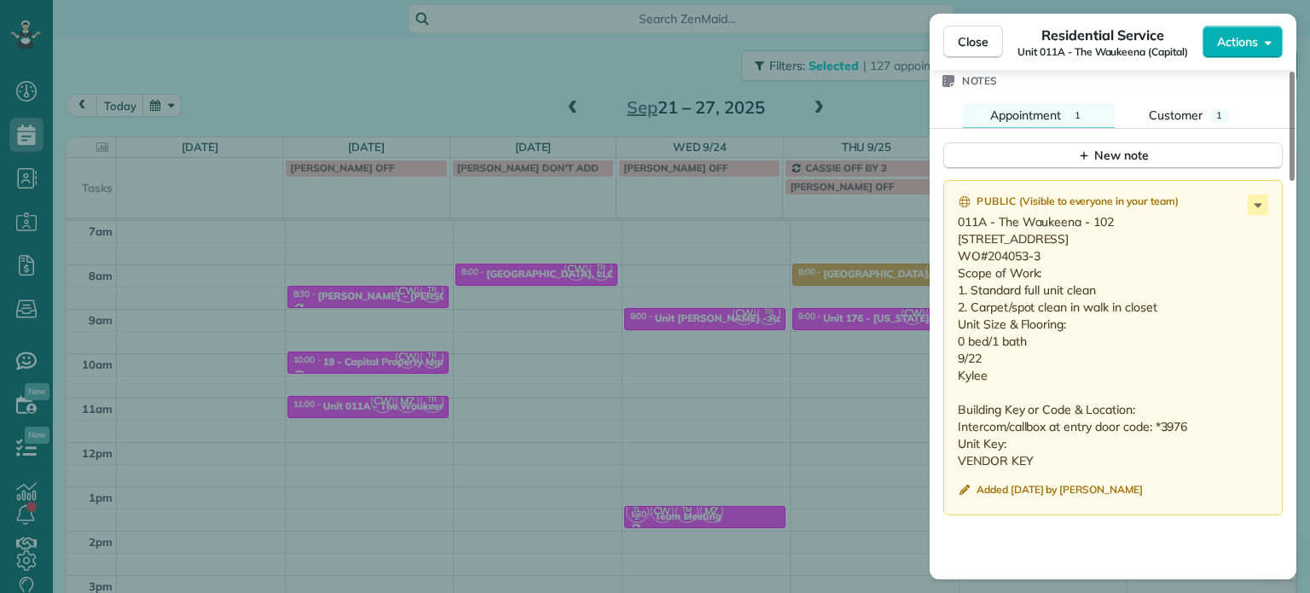
click at [792, 290] on div "Close Residential Service Unit 011A - The Waukeena (Capital) Actions Status Act…" at bounding box center [655, 296] width 1310 height 593
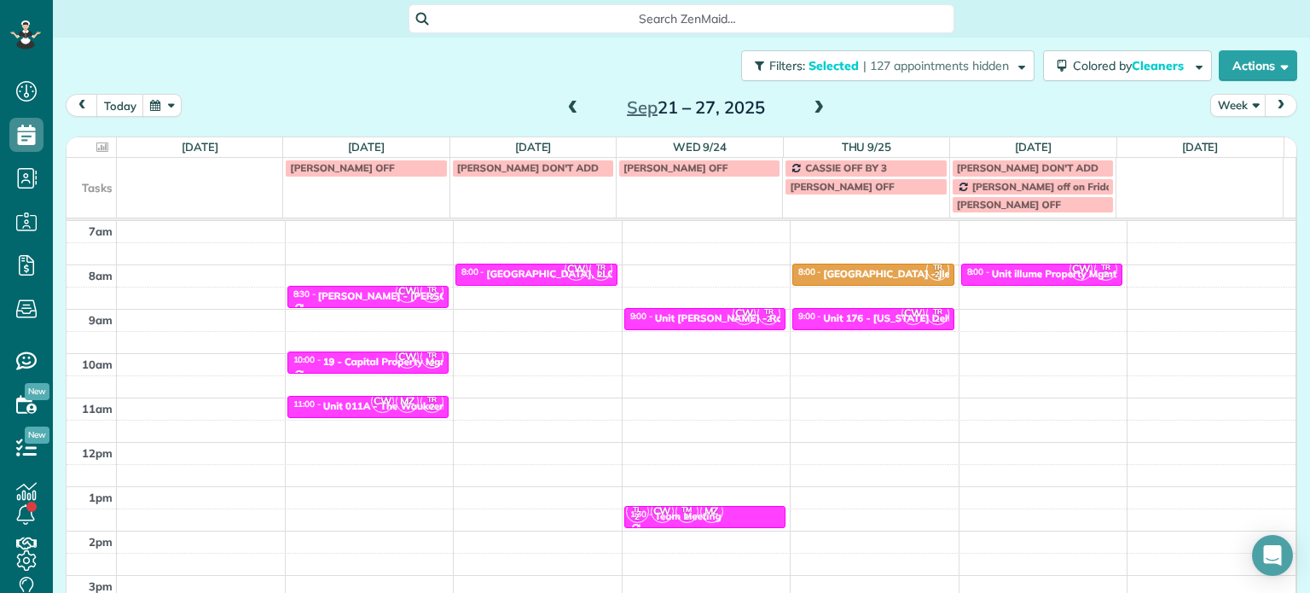
click at [572, 112] on span at bounding box center [573, 108] width 19 height 15
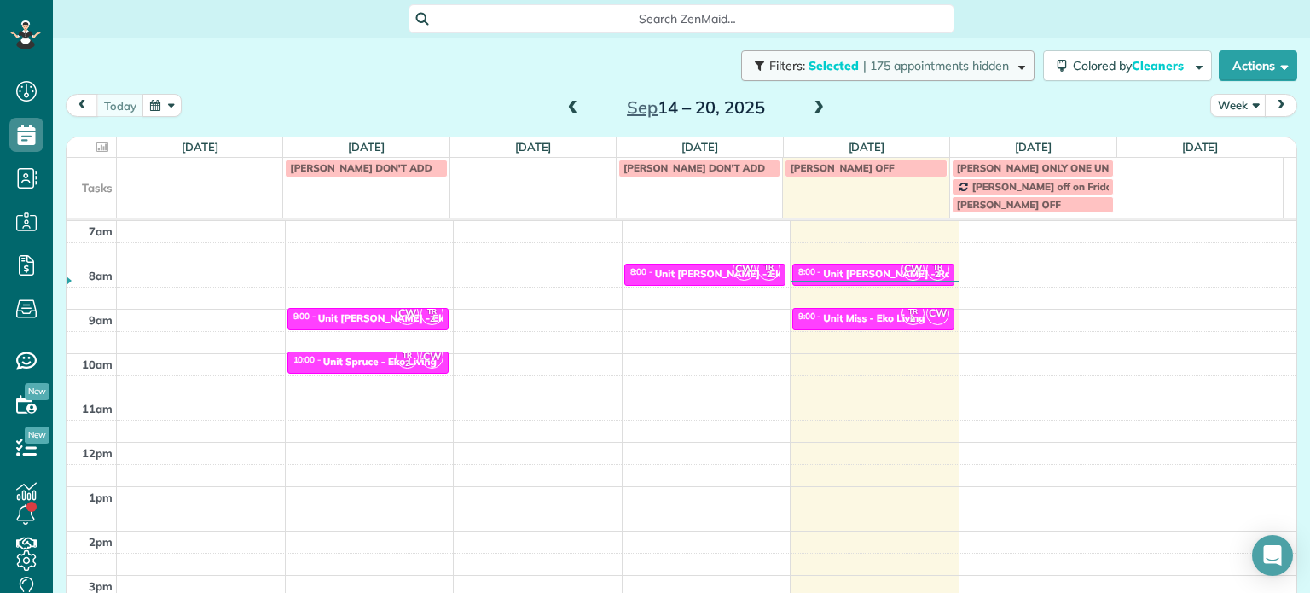
click at [948, 71] on span "| 175 appointments hidden" at bounding box center [936, 65] width 146 height 15
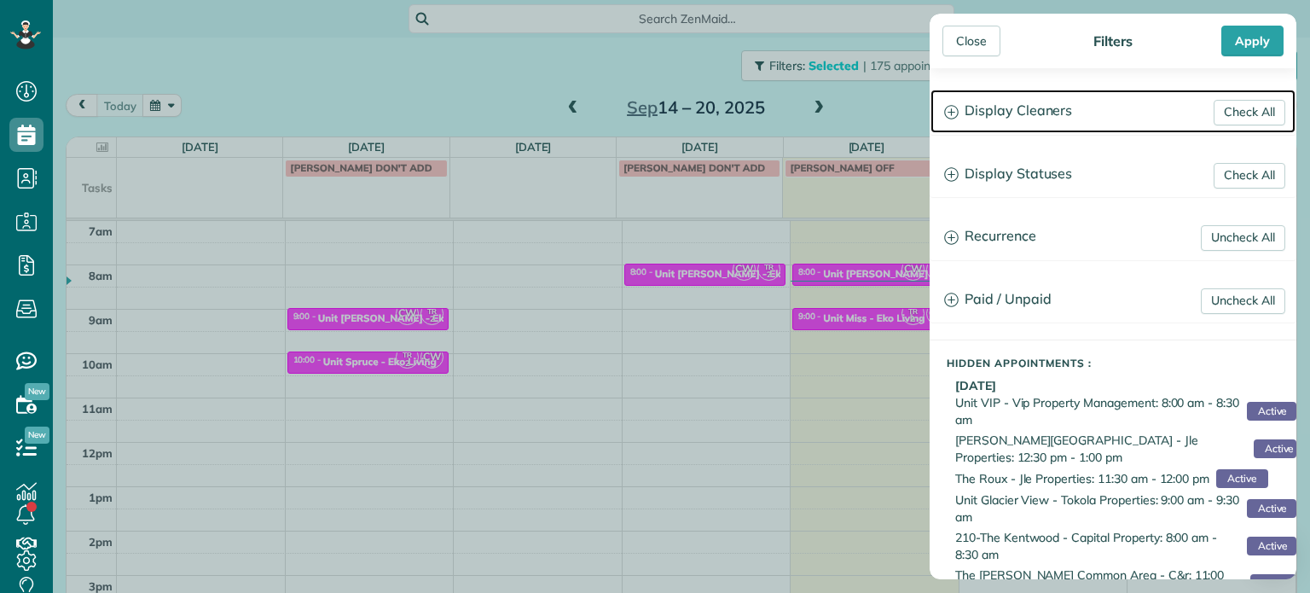
click at [1011, 108] on h3 "Display Cleaners" at bounding box center [1112, 111] width 365 height 43
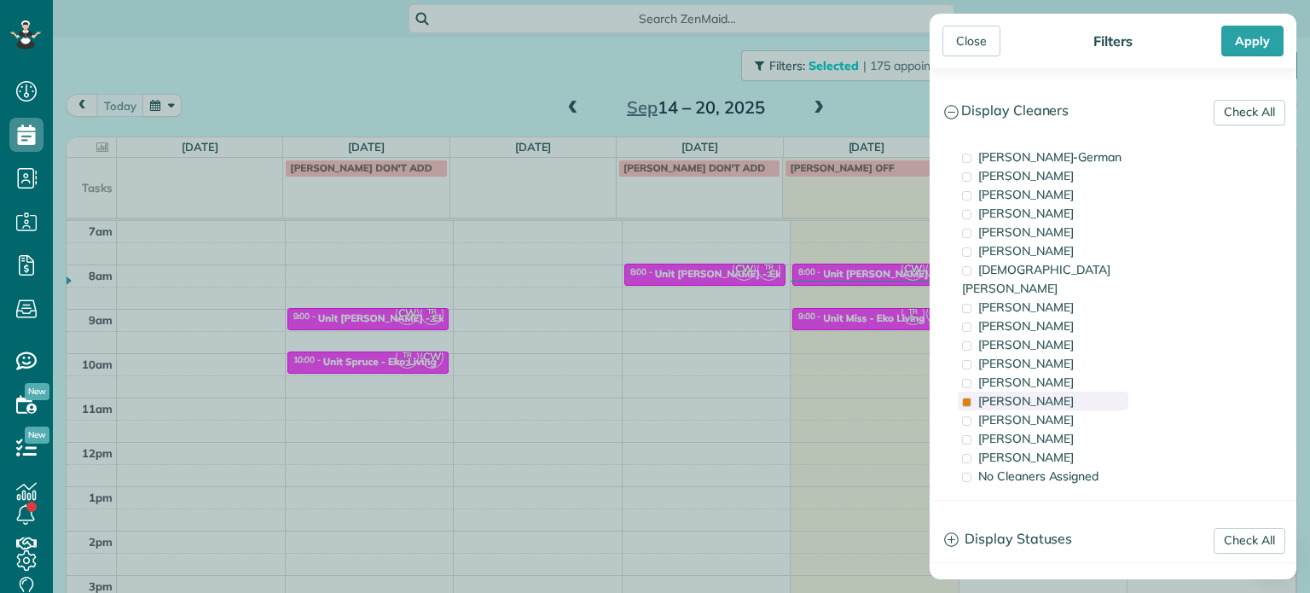
click at [1051, 391] on div "[PERSON_NAME]" at bounding box center [1043, 400] width 171 height 19
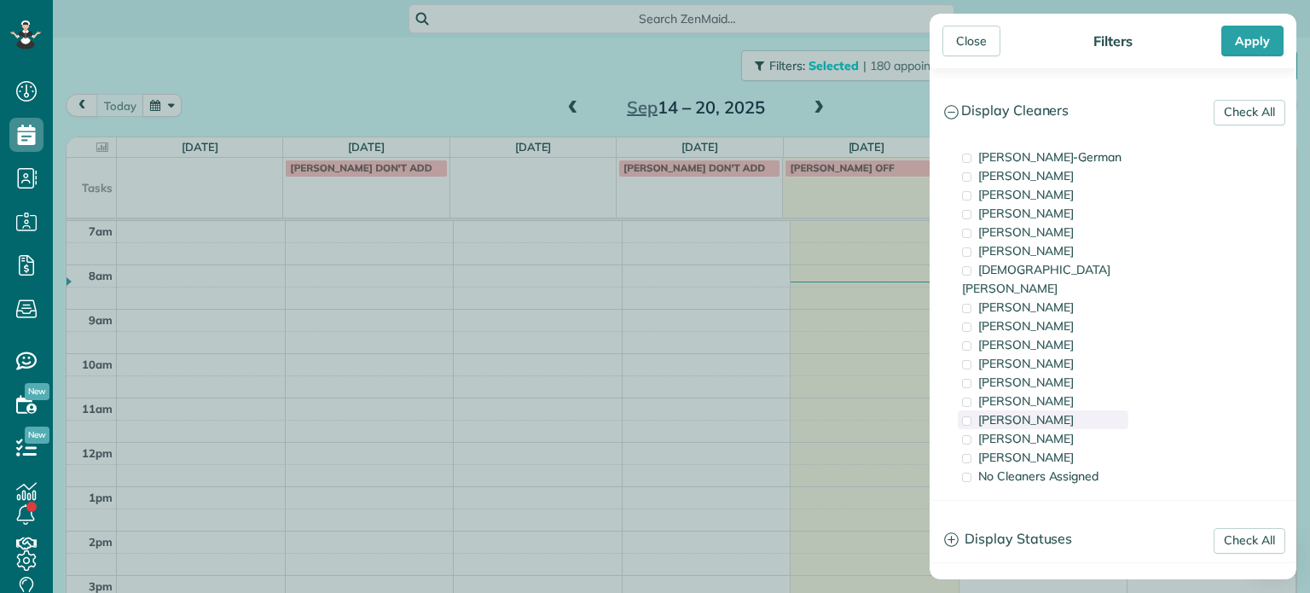
click at [1052, 412] on span "[PERSON_NAME]" at bounding box center [1026, 419] width 96 height 15
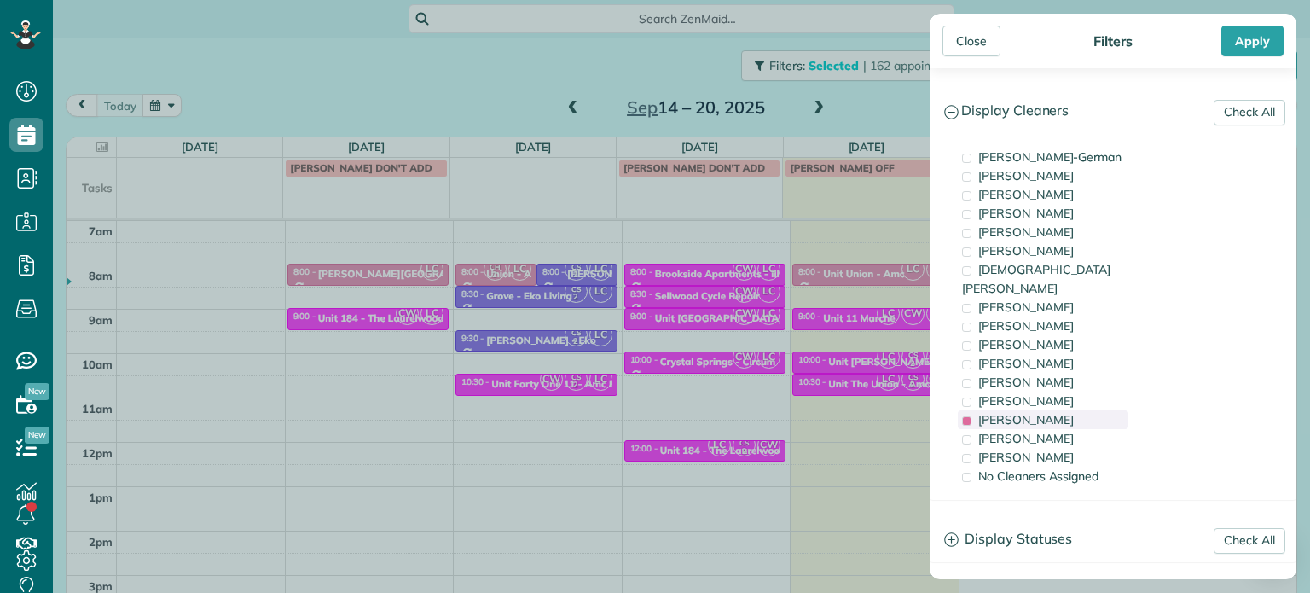
click at [1052, 412] on span "[PERSON_NAME]" at bounding box center [1026, 419] width 96 height 15
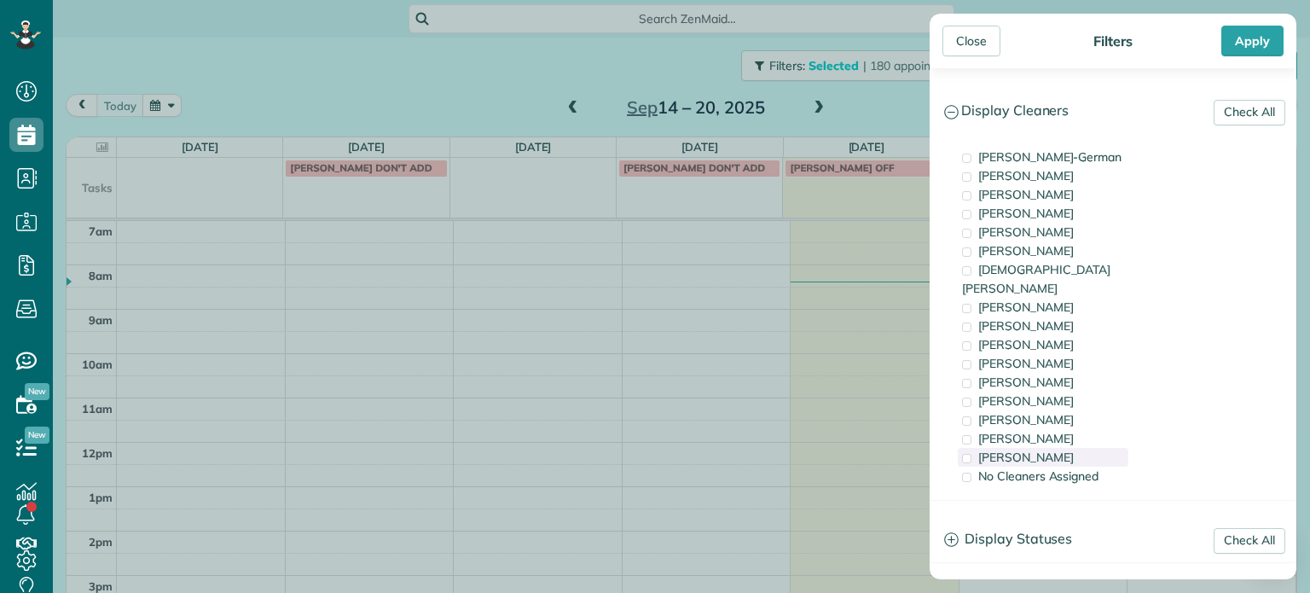
click at [1051, 449] on span "[PERSON_NAME]" at bounding box center [1026, 456] width 96 height 15
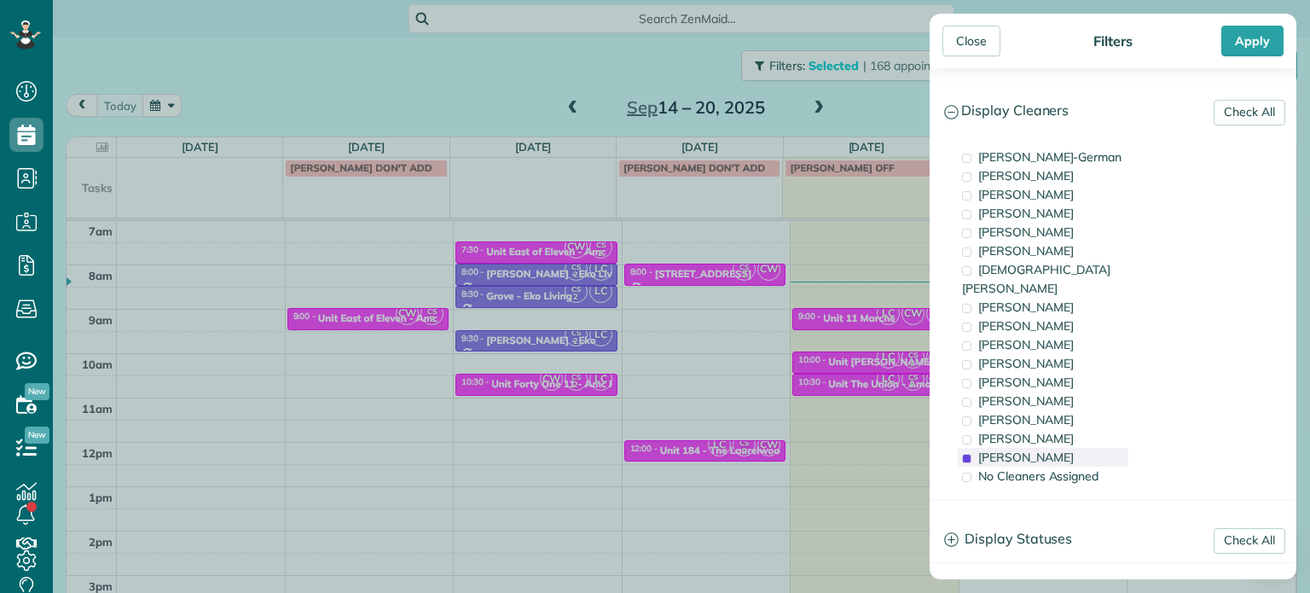
click at [1051, 449] on span "[PERSON_NAME]" at bounding box center [1026, 456] width 96 height 15
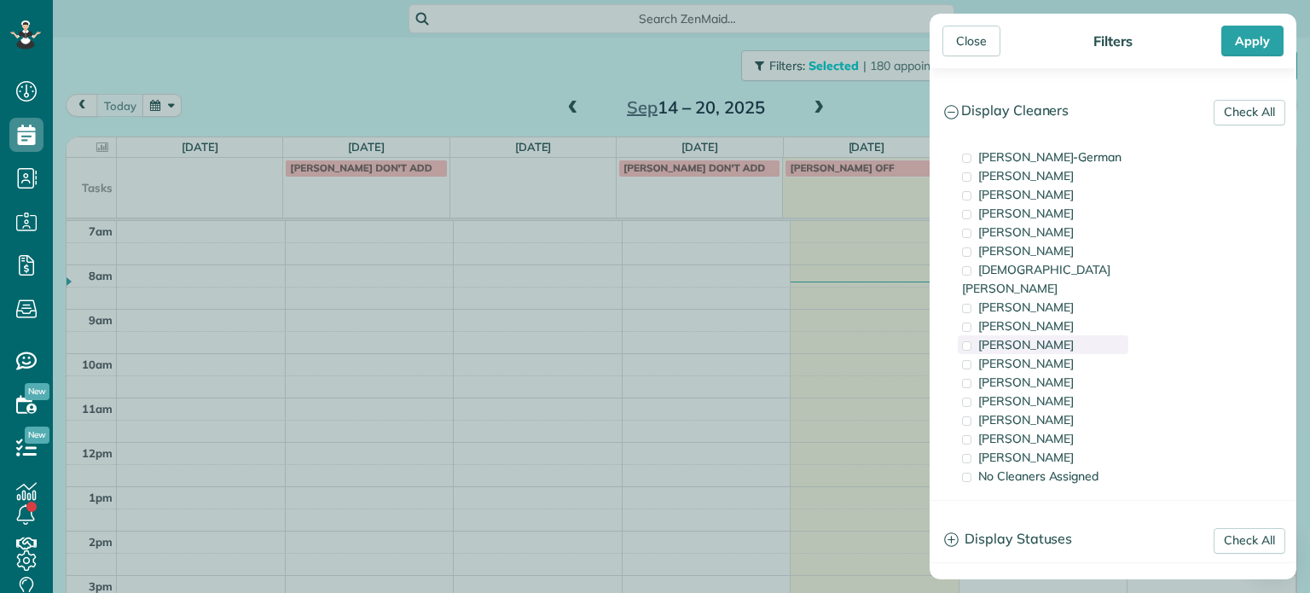
click at [1054, 337] on span "[PERSON_NAME]" at bounding box center [1026, 344] width 96 height 15
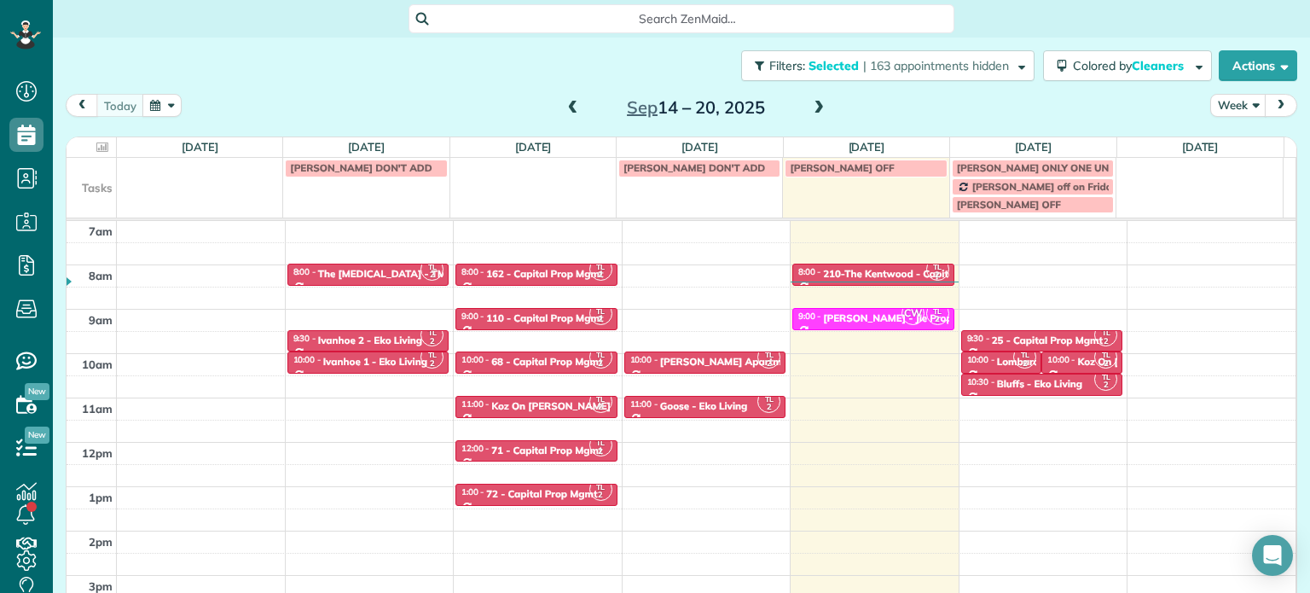
click at [686, 293] on div "Close Filters Apply Check All Display Cleaners [PERSON_NAME]-German [PERSON_NAM…" at bounding box center [655, 296] width 1310 height 593
click at [966, 64] on span "| 163 appointments hidden" at bounding box center [936, 65] width 146 height 15
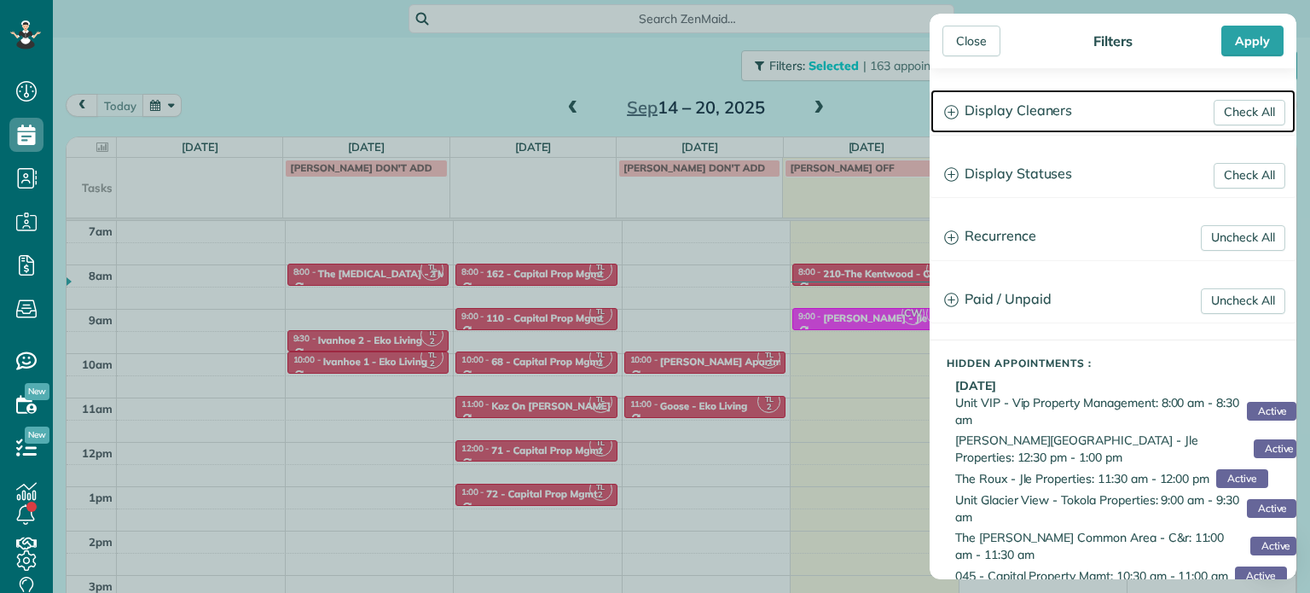
click at [1021, 104] on h3 "Display Cleaners" at bounding box center [1112, 111] width 365 height 43
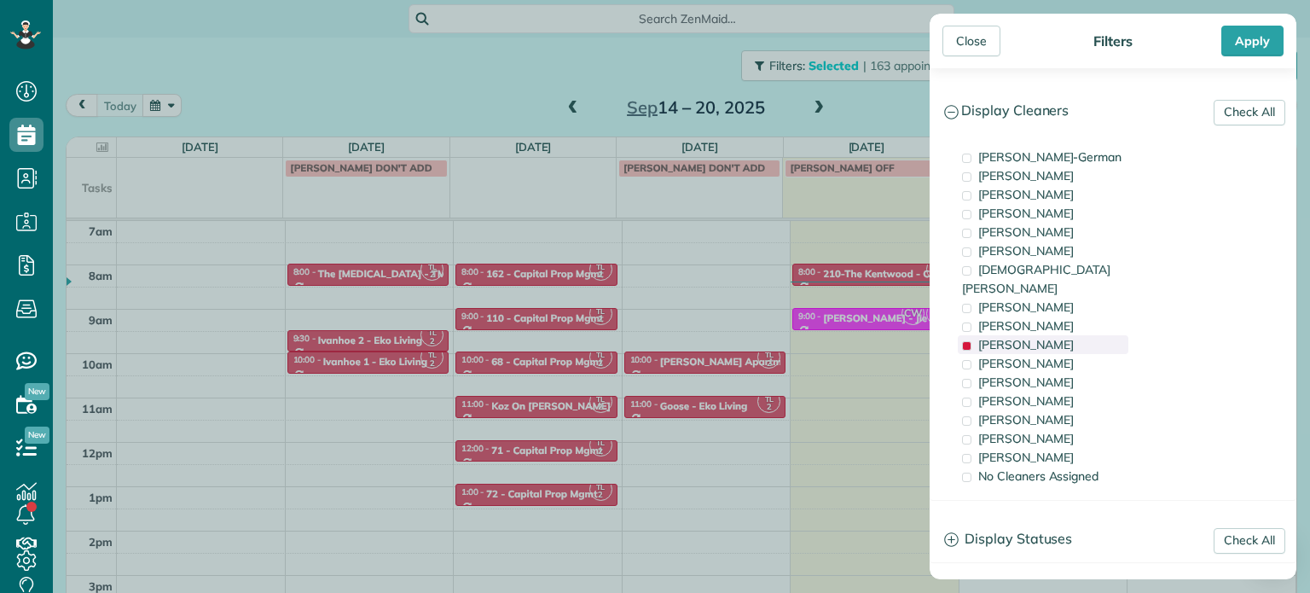
click at [1029, 335] on div "[PERSON_NAME]" at bounding box center [1043, 344] width 171 height 19
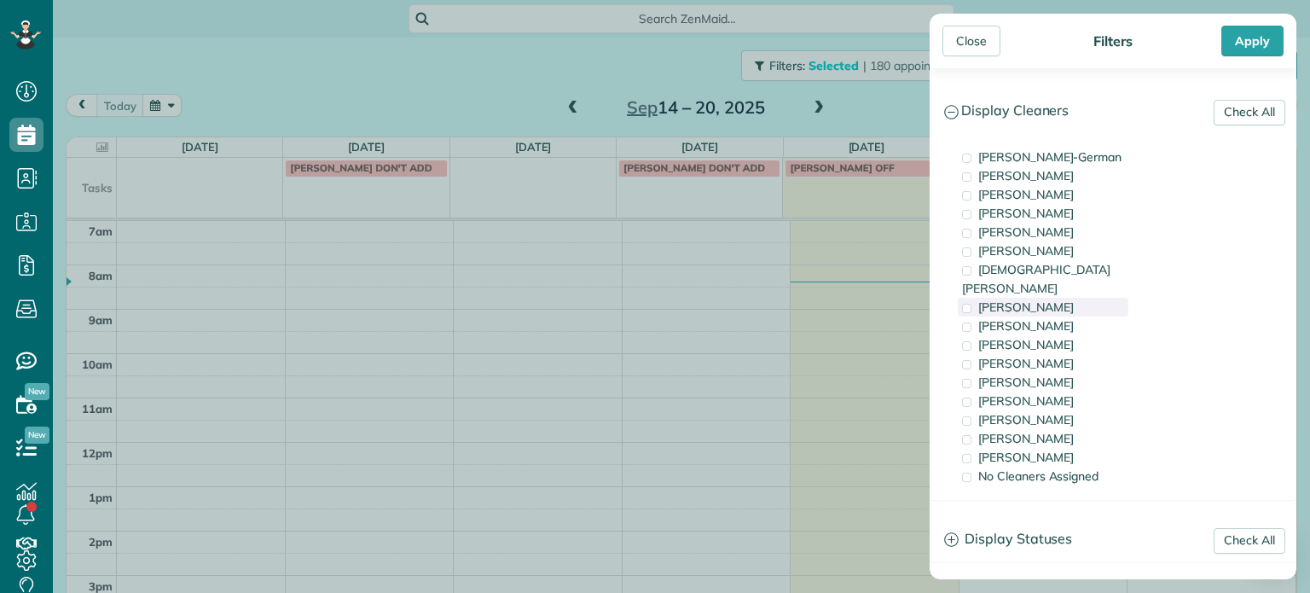
click at [1048, 298] on div "[PERSON_NAME]" at bounding box center [1043, 307] width 171 height 19
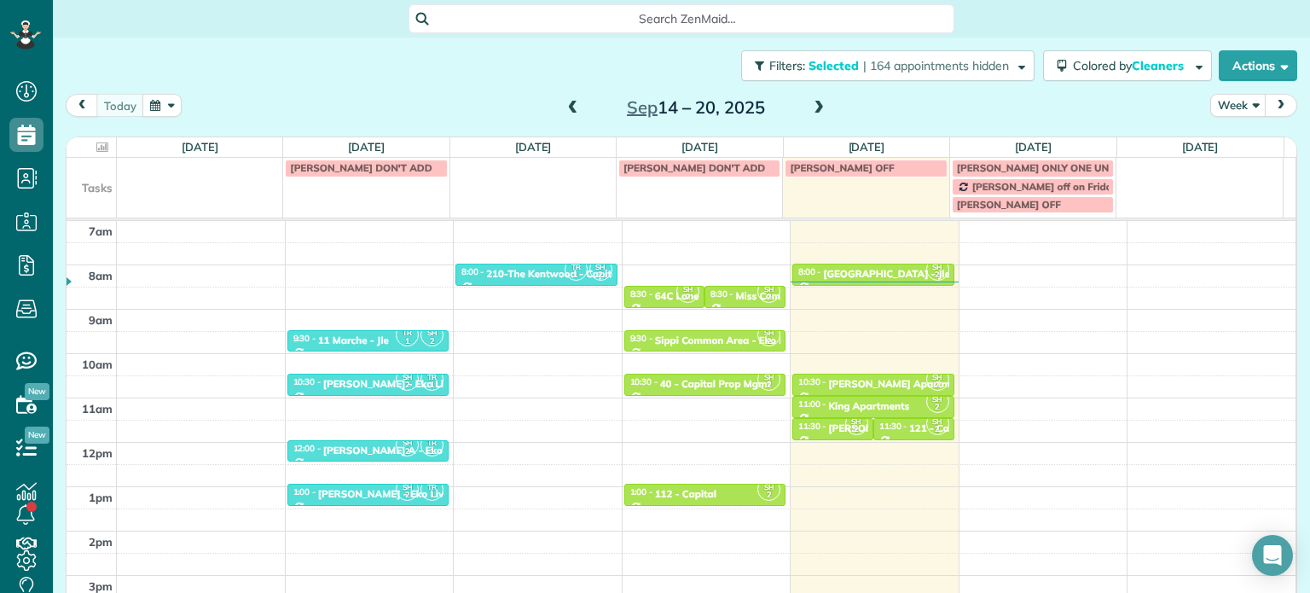
click at [494, 297] on div "Close Filters Apply Check All Display Cleaners [PERSON_NAME]-German [PERSON_NAM…" at bounding box center [655, 296] width 1310 height 593
click at [894, 69] on span "| 164 appointments hidden" at bounding box center [936, 65] width 146 height 15
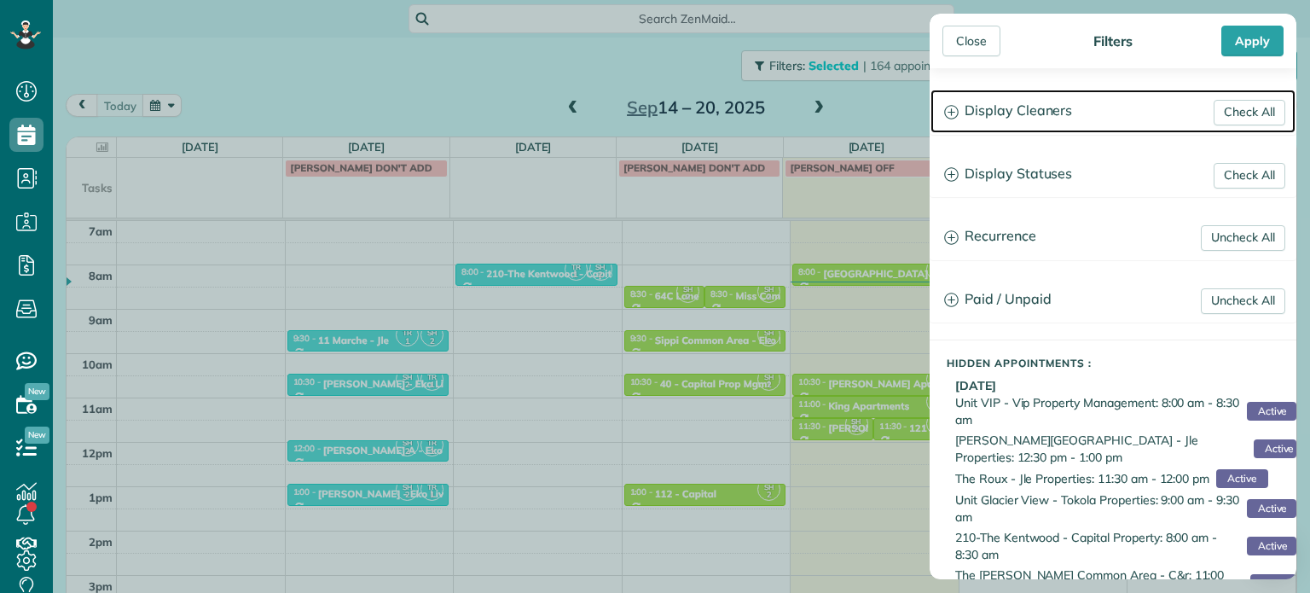
click at [1025, 107] on h3 "Display Cleaners" at bounding box center [1112, 111] width 365 height 43
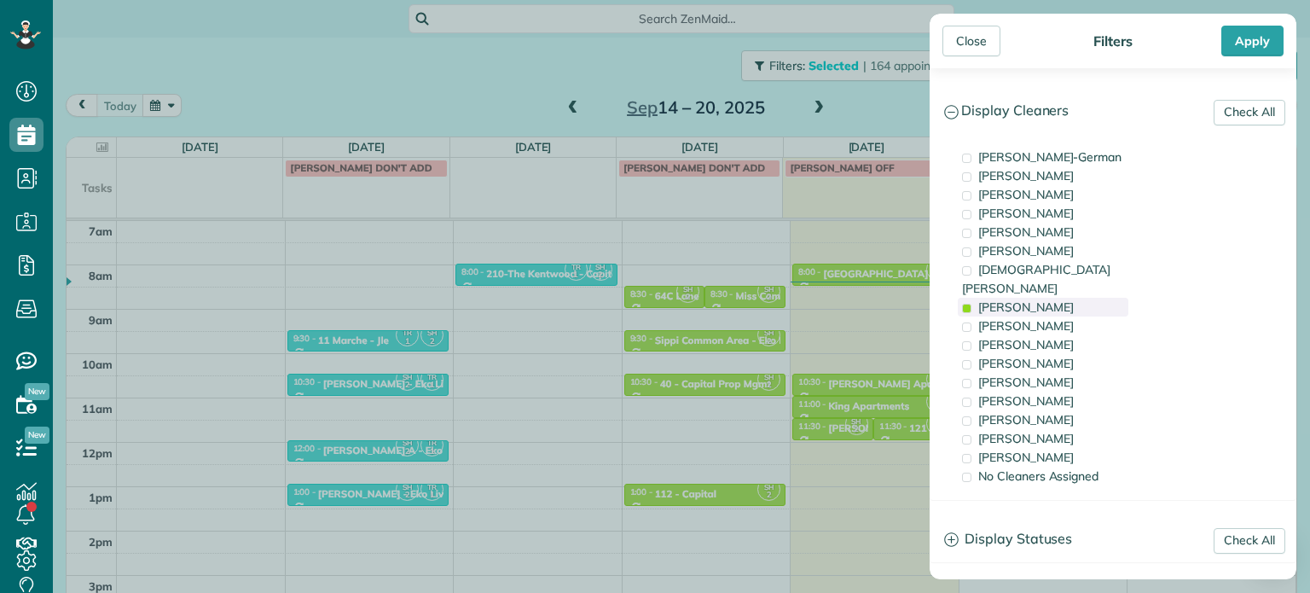
click at [1070, 298] on div "[PERSON_NAME]" at bounding box center [1043, 307] width 171 height 19
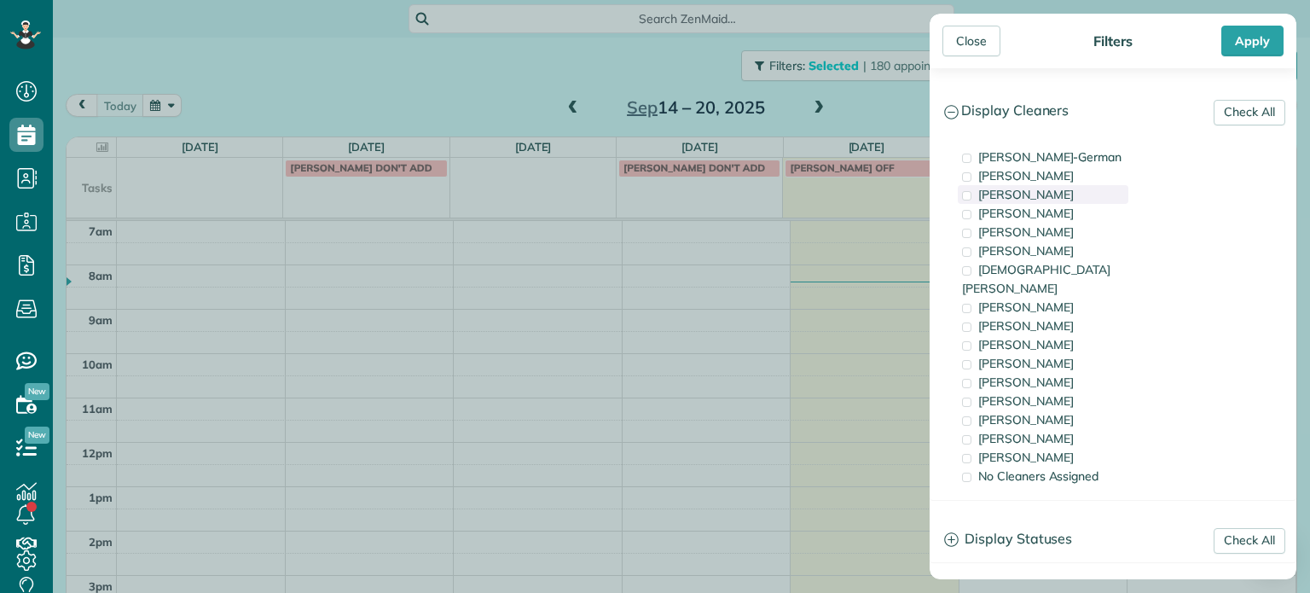
click at [1069, 196] on span "[PERSON_NAME]" at bounding box center [1026, 194] width 96 height 15
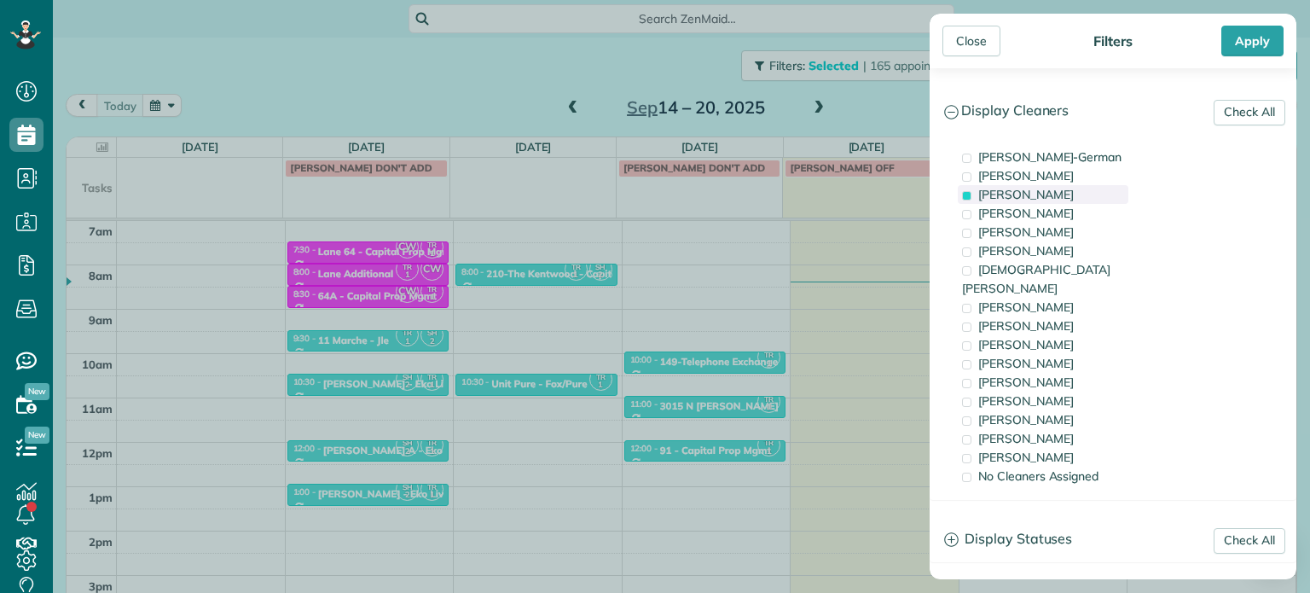
click at [1069, 196] on span "[PERSON_NAME]" at bounding box center [1026, 194] width 96 height 15
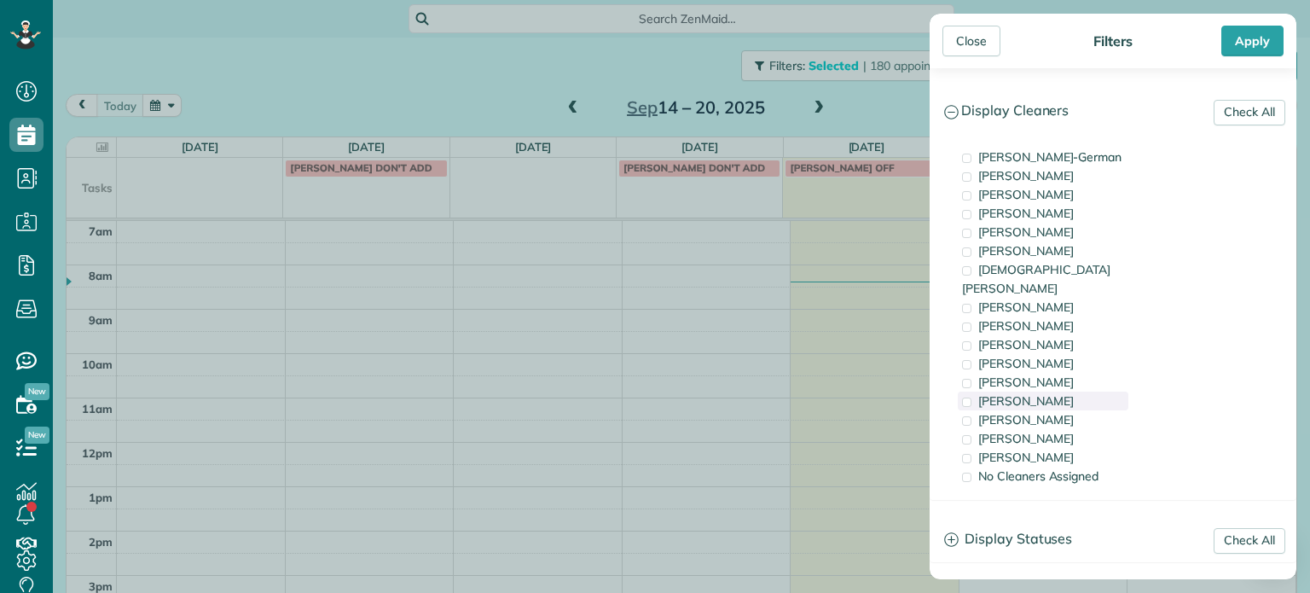
click at [1075, 391] on div "[PERSON_NAME]" at bounding box center [1043, 400] width 171 height 19
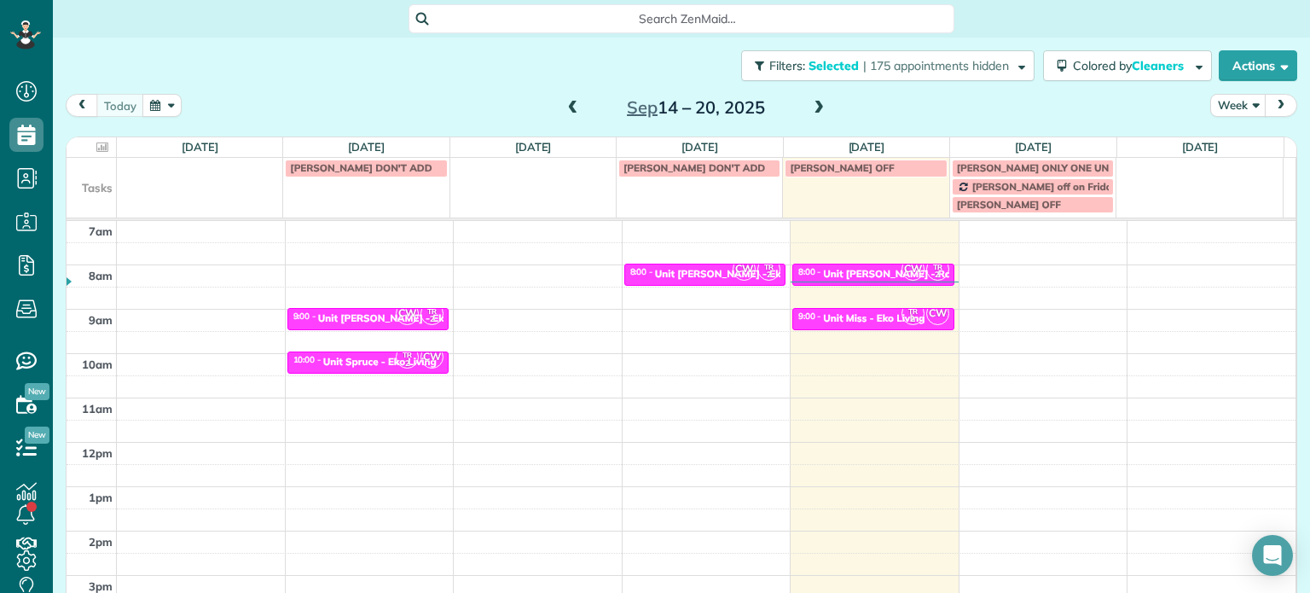
click at [683, 388] on div "Close Filters Apply Check All Display Cleaners [PERSON_NAME]-German [PERSON_NAM…" at bounding box center [655, 296] width 1310 height 593
click at [809, 111] on span at bounding box center [818, 108] width 19 height 15
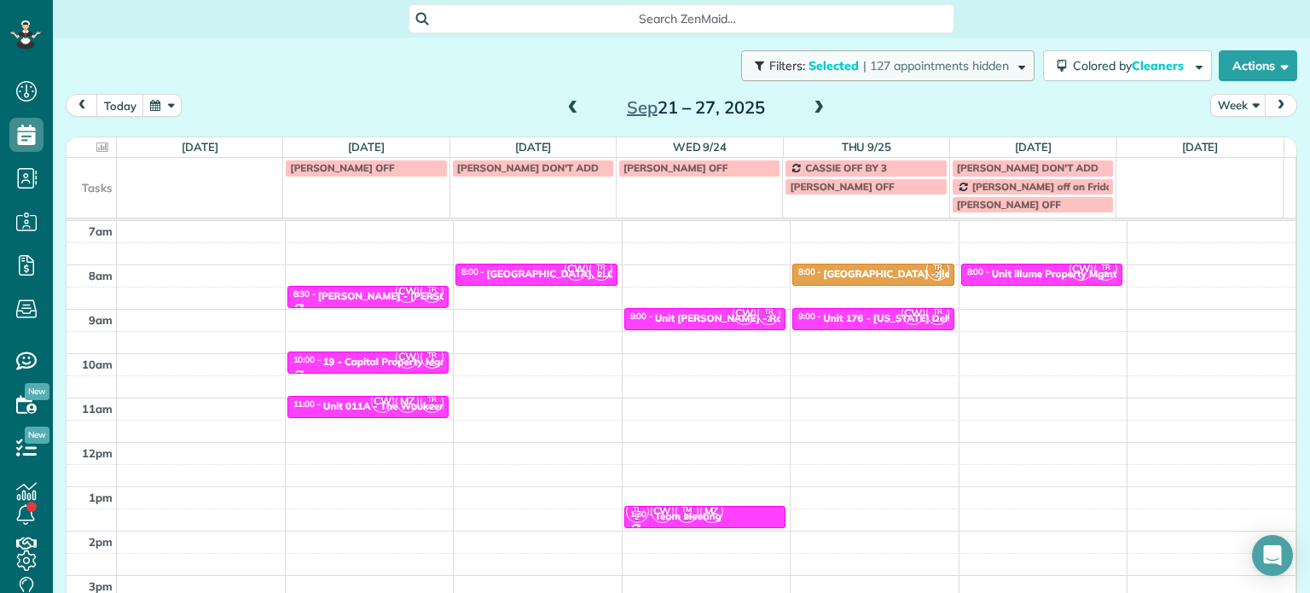
click at [900, 71] on span "| 127 appointments hidden" at bounding box center [936, 65] width 146 height 15
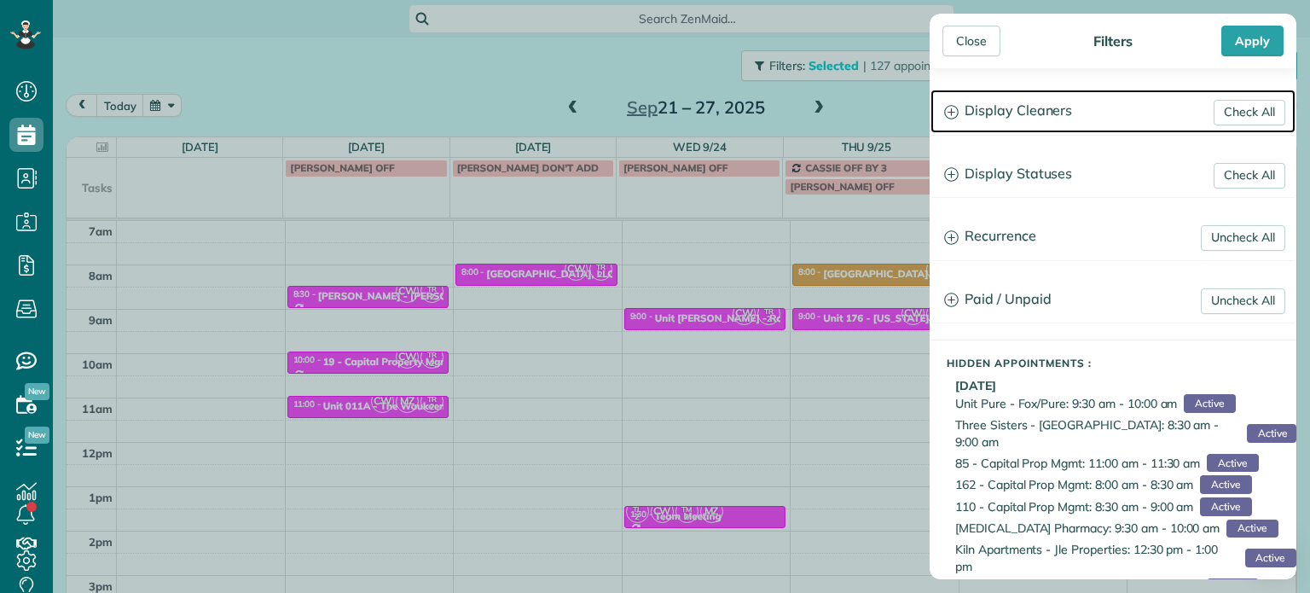
click at [956, 119] on icon at bounding box center [951, 112] width 14 height 14
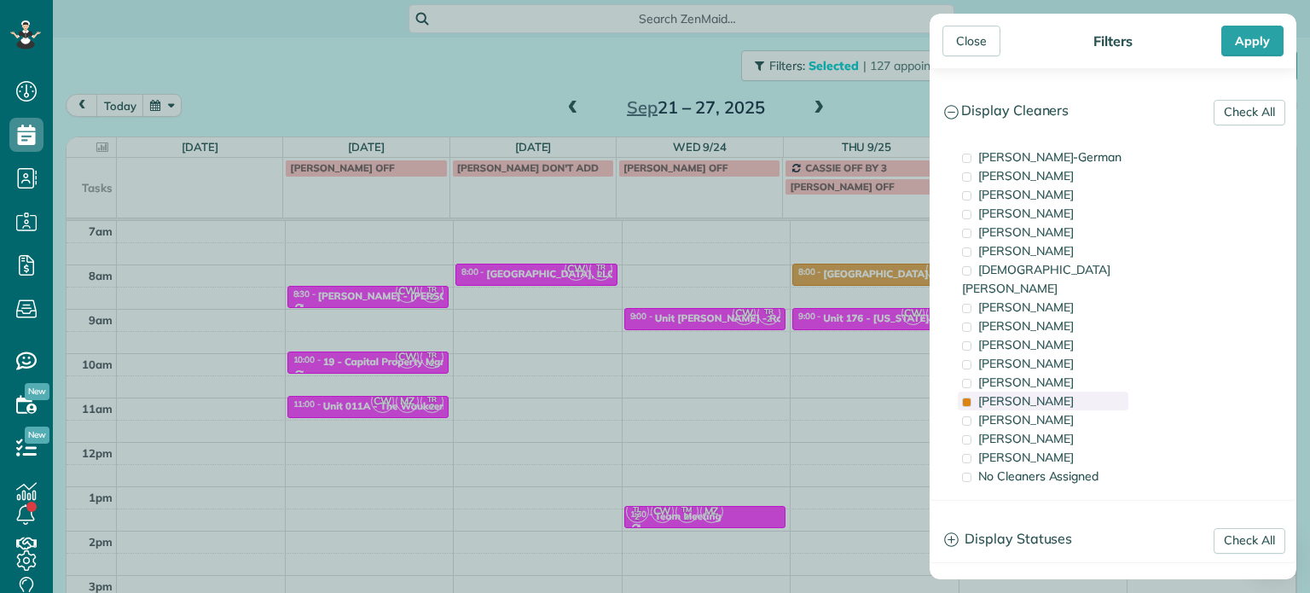
click at [1036, 393] on span "[PERSON_NAME]" at bounding box center [1026, 400] width 96 height 15
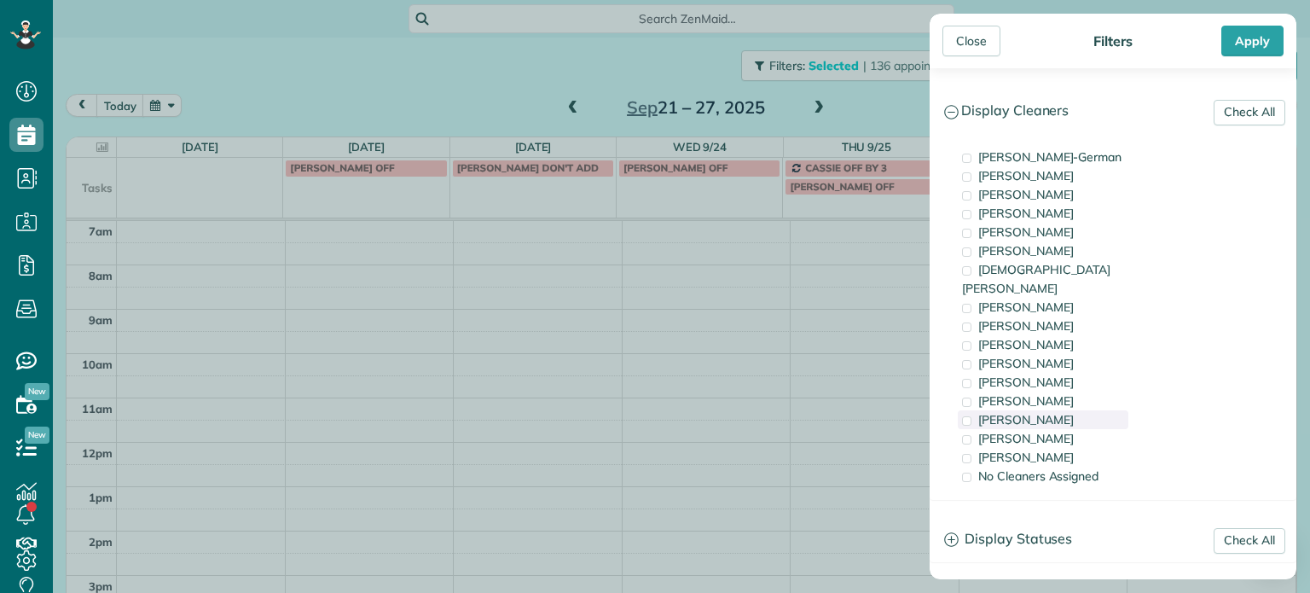
click at [1036, 412] on span "[PERSON_NAME]" at bounding box center [1026, 419] width 96 height 15
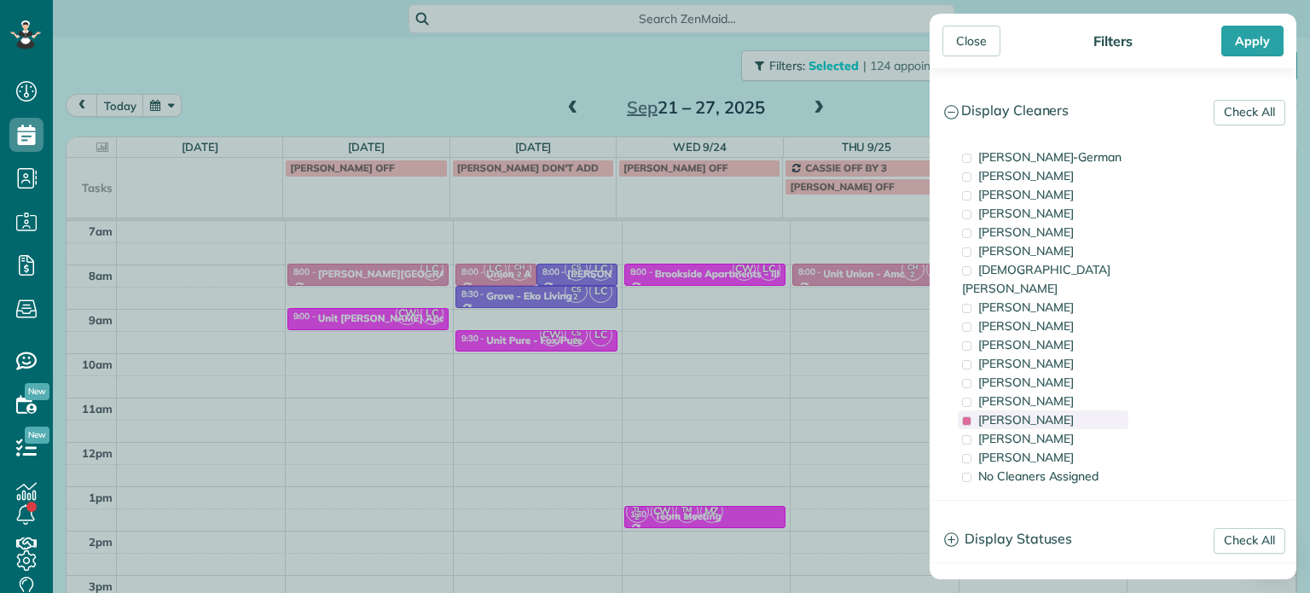
click at [1036, 412] on span "[PERSON_NAME]" at bounding box center [1026, 419] width 96 height 15
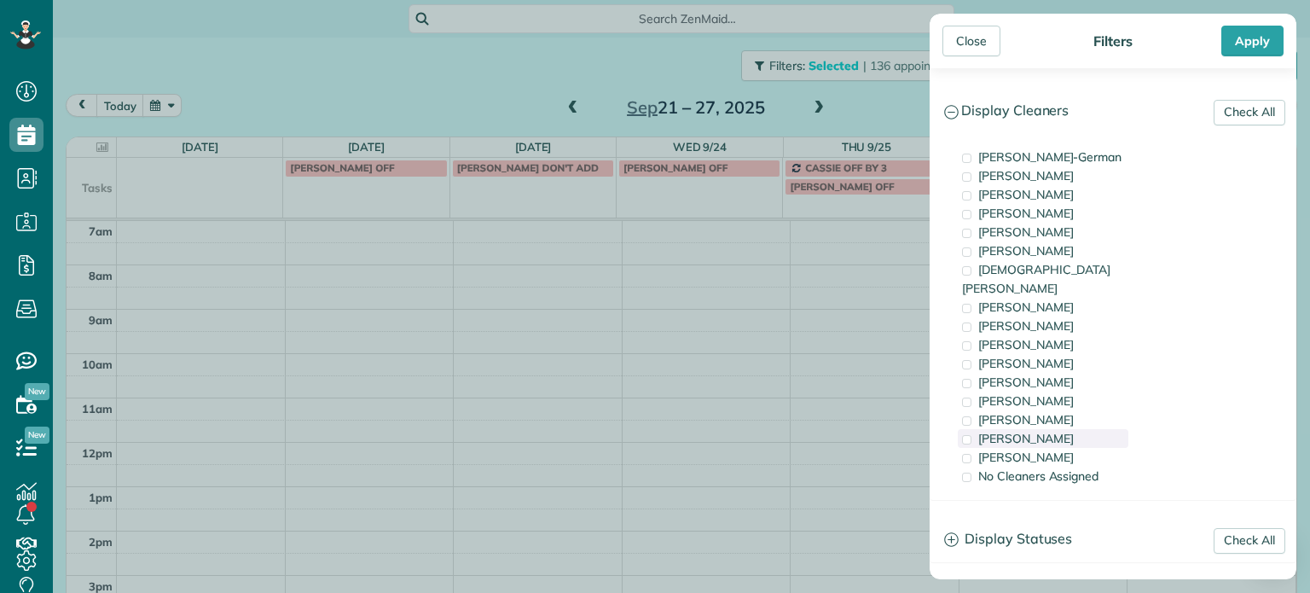
click at [1037, 429] on div "[PERSON_NAME]" at bounding box center [1043, 438] width 171 height 19
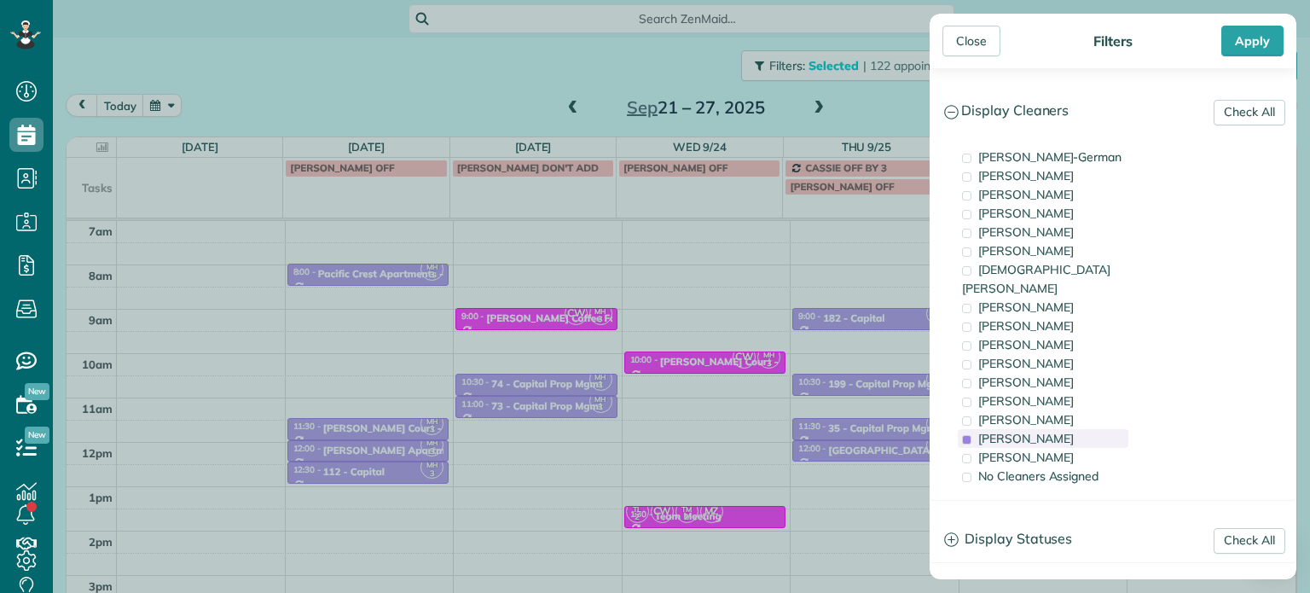
click at [1037, 429] on div "[PERSON_NAME]" at bounding box center [1043, 438] width 171 height 19
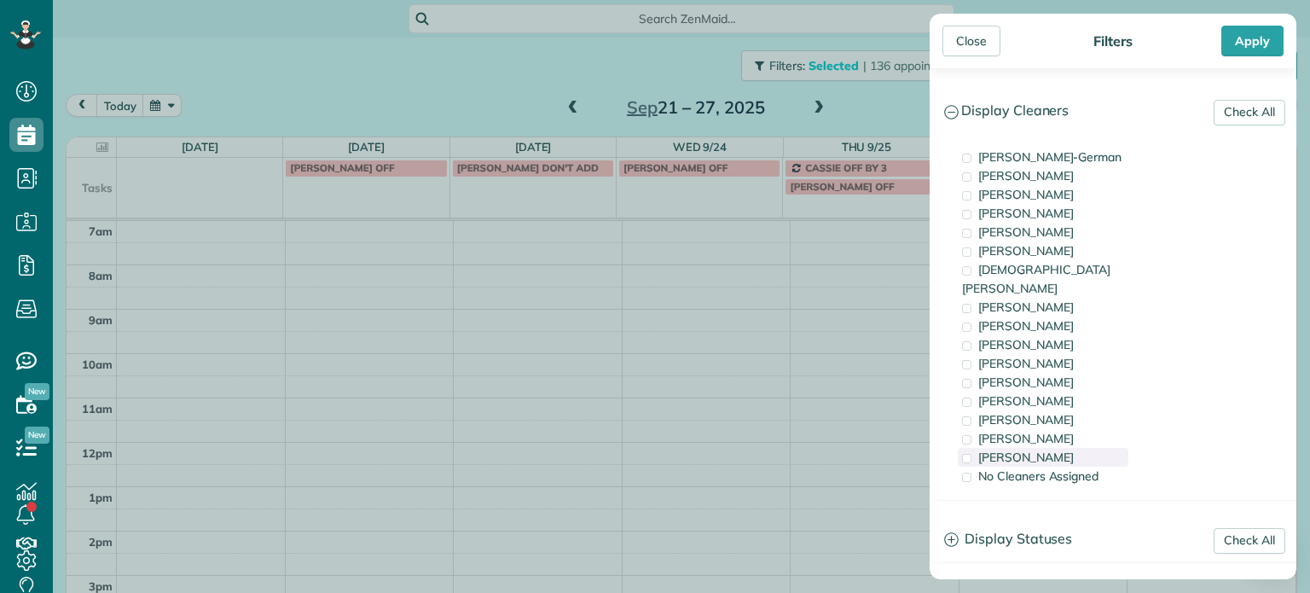
click at [1040, 449] on span "[PERSON_NAME]" at bounding box center [1026, 456] width 96 height 15
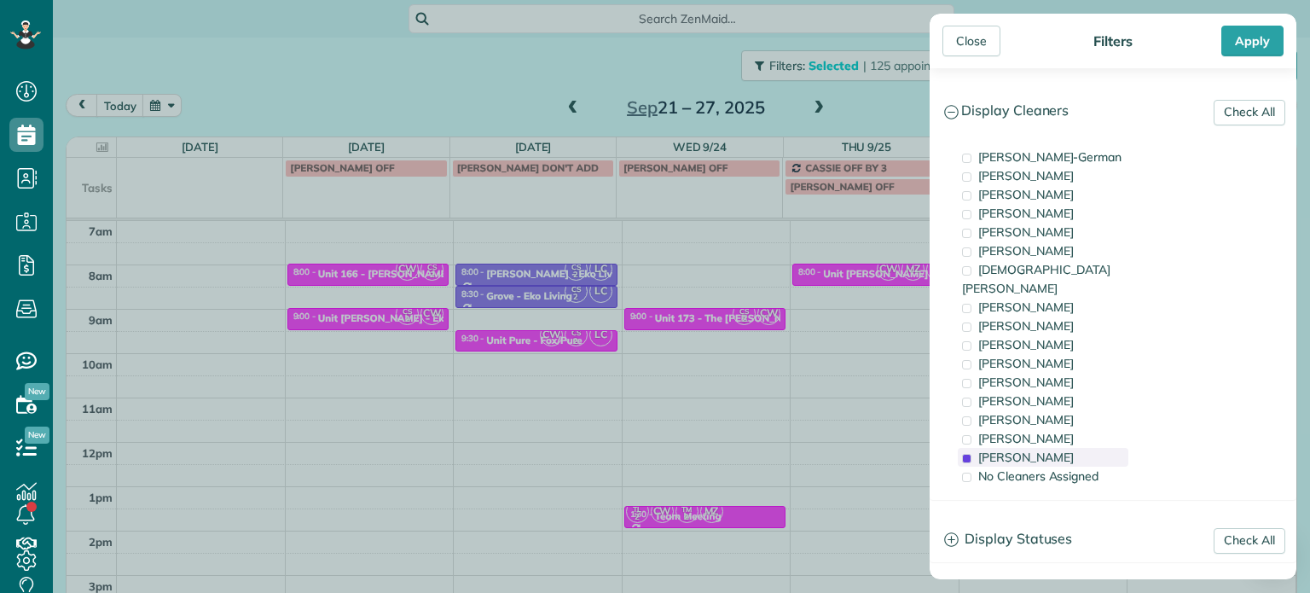
click at [1040, 449] on span "[PERSON_NAME]" at bounding box center [1026, 456] width 96 height 15
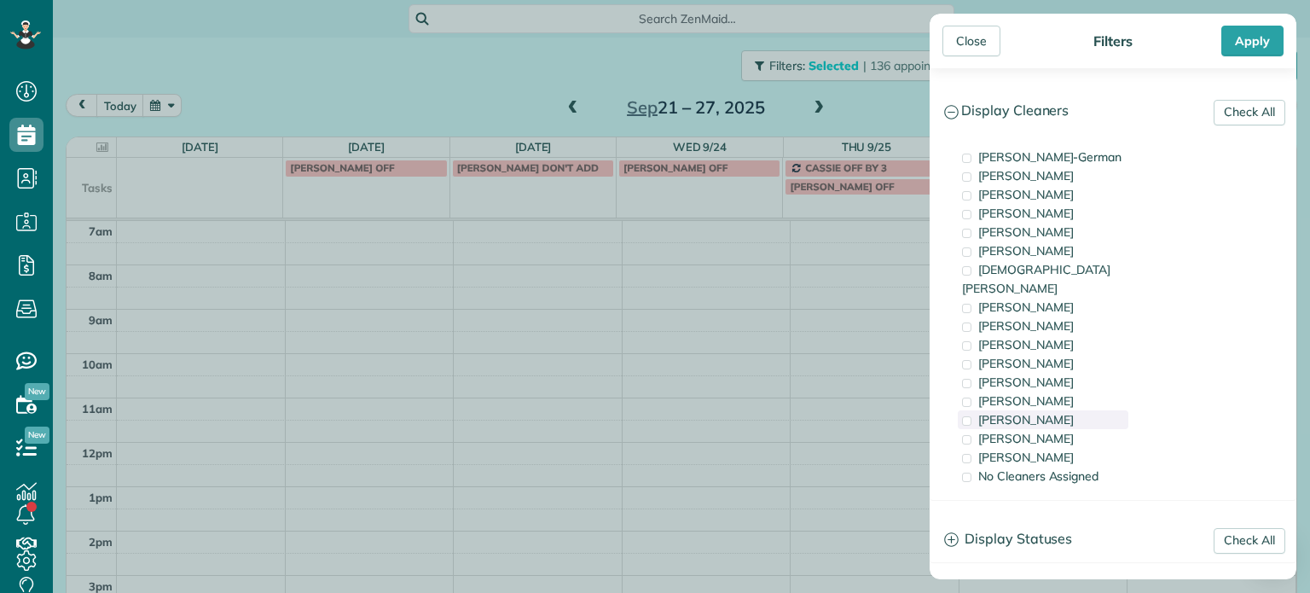
click at [1039, 412] on span "[PERSON_NAME]" at bounding box center [1026, 419] width 96 height 15
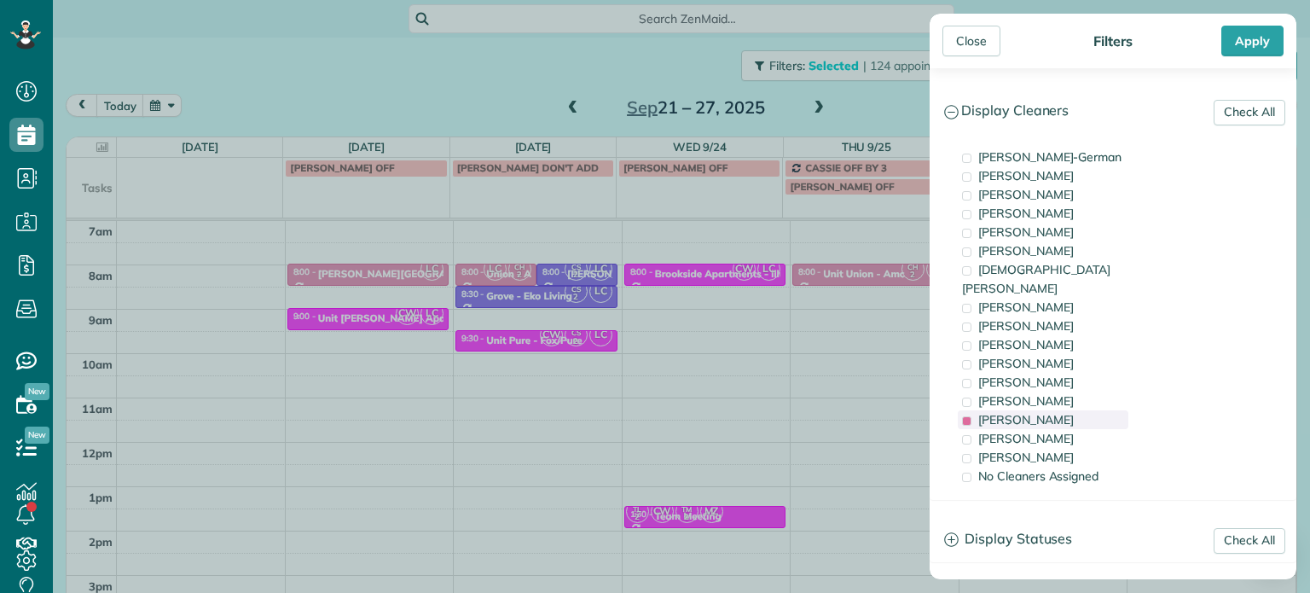
click at [1039, 412] on span "[PERSON_NAME]" at bounding box center [1026, 419] width 96 height 15
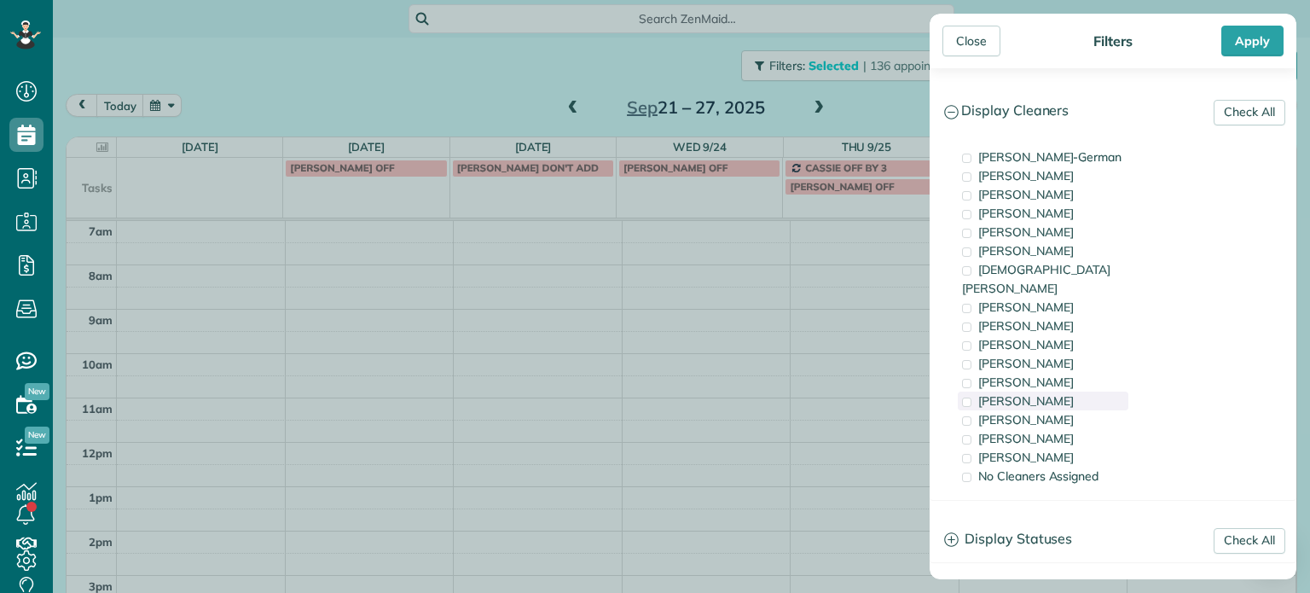
click at [1040, 391] on div "[PERSON_NAME]" at bounding box center [1043, 400] width 171 height 19
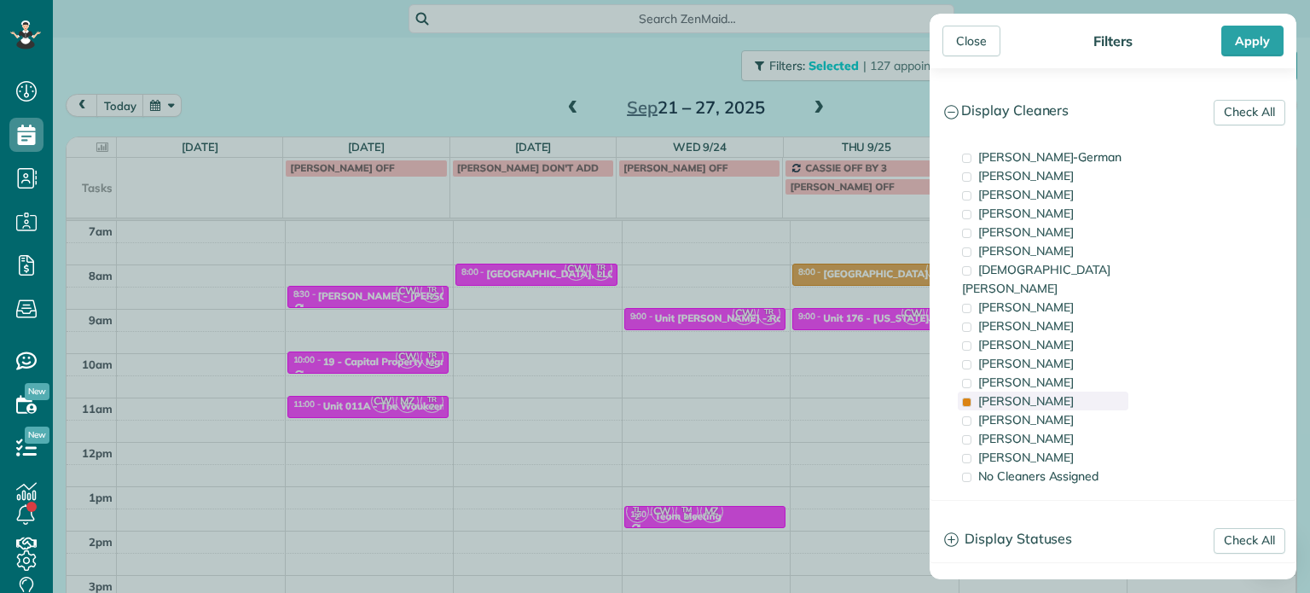
click at [1040, 391] on div "[PERSON_NAME]" at bounding box center [1043, 400] width 171 height 19
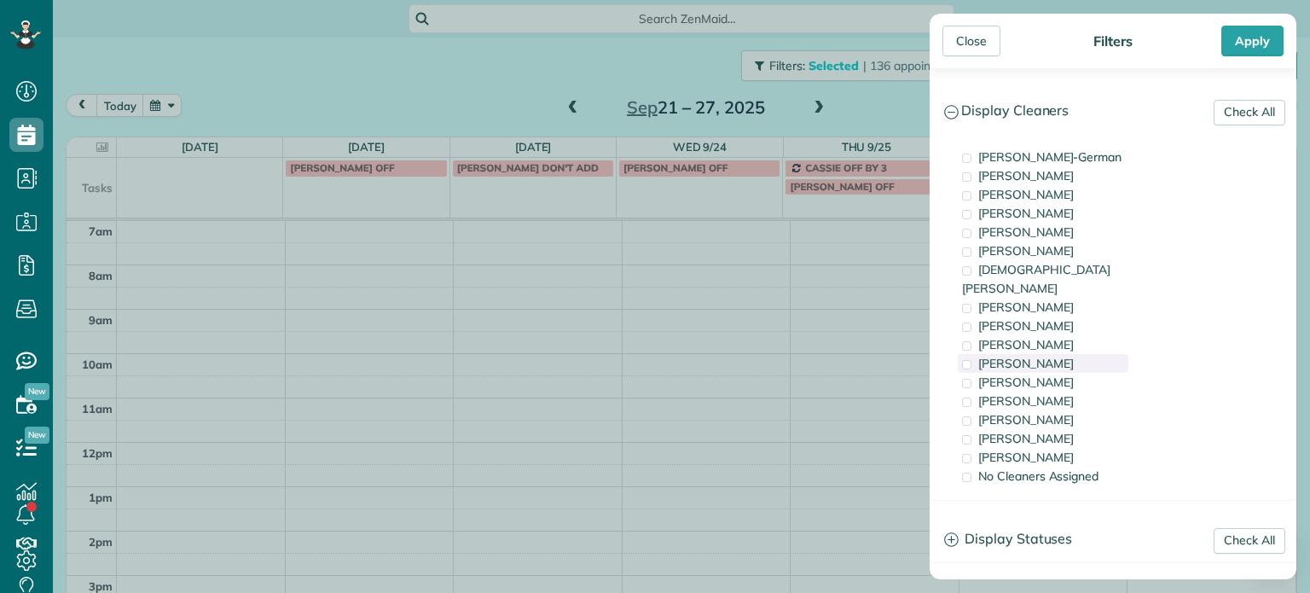
click at [1051, 354] on div "[PERSON_NAME]" at bounding box center [1043, 363] width 171 height 19
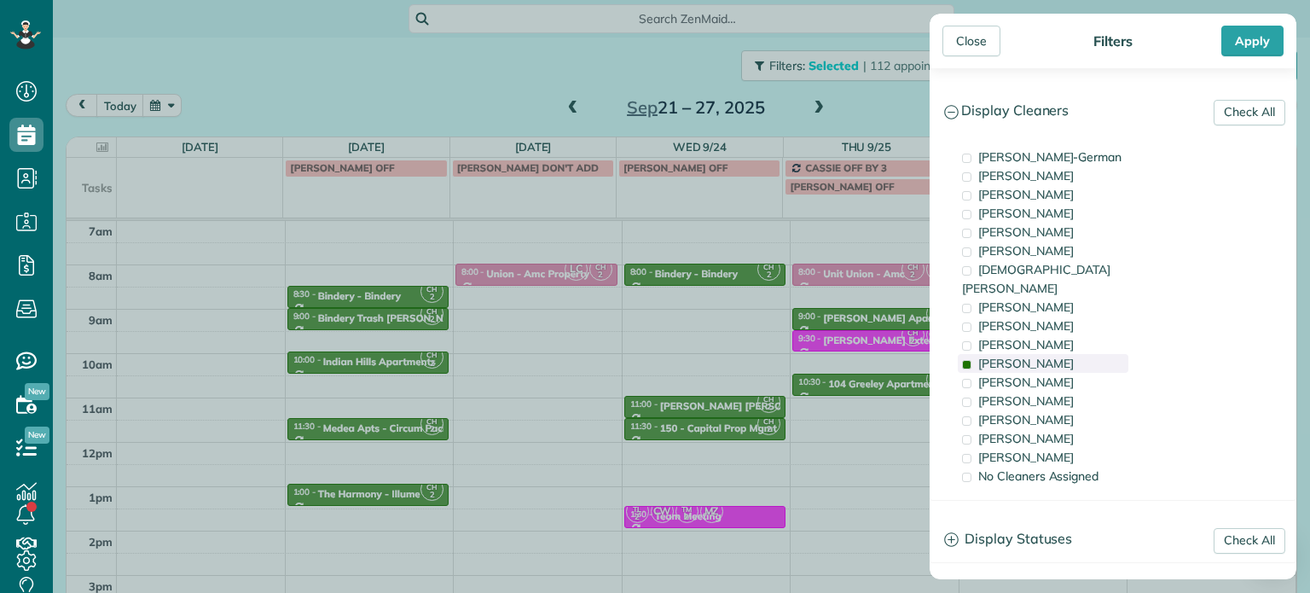
click at [1051, 354] on div "[PERSON_NAME]" at bounding box center [1043, 363] width 171 height 19
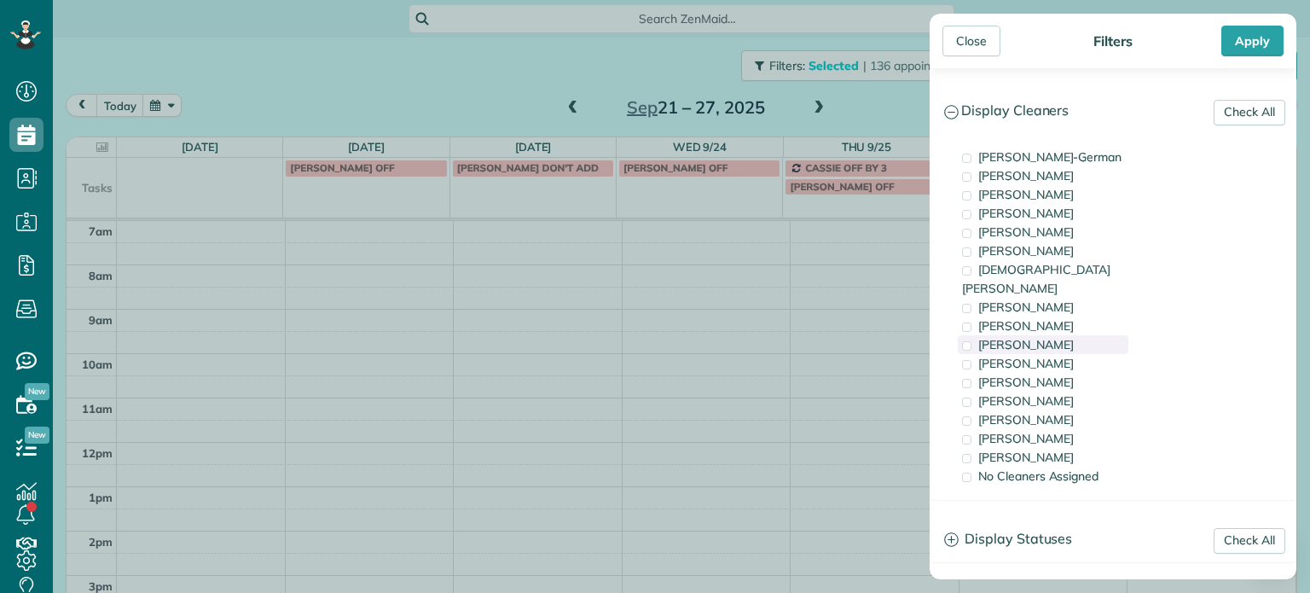
click at [1062, 335] on div "[PERSON_NAME]" at bounding box center [1043, 344] width 171 height 19
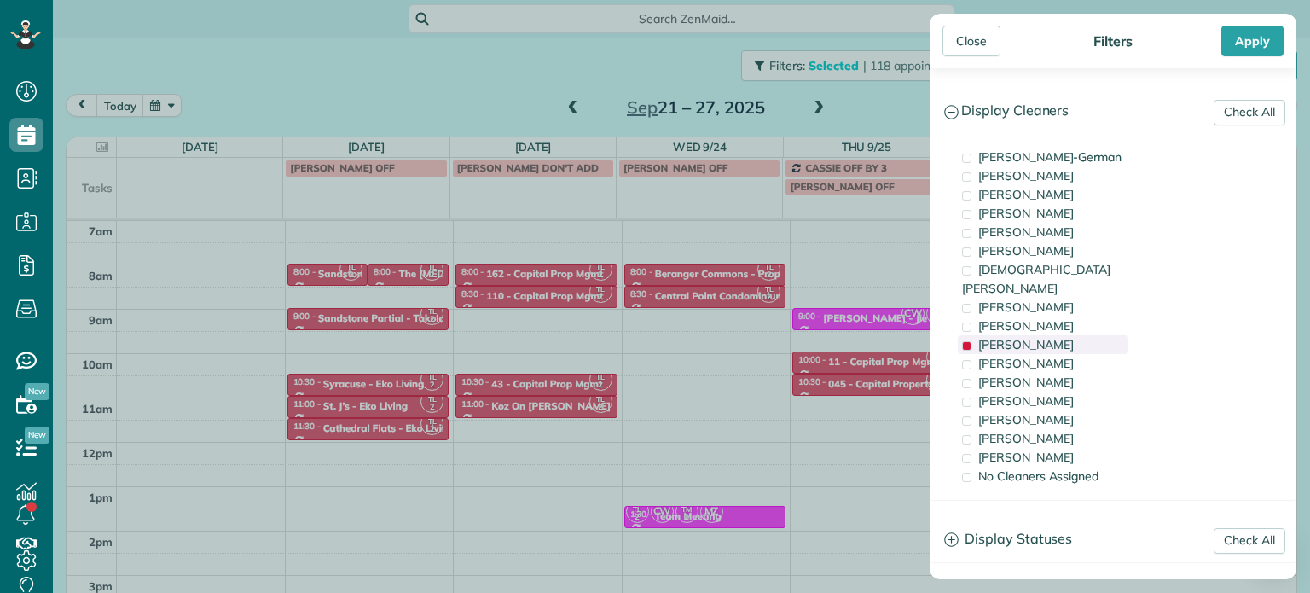
click at [1062, 335] on div "[PERSON_NAME]" at bounding box center [1043, 344] width 171 height 19
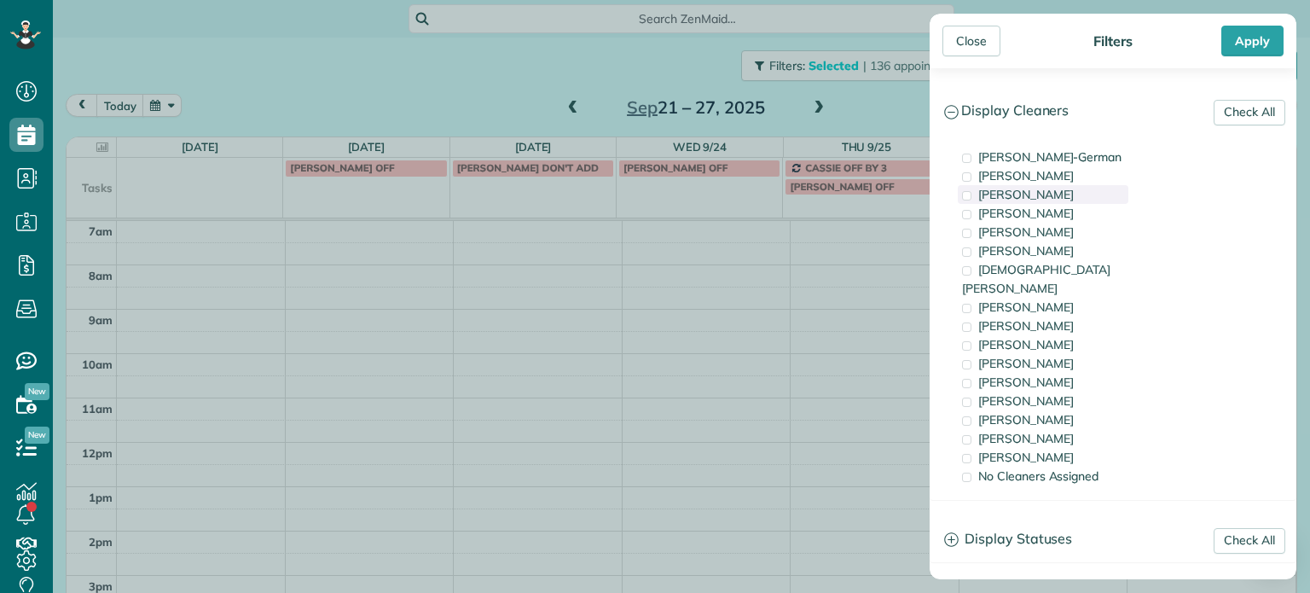
click at [1024, 190] on span "[PERSON_NAME]" at bounding box center [1026, 194] width 96 height 15
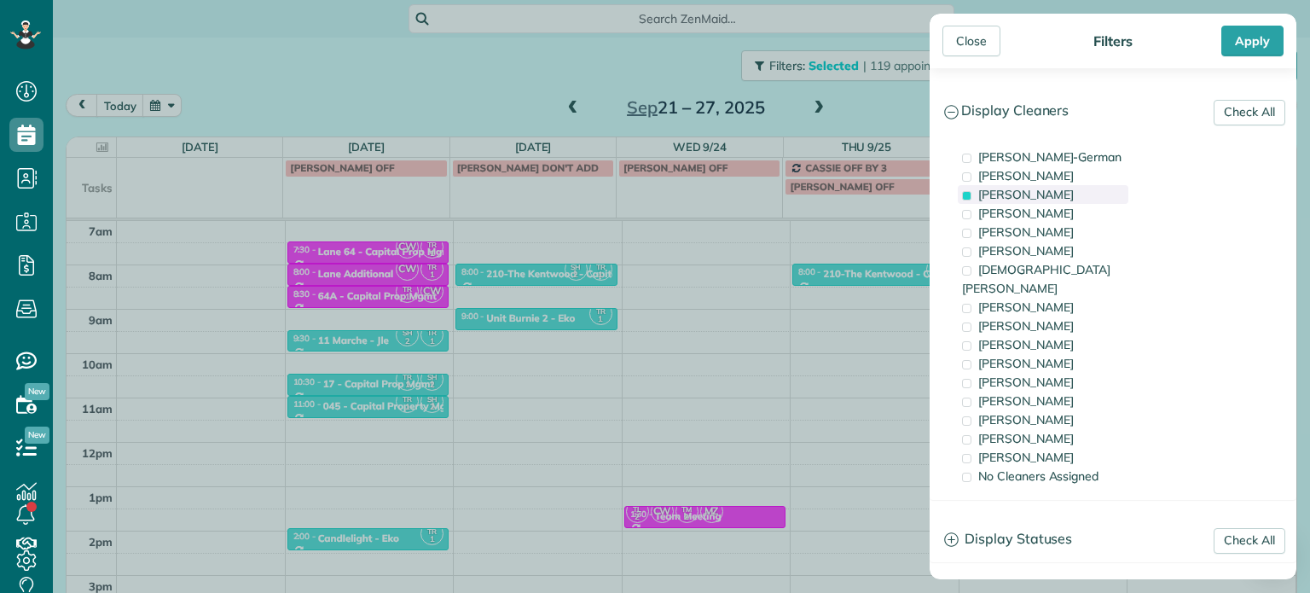
click at [1018, 197] on span "[PERSON_NAME]" at bounding box center [1026, 194] width 96 height 15
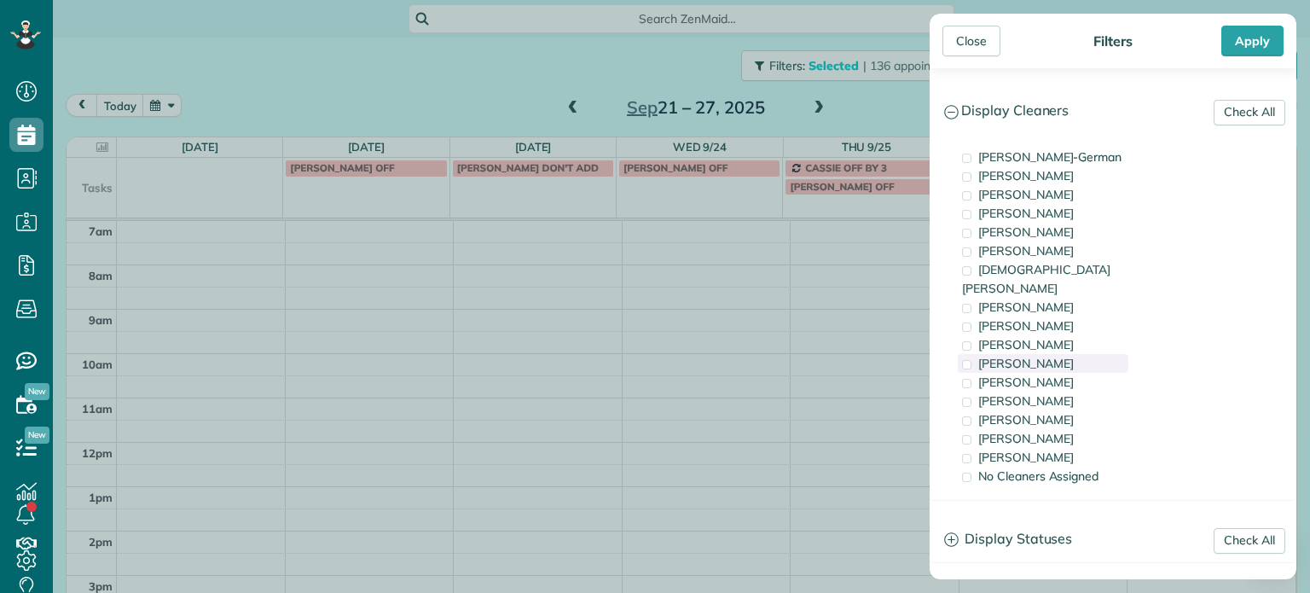
click at [1039, 356] on span "[PERSON_NAME]" at bounding box center [1026, 363] width 96 height 15
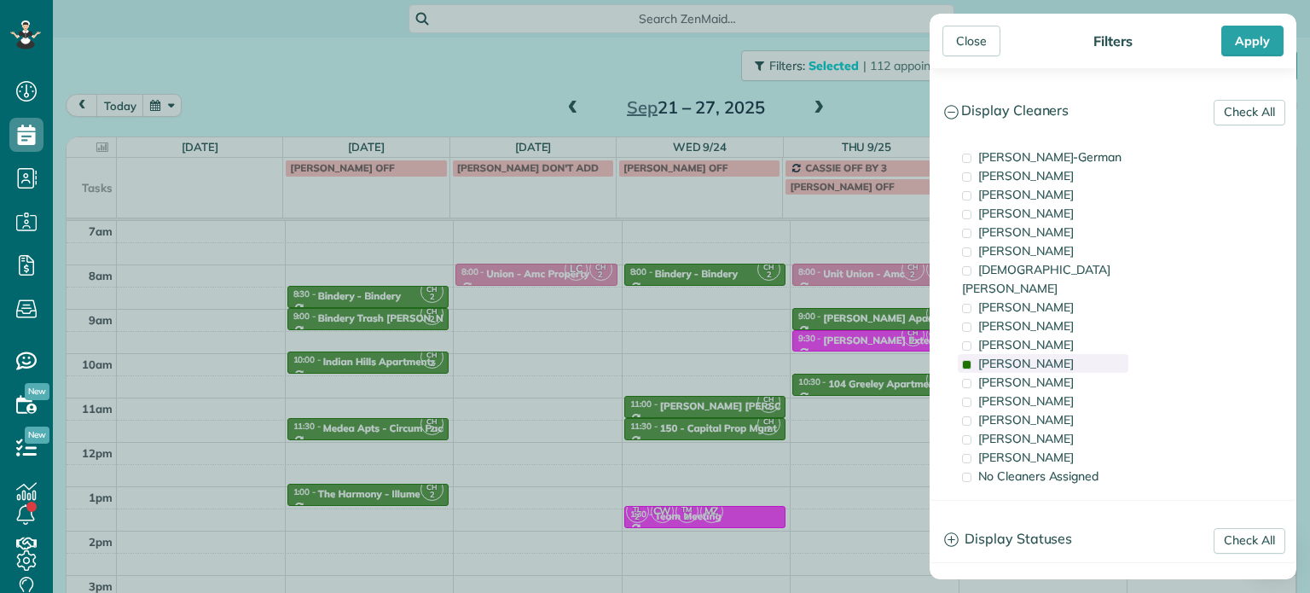
click at [1039, 356] on span "[PERSON_NAME]" at bounding box center [1026, 363] width 96 height 15
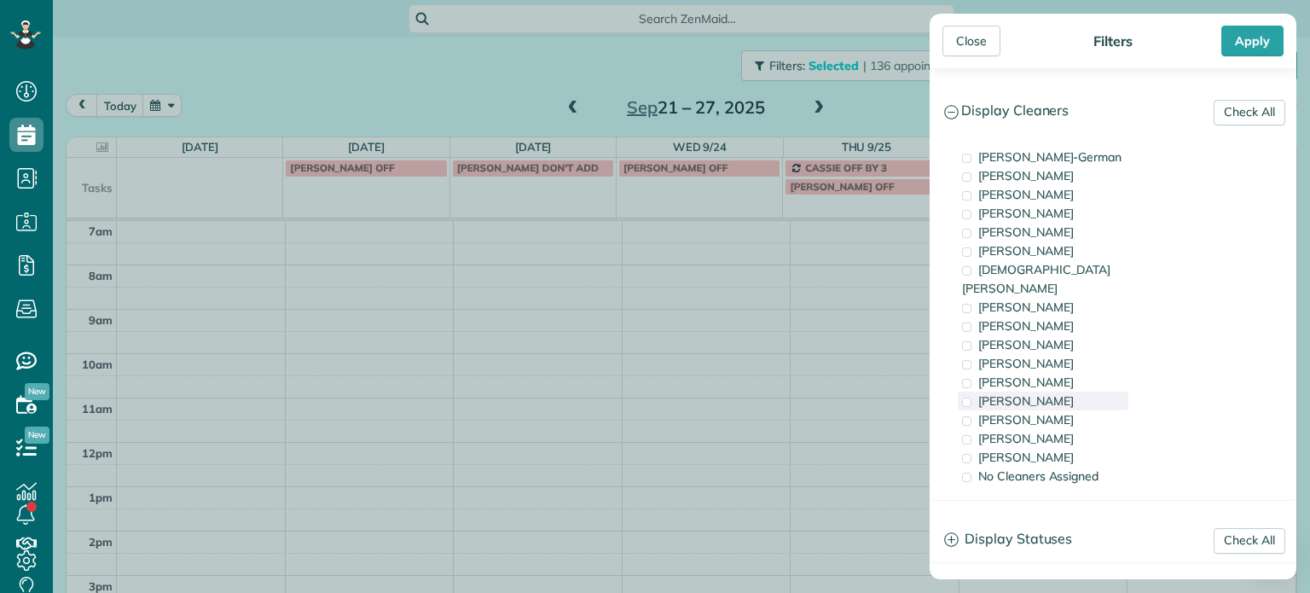
click at [1039, 393] on span "[PERSON_NAME]" at bounding box center [1026, 400] width 96 height 15
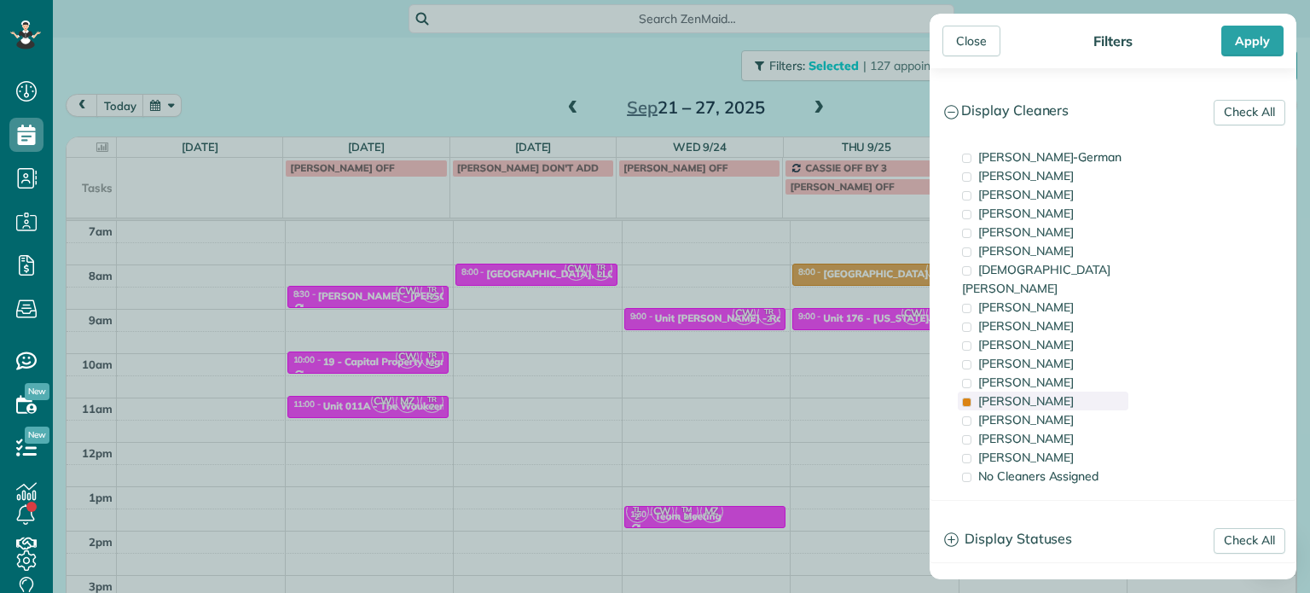
click at [1039, 393] on span "[PERSON_NAME]" at bounding box center [1026, 400] width 96 height 15
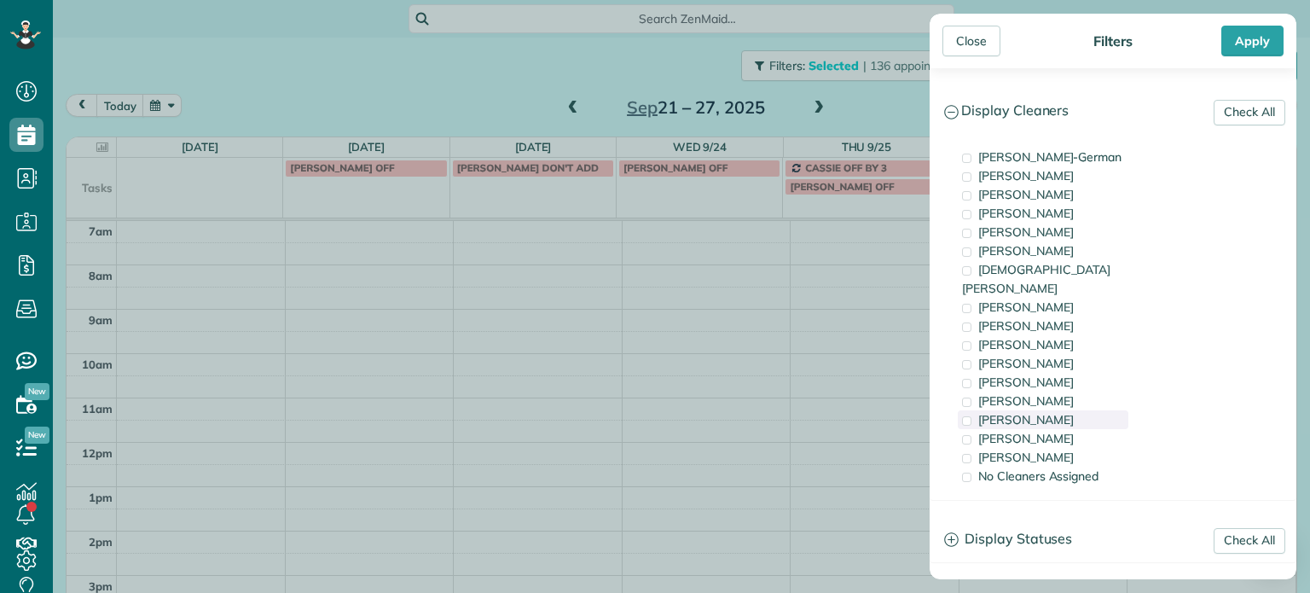
click at [1035, 412] on span "[PERSON_NAME]" at bounding box center [1026, 419] width 96 height 15
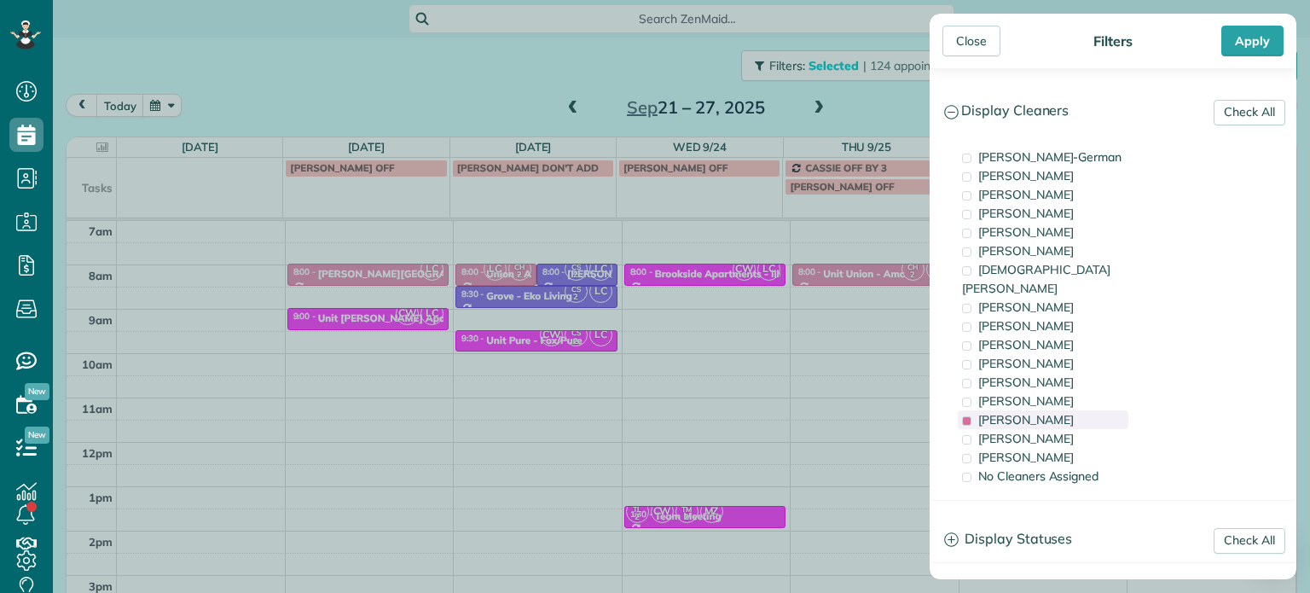
click at [1035, 412] on span "[PERSON_NAME]" at bounding box center [1026, 419] width 96 height 15
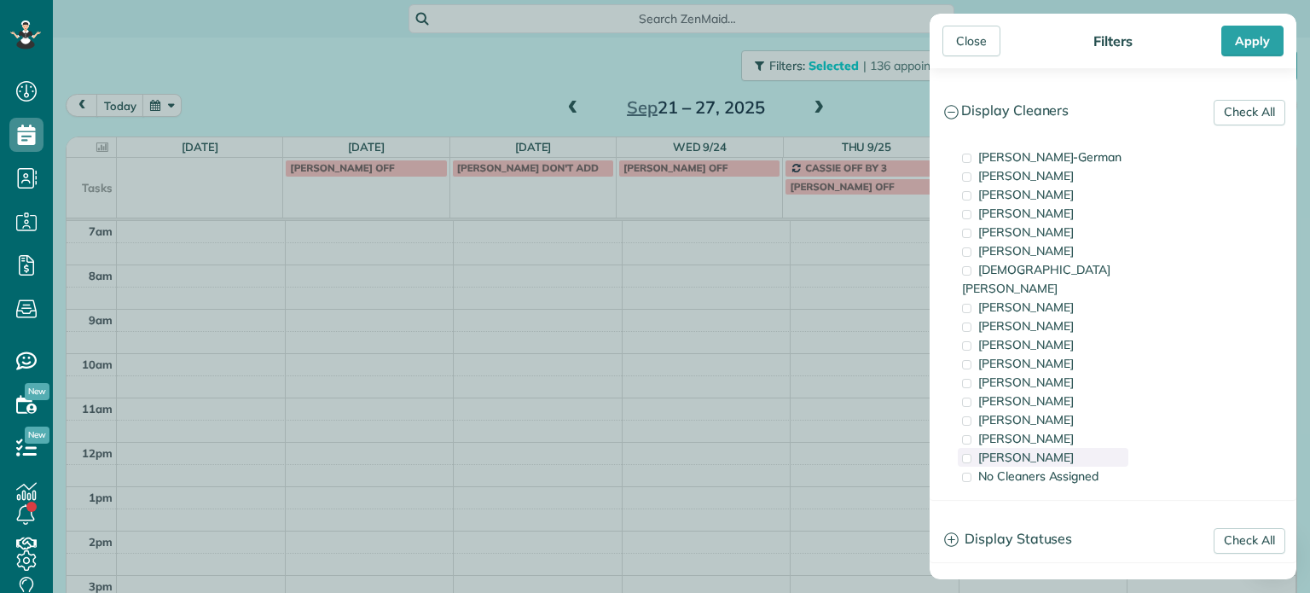
click at [1042, 449] on span "[PERSON_NAME]" at bounding box center [1026, 456] width 96 height 15
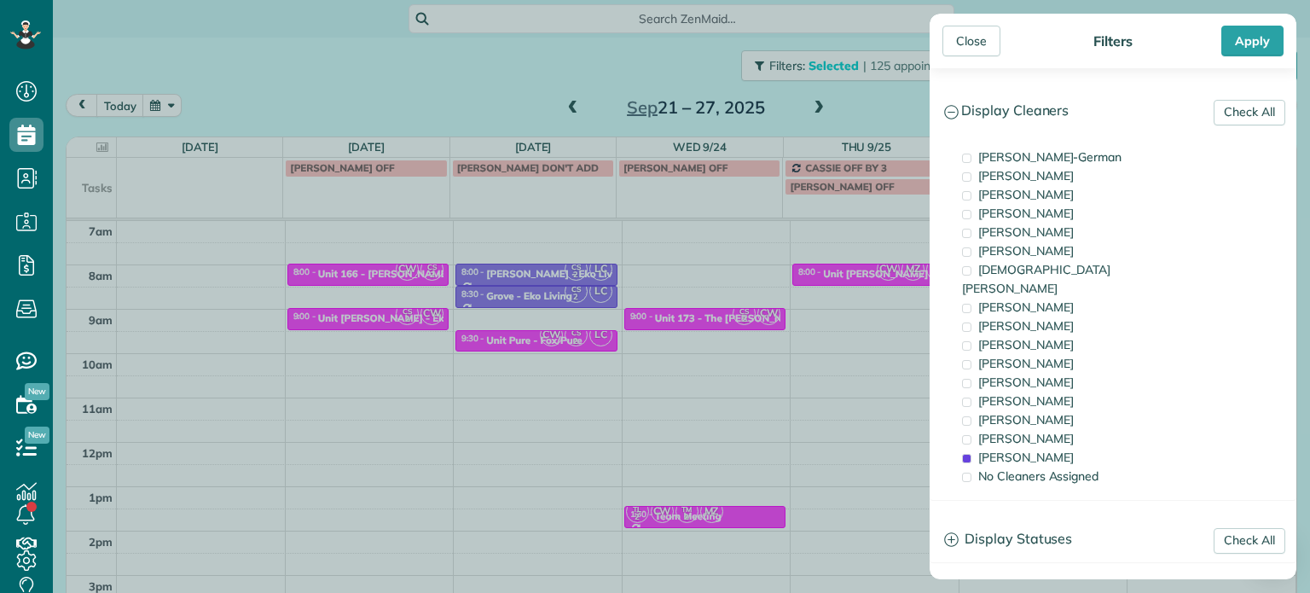
click at [628, 69] on div "Close Filters Apply Check All Display Cleaners [PERSON_NAME]-German [PERSON_NAM…" at bounding box center [655, 296] width 1310 height 593
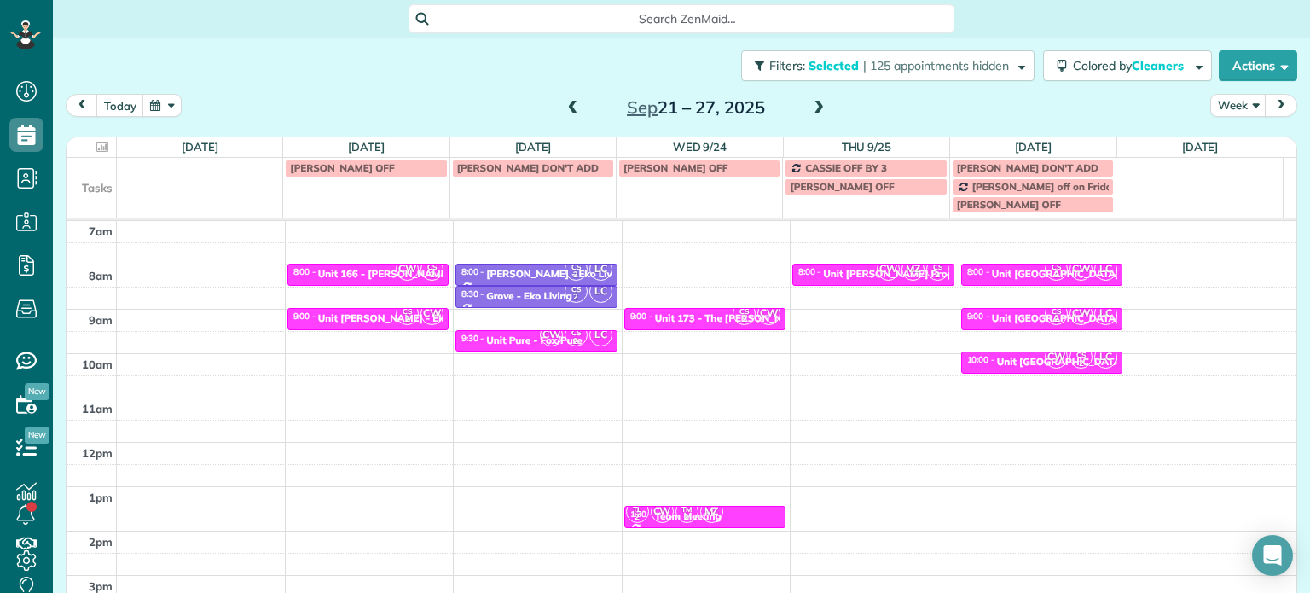
click at [568, 112] on span at bounding box center [573, 108] width 19 height 15
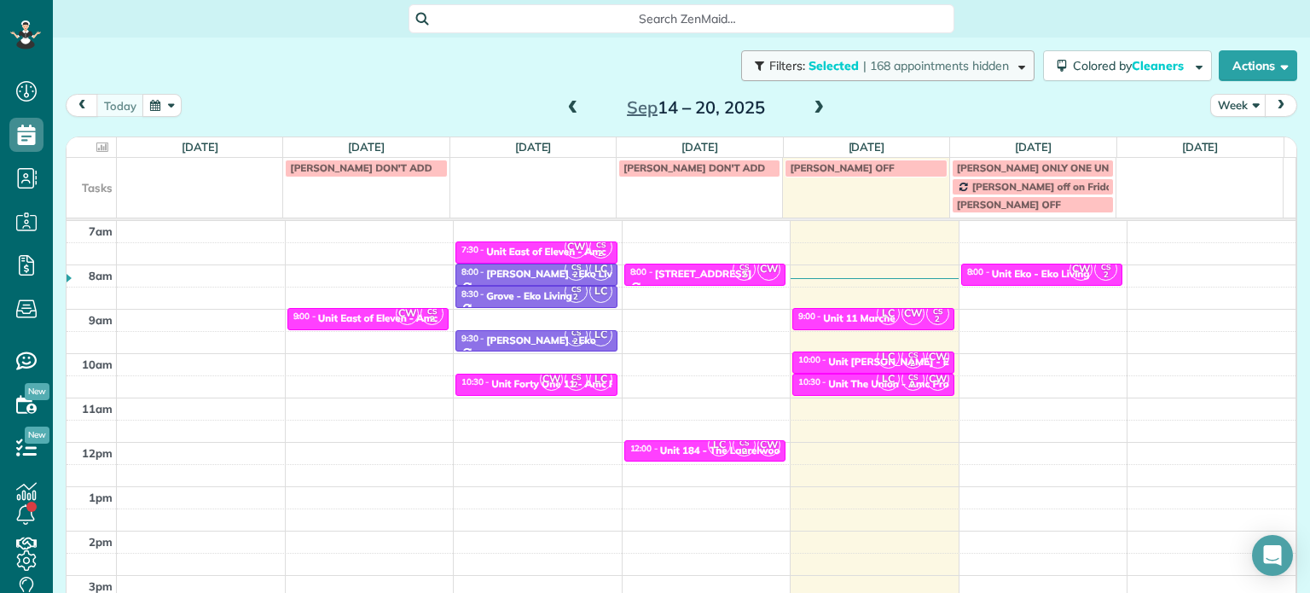
click at [875, 69] on span "| 168 appointments hidden" at bounding box center [936, 65] width 146 height 15
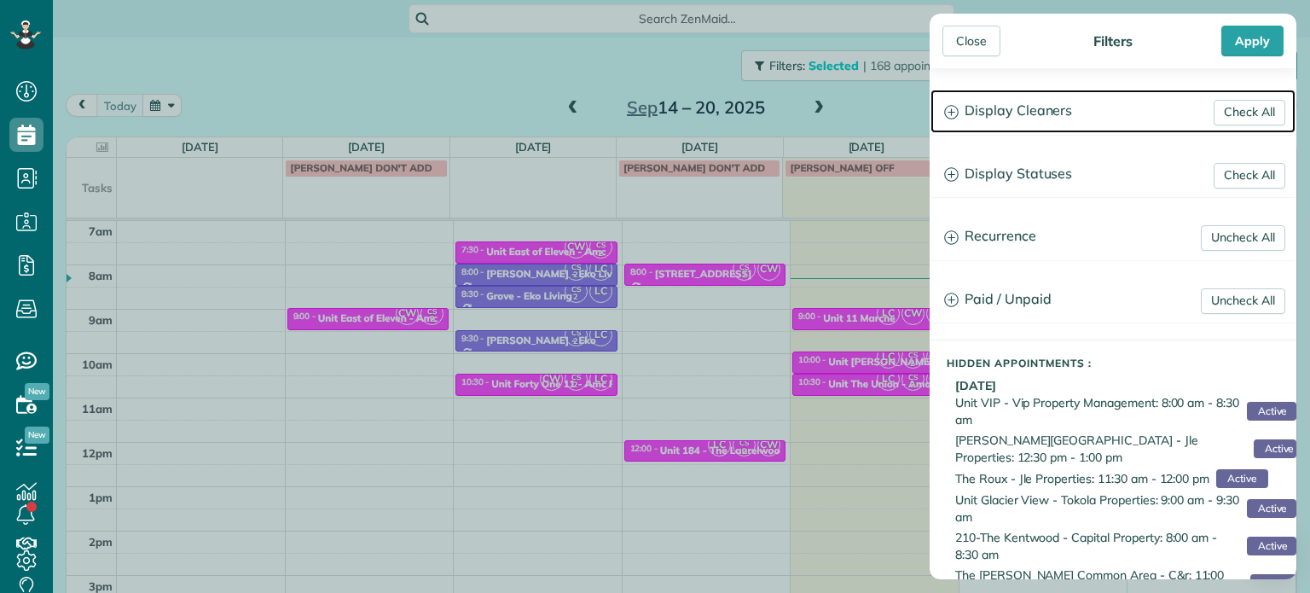
click at [978, 111] on h3 "Display Cleaners" at bounding box center [1112, 111] width 365 height 43
